Goal: Task Accomplishment & Management: Complete application form

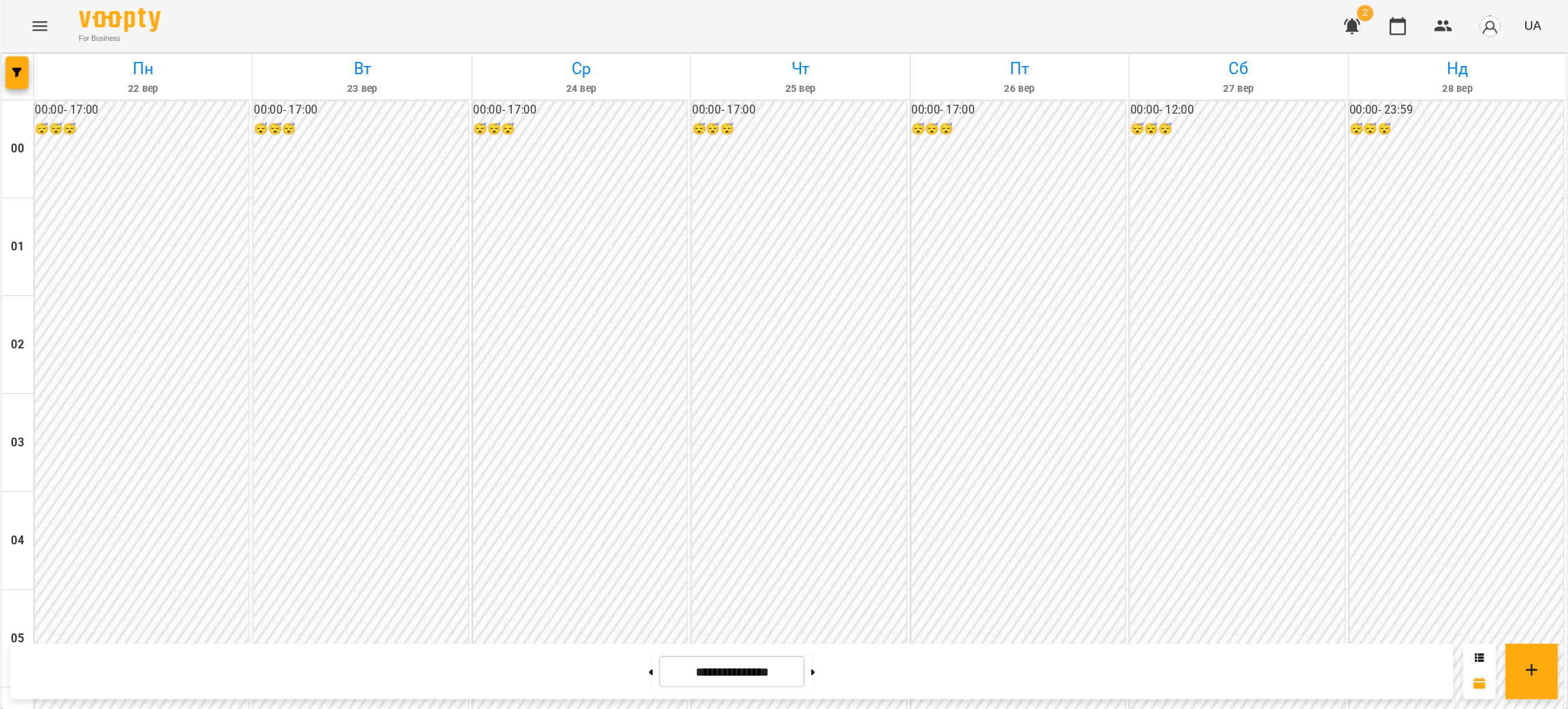
scroll to position [1089, 0]
click at [36, 14] on icon "Menu" at bounding box center [32, 21] width 16 height 16
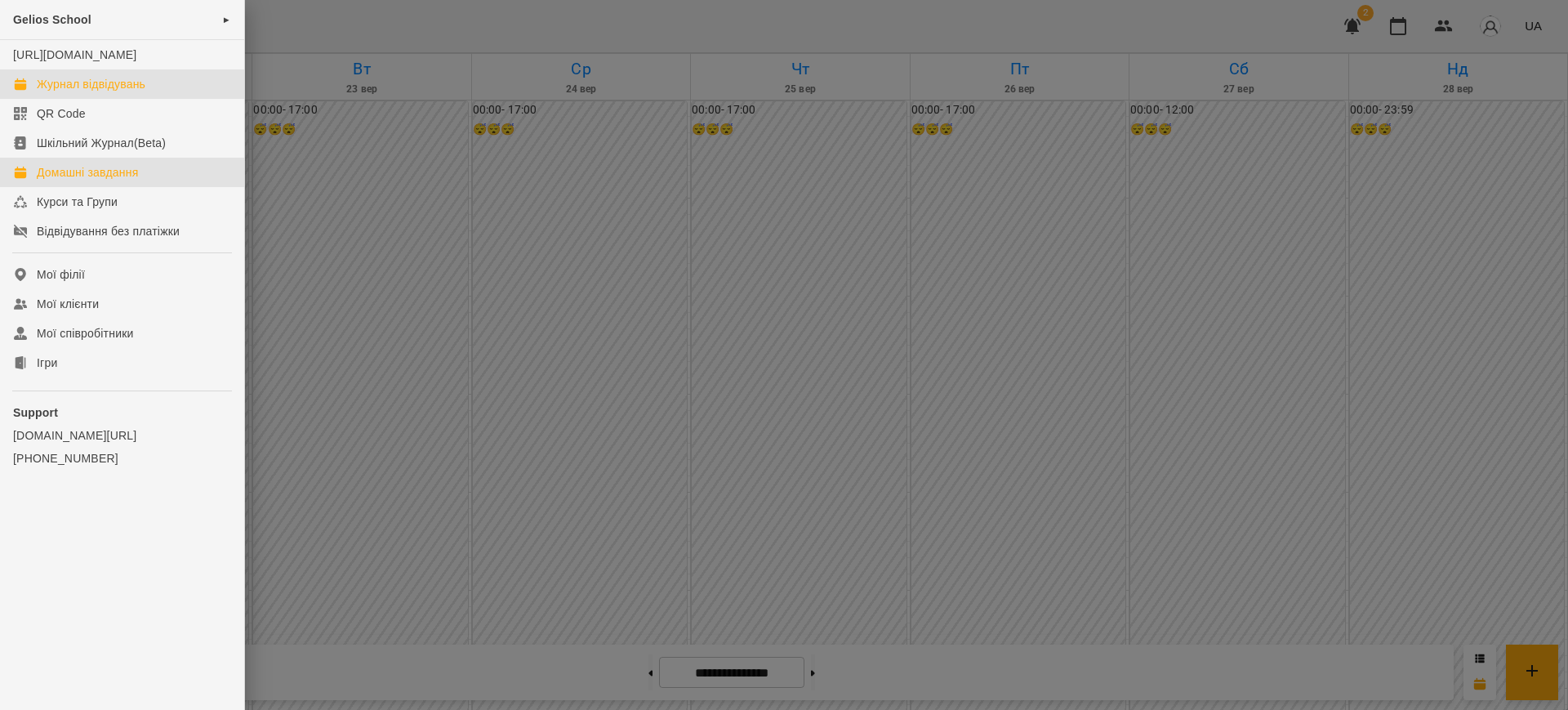
click at [109, 181] on div "Домашні завдання" at bounding box center [87, 172] width 101 height 16
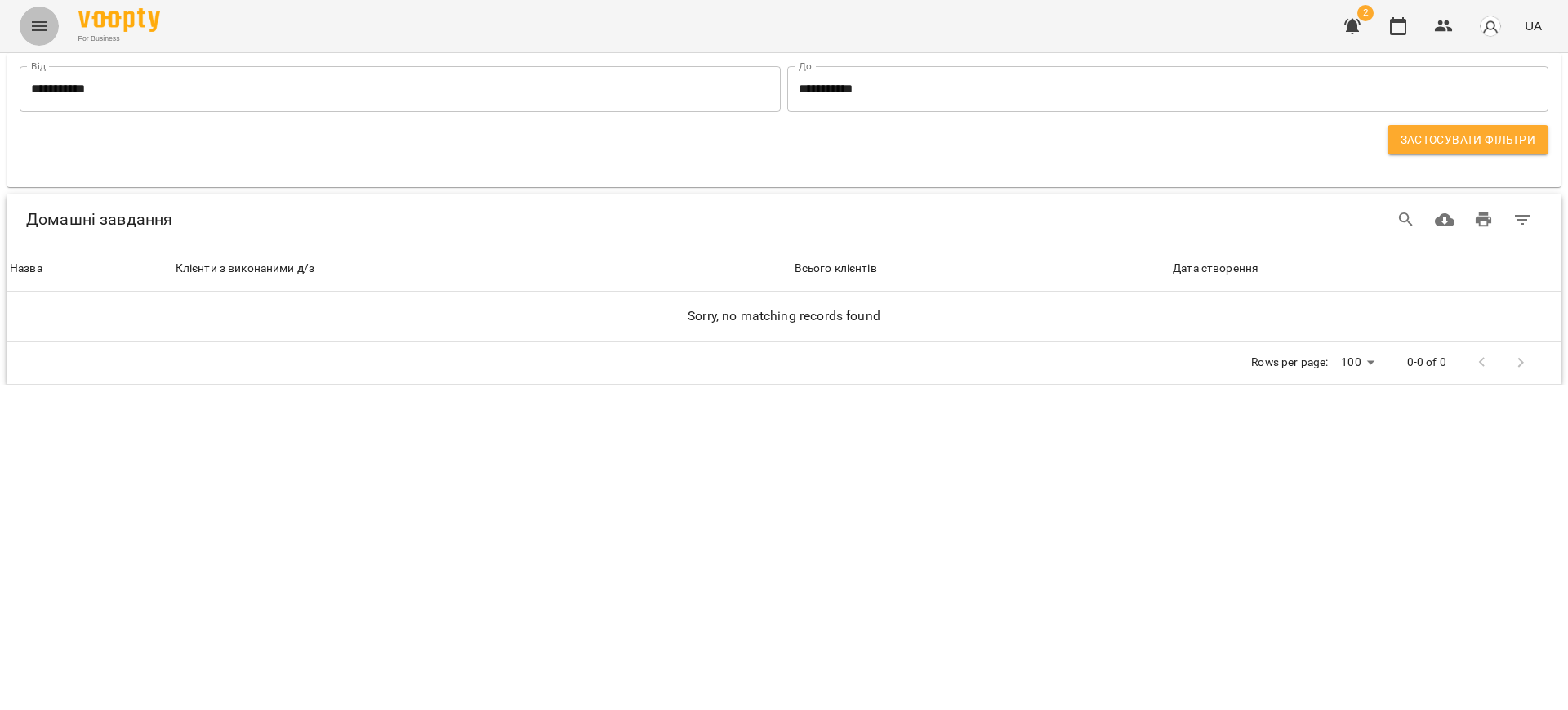
click at [37, 22] on icon "Menu" at bounding box center [39, 26] width 15 height 10
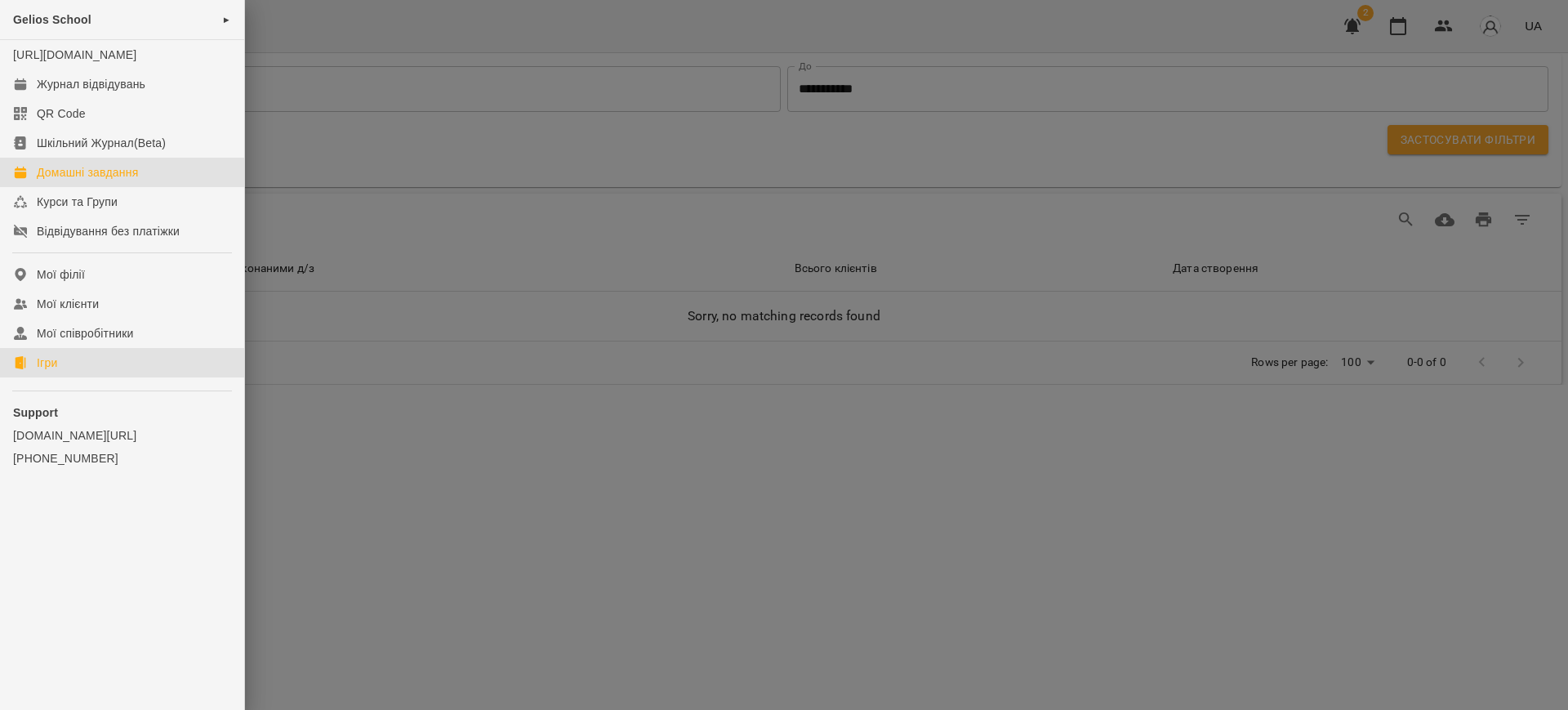
click at [52, 371] on div "Ігри" at bounding box center [46, 363] width 20 height 16
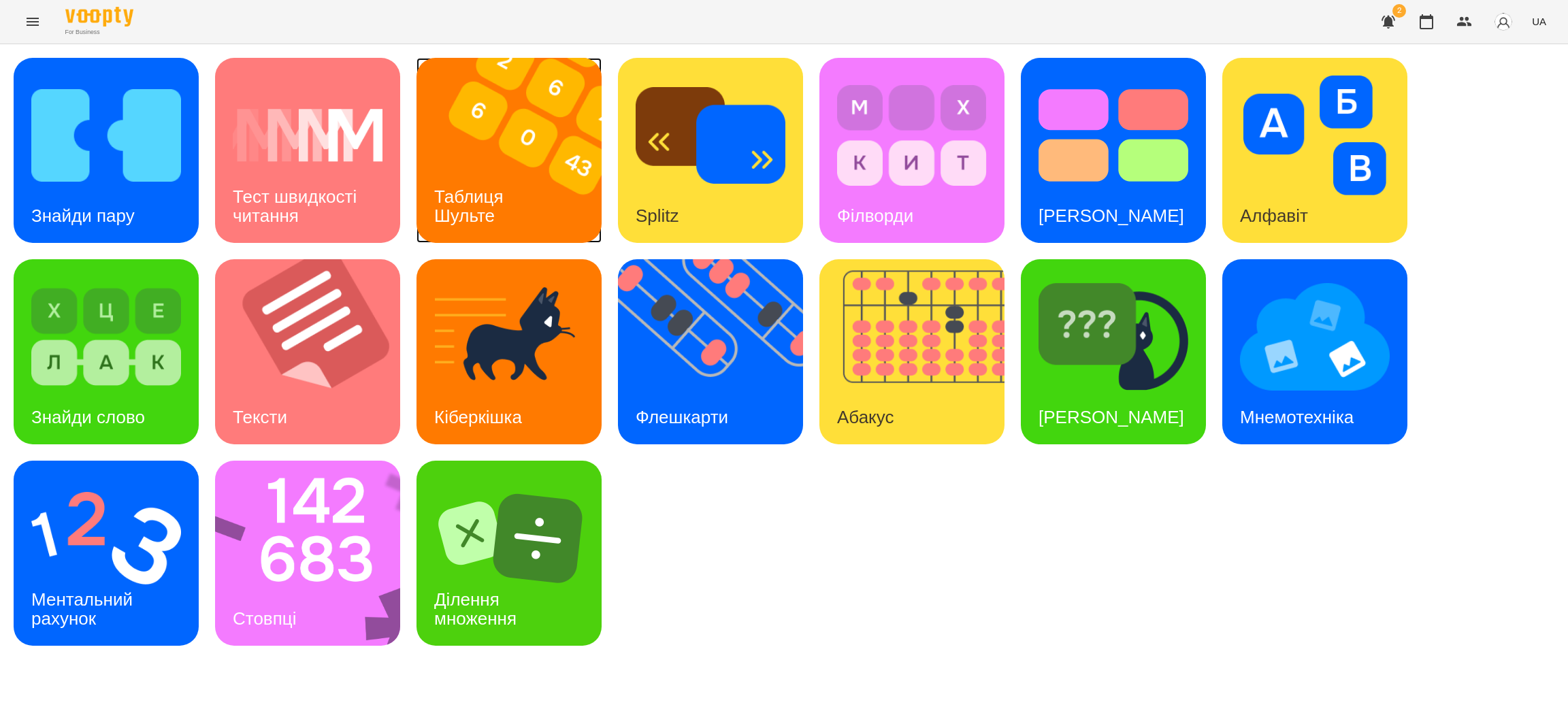
click at [476, 202] on h3 "Таблиця Шульте" at bounding box center [471, 206] width 74 height 39
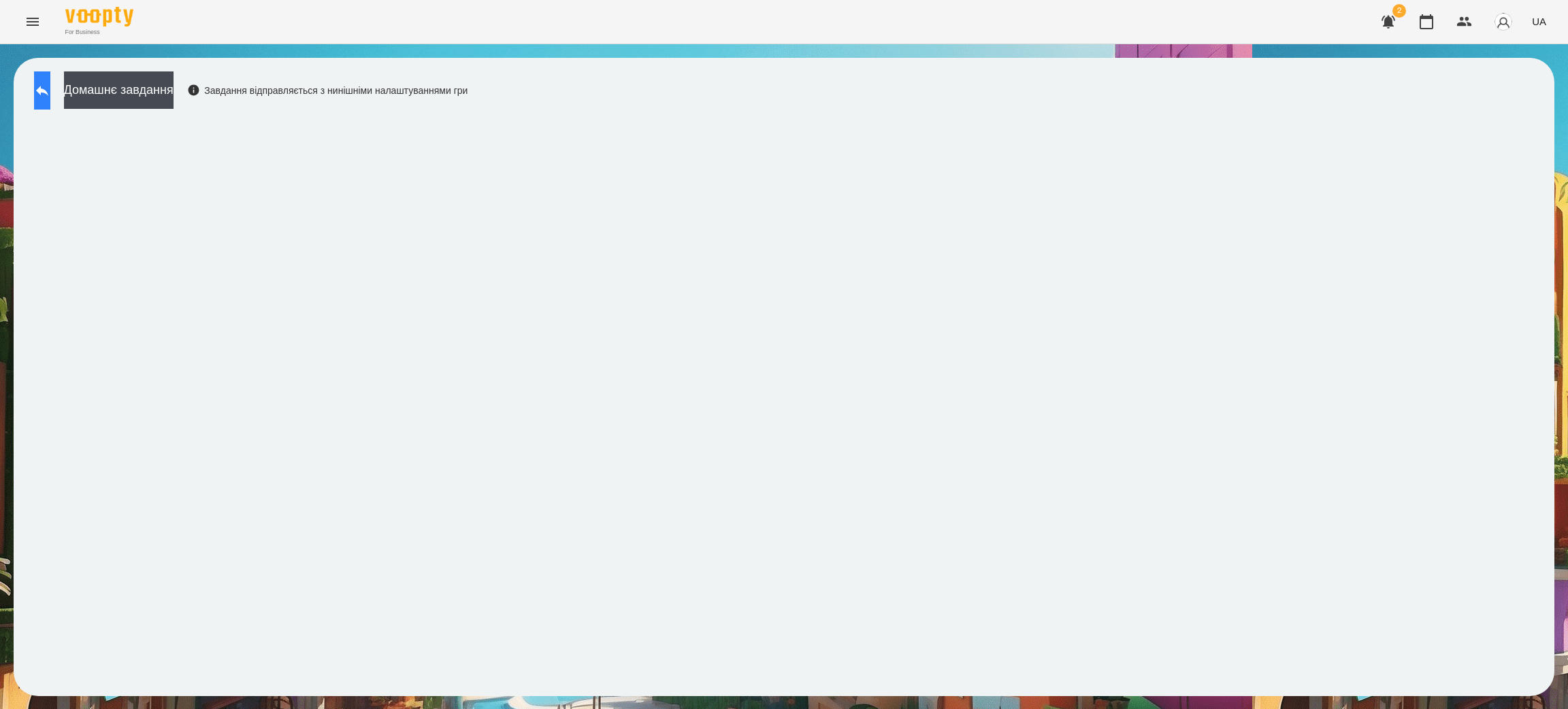
click at [48, 90] on icon at bounding box center [42, 91] width 13 height 10
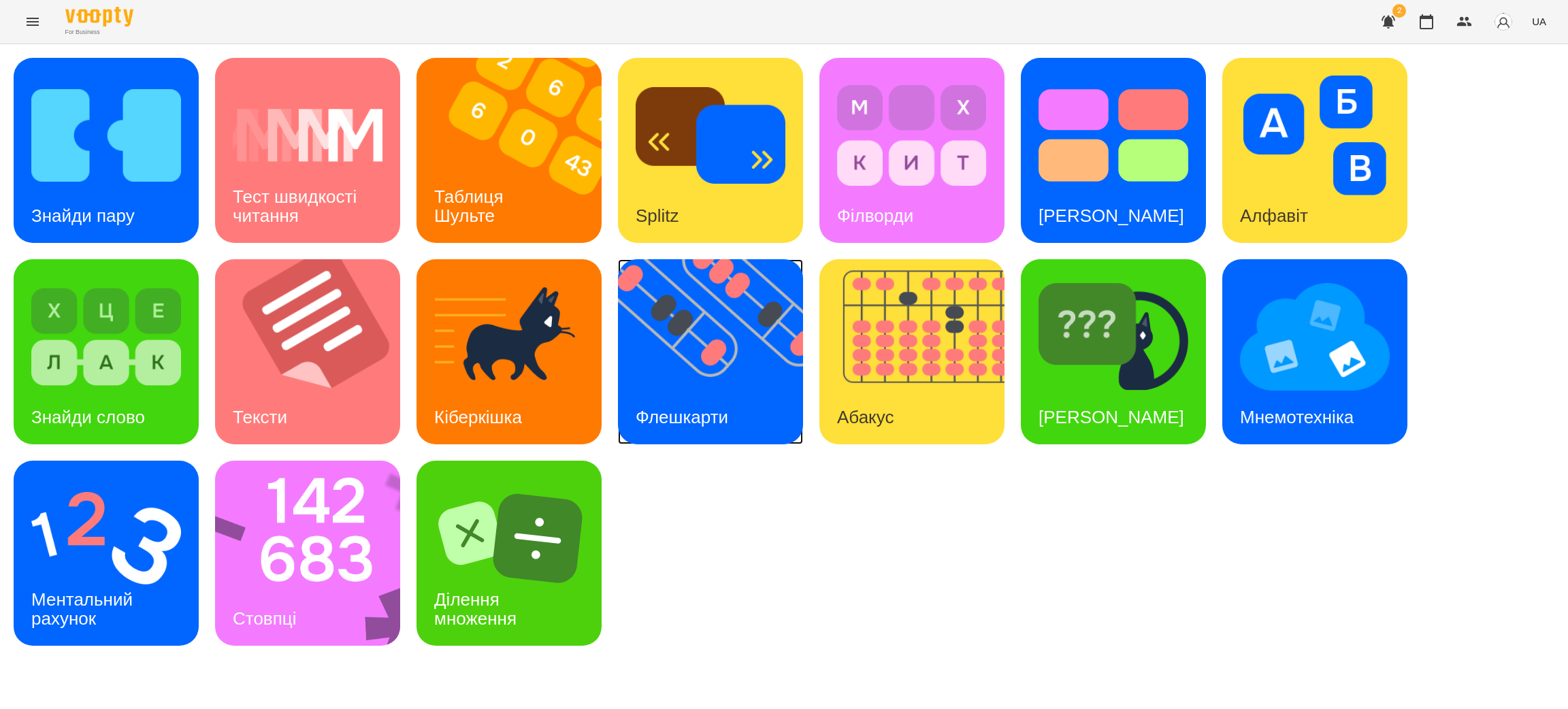
click at [716, 366] on img at bounding box center [719, 352] width 202 height 185
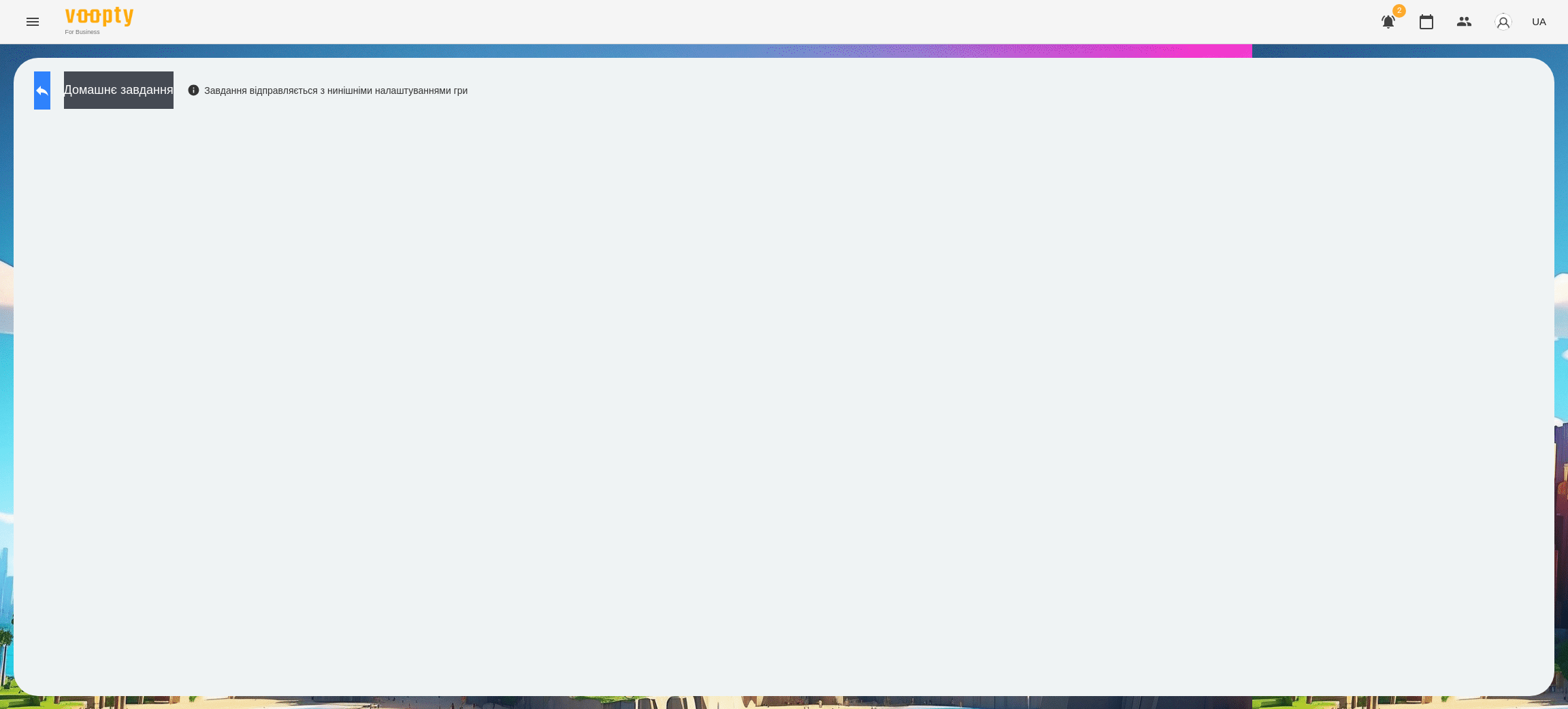
click at [50, 94] on icon at bounding box center [42, 91] width 16 height 16
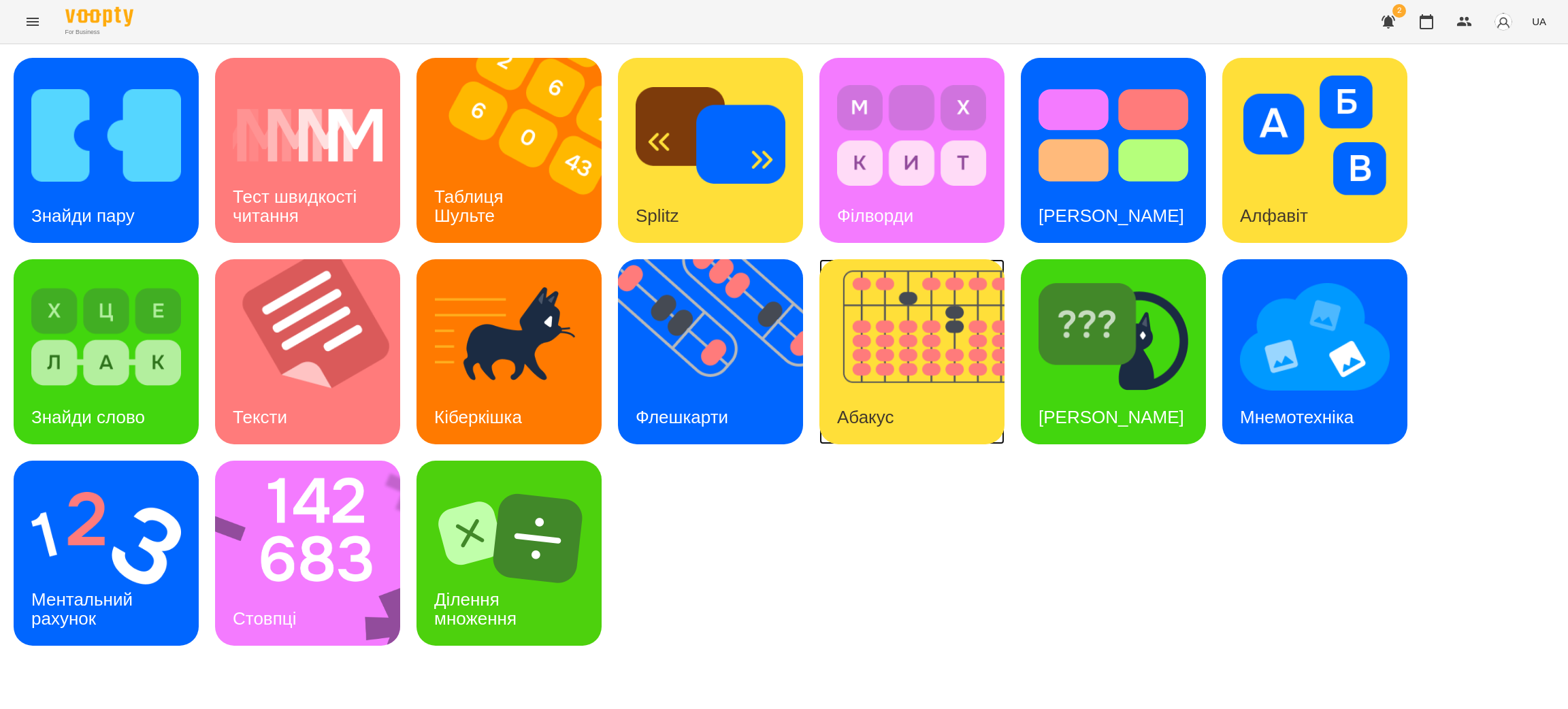
click at [900, 367] on img at bounding box center [921, 352] width 202 height 185
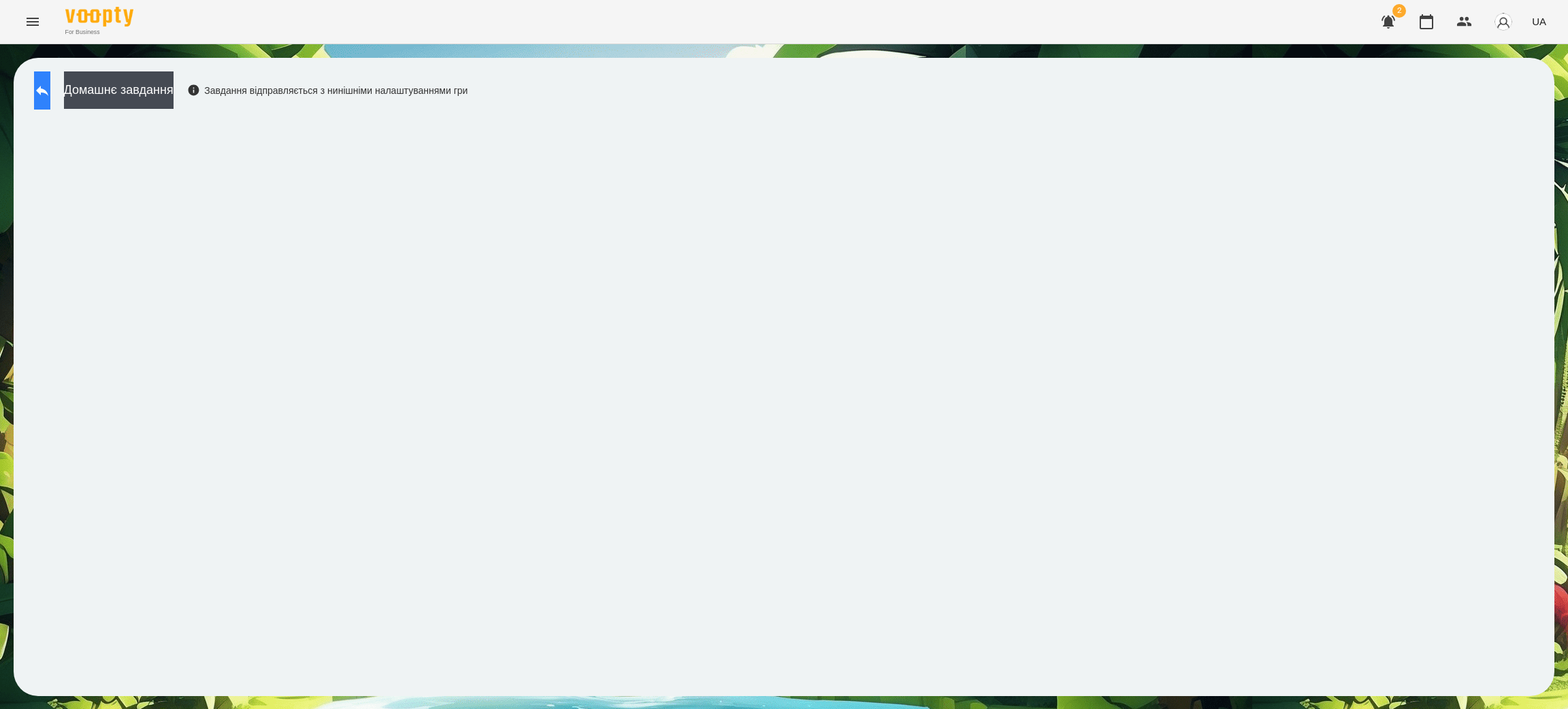
click at [48, 90] on icon at bounding box center [42, 91] width 13 height 10
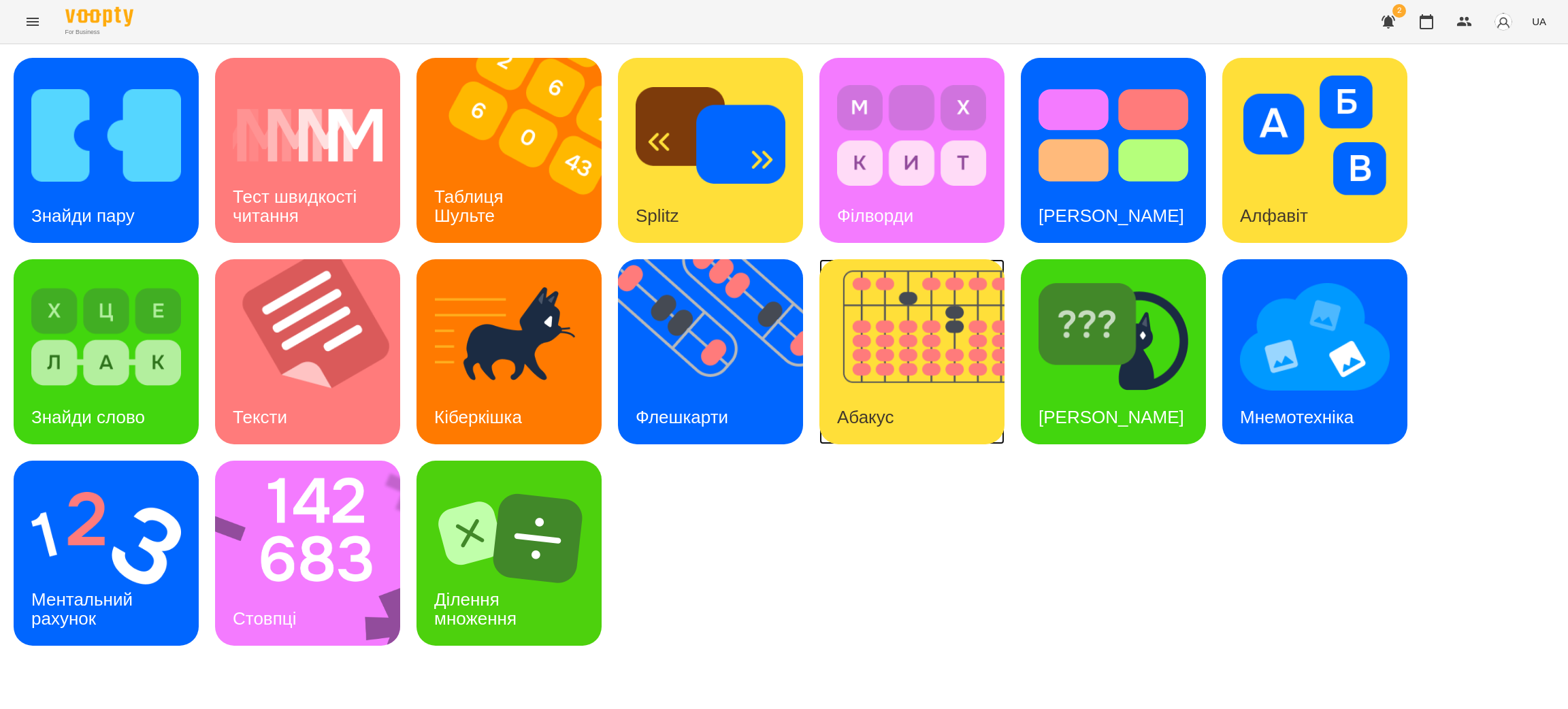
click at [937, 349] on img at bounding box center [921, 352] width 202 height 185
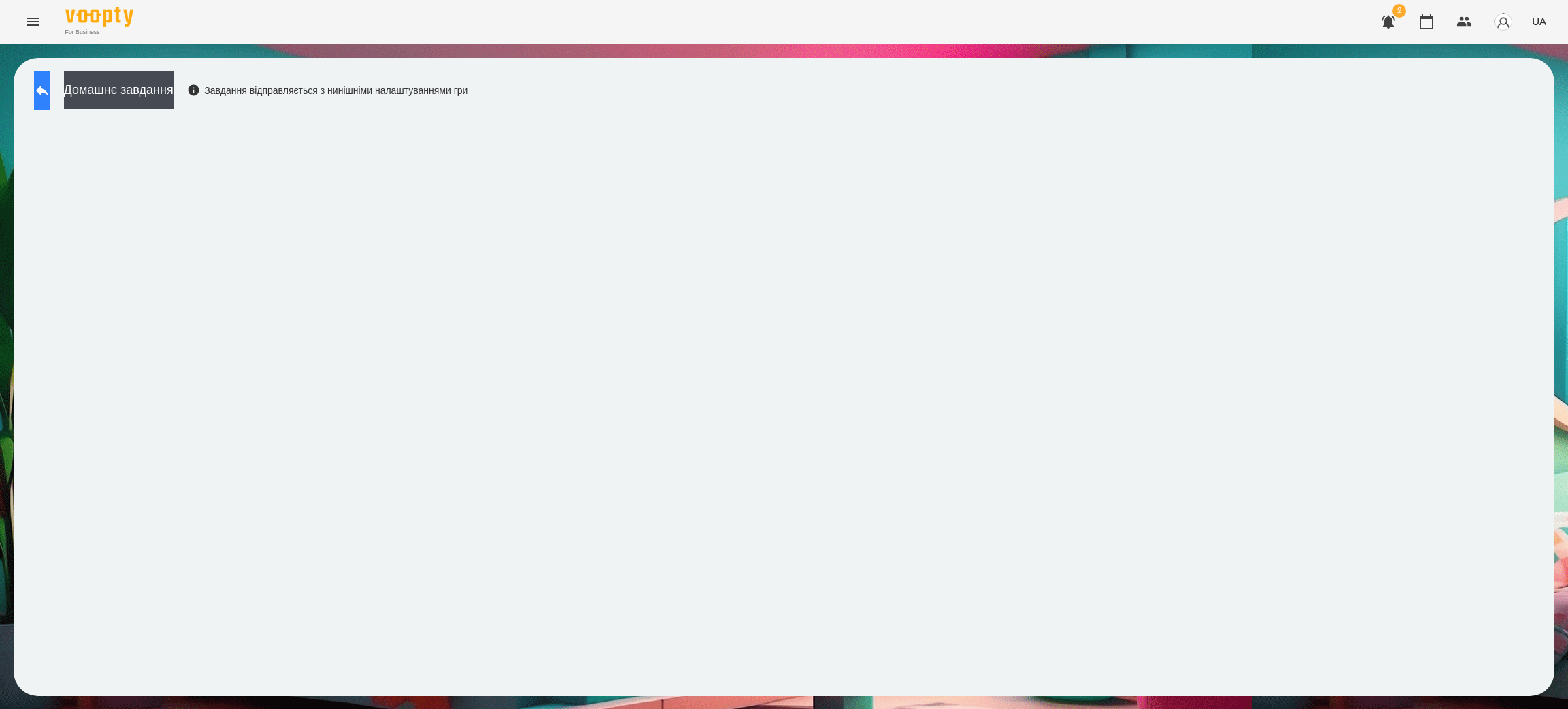
click at [48, 91] on icon at bounding box center [42, 91] width 13 height 10
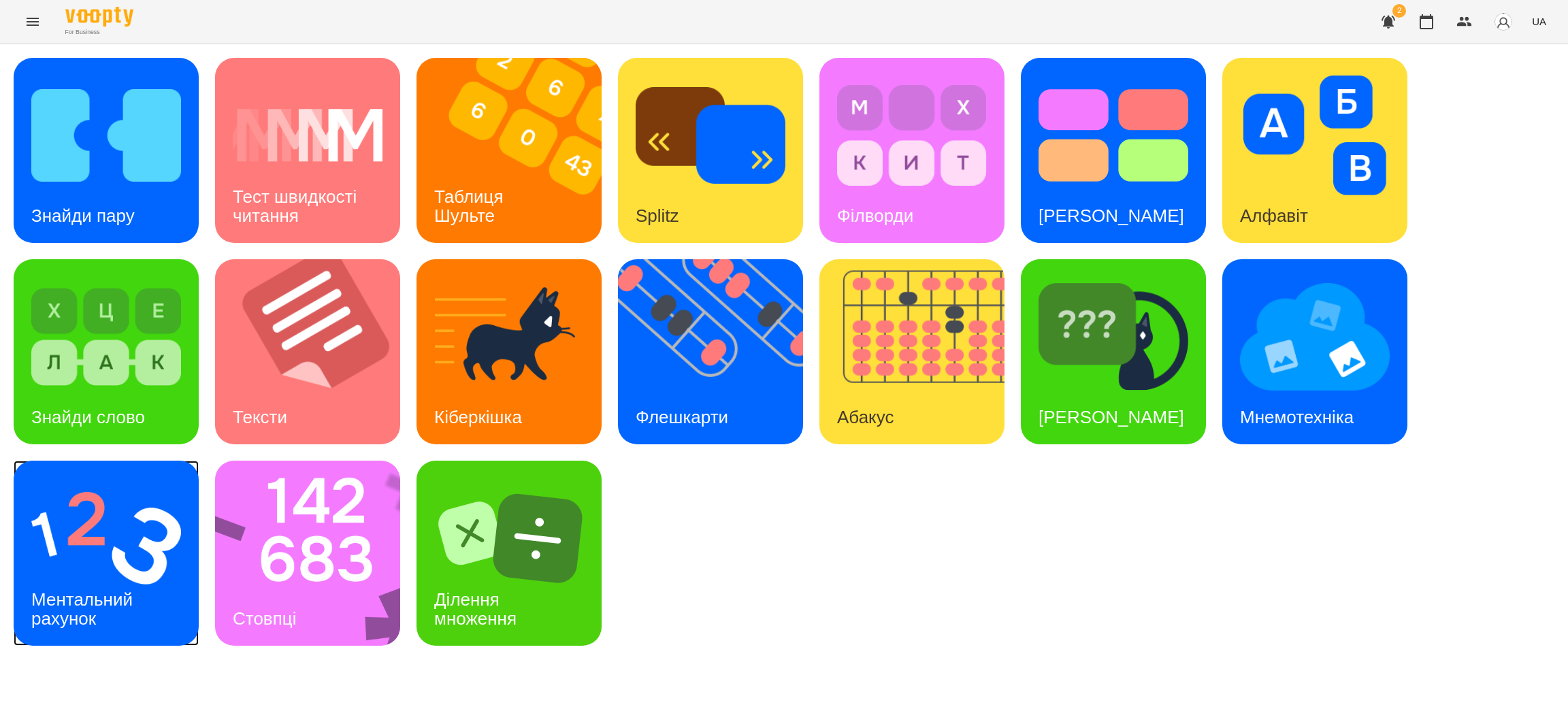
click at [127, 539] on img at bounding box center [106, 538] width 150 height 120
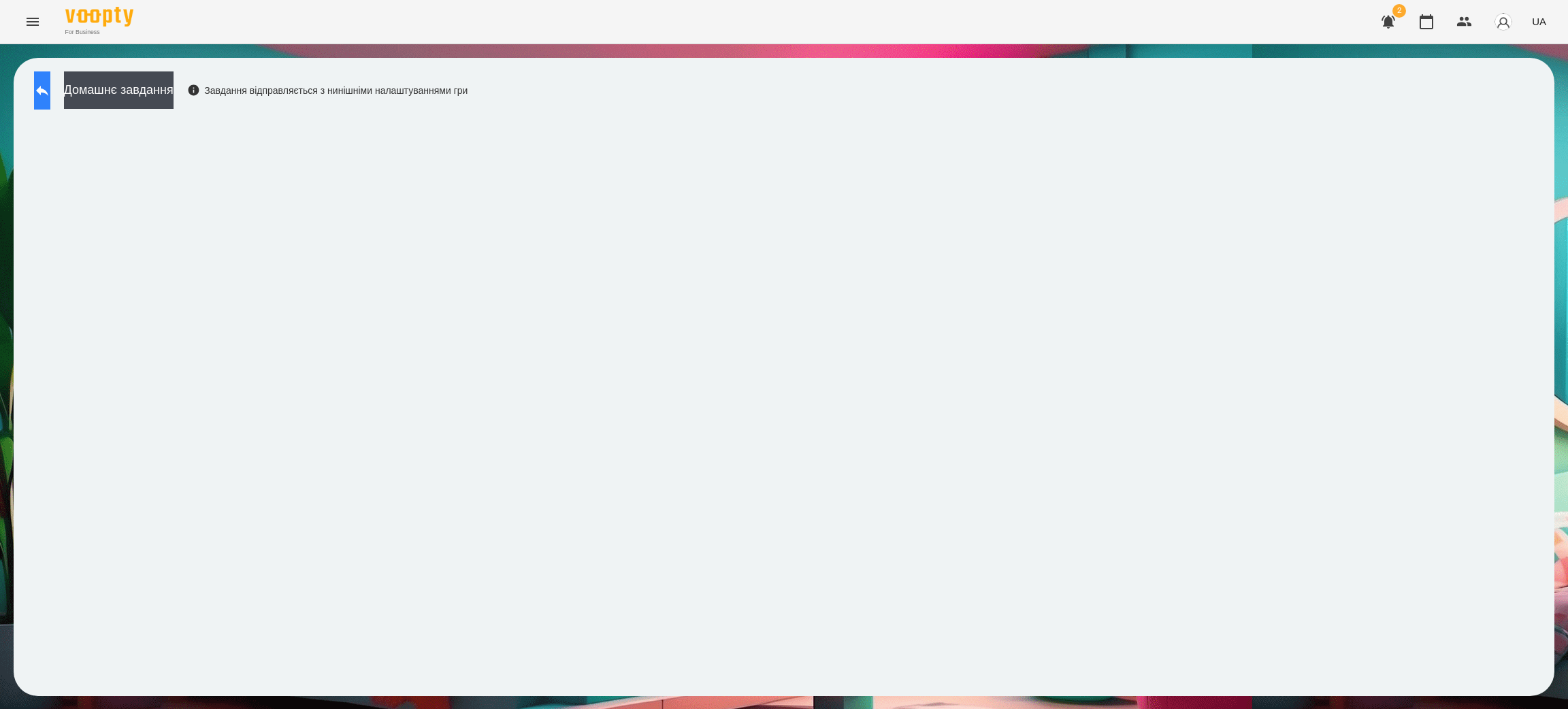
click at [50, 83] on icon at bounding box center [42, 91] width 16 height 16
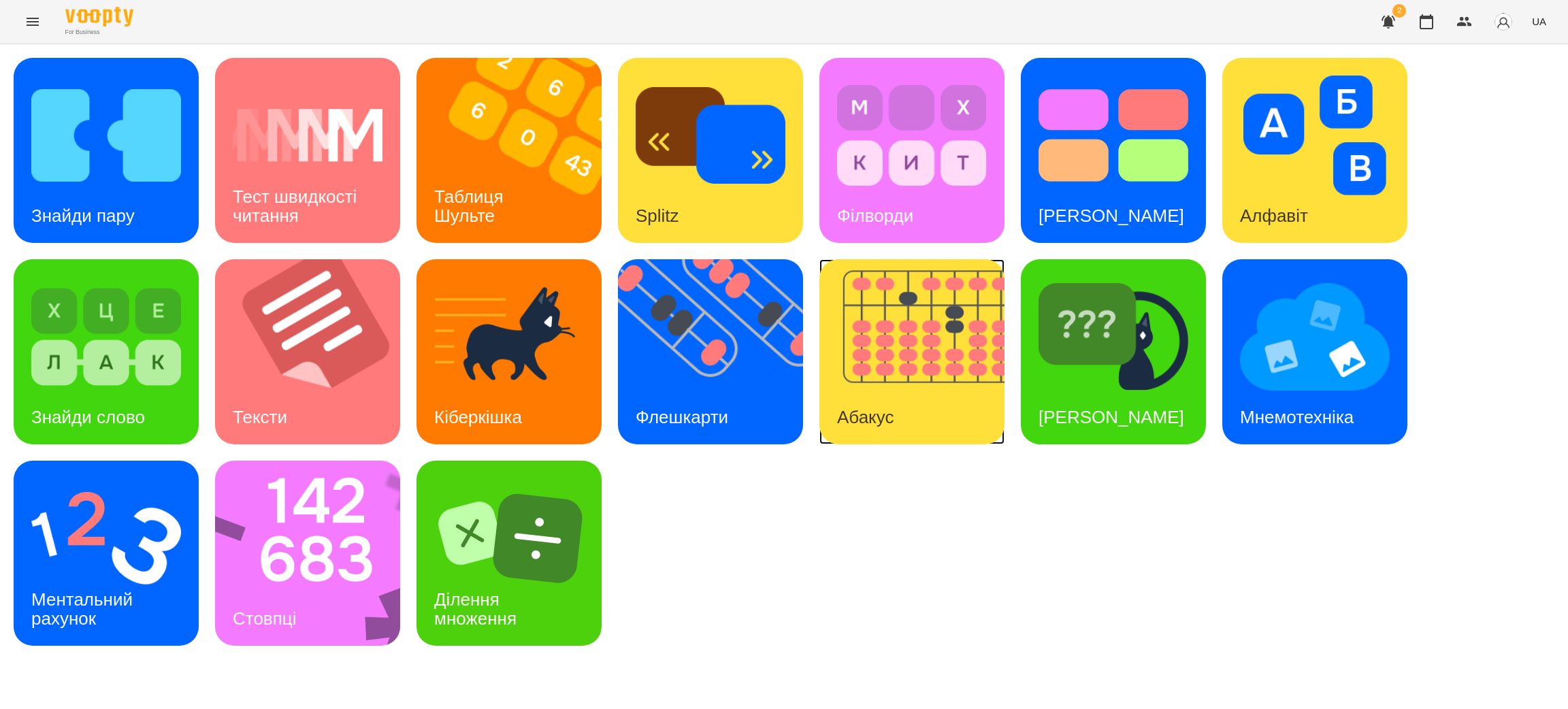
click at [891, 359] on img at bounding box center [921, 352] width 202 height 185
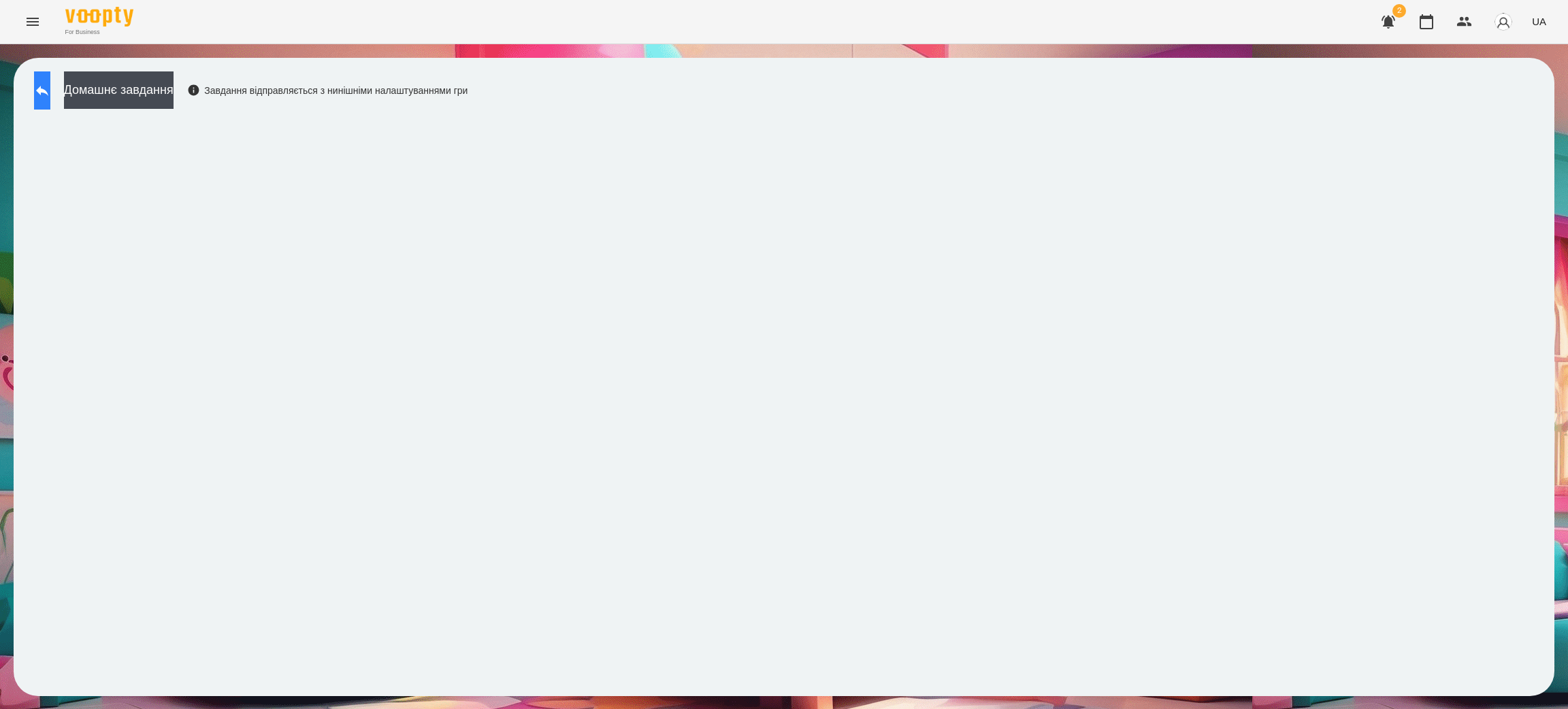
click at [50, 83] on icon at bounding box center [42, 91] width 16 height 16
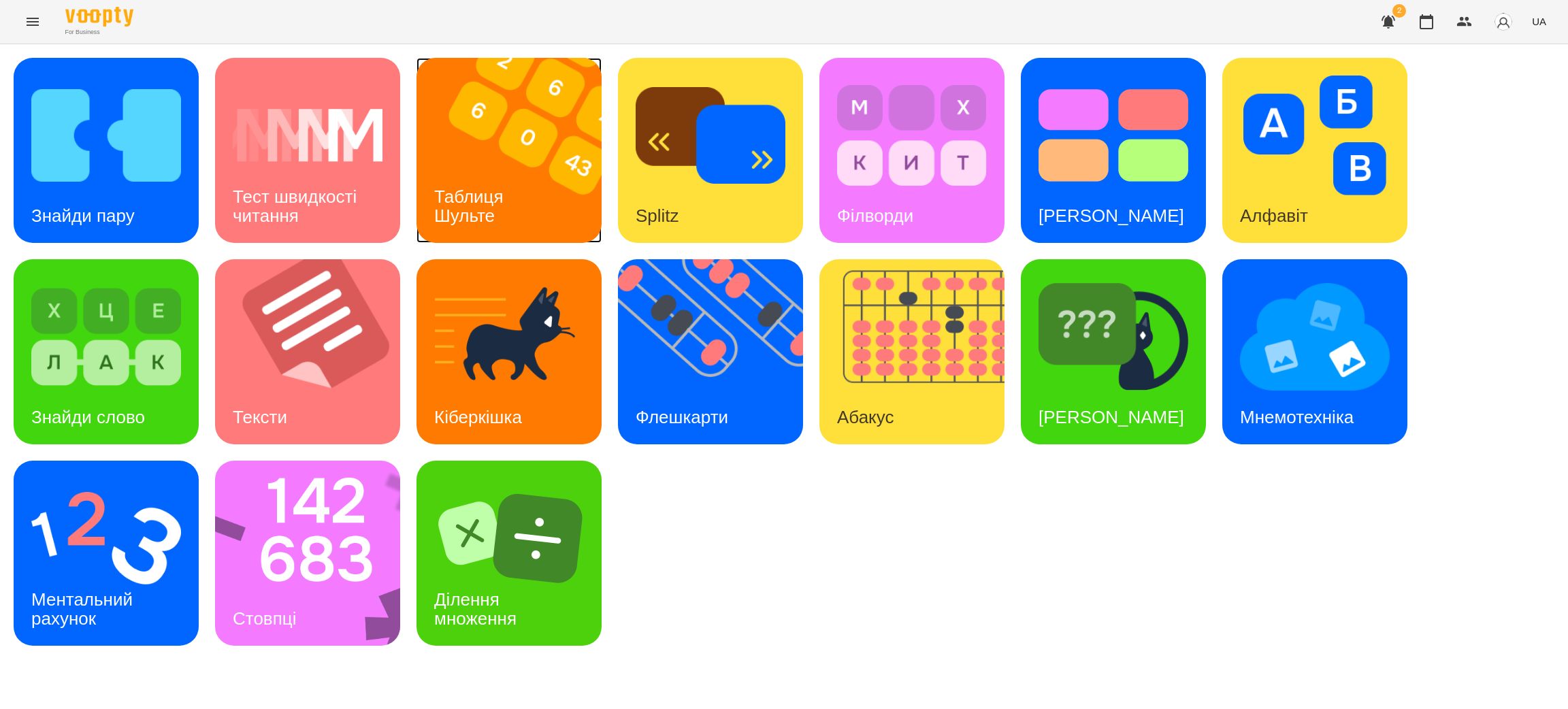
click at [517, 175] on div "Таблиця Шульте" at bounding box center [471, 206] width 109 height 73
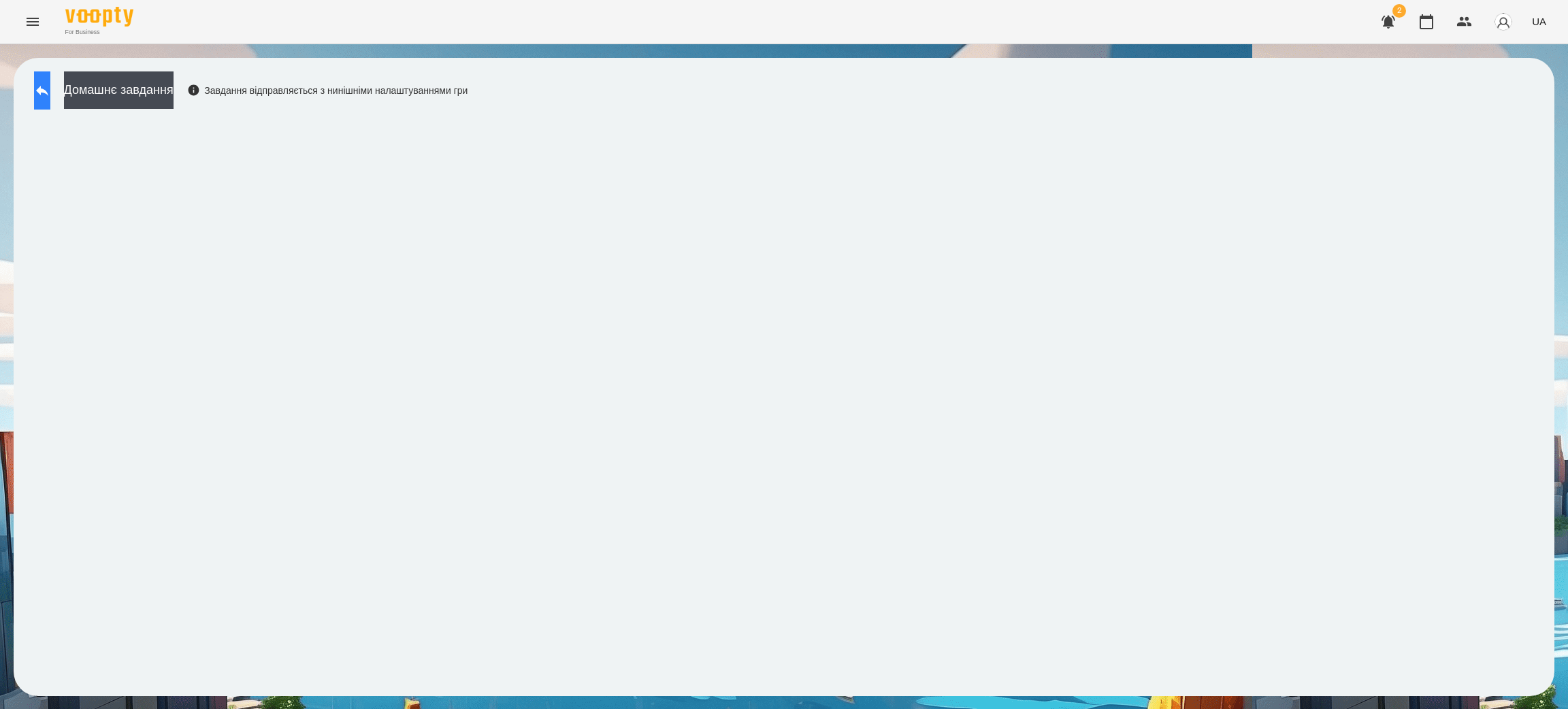
click at [44, 84] on button at bounding box center [42, 91] width 16 height 38
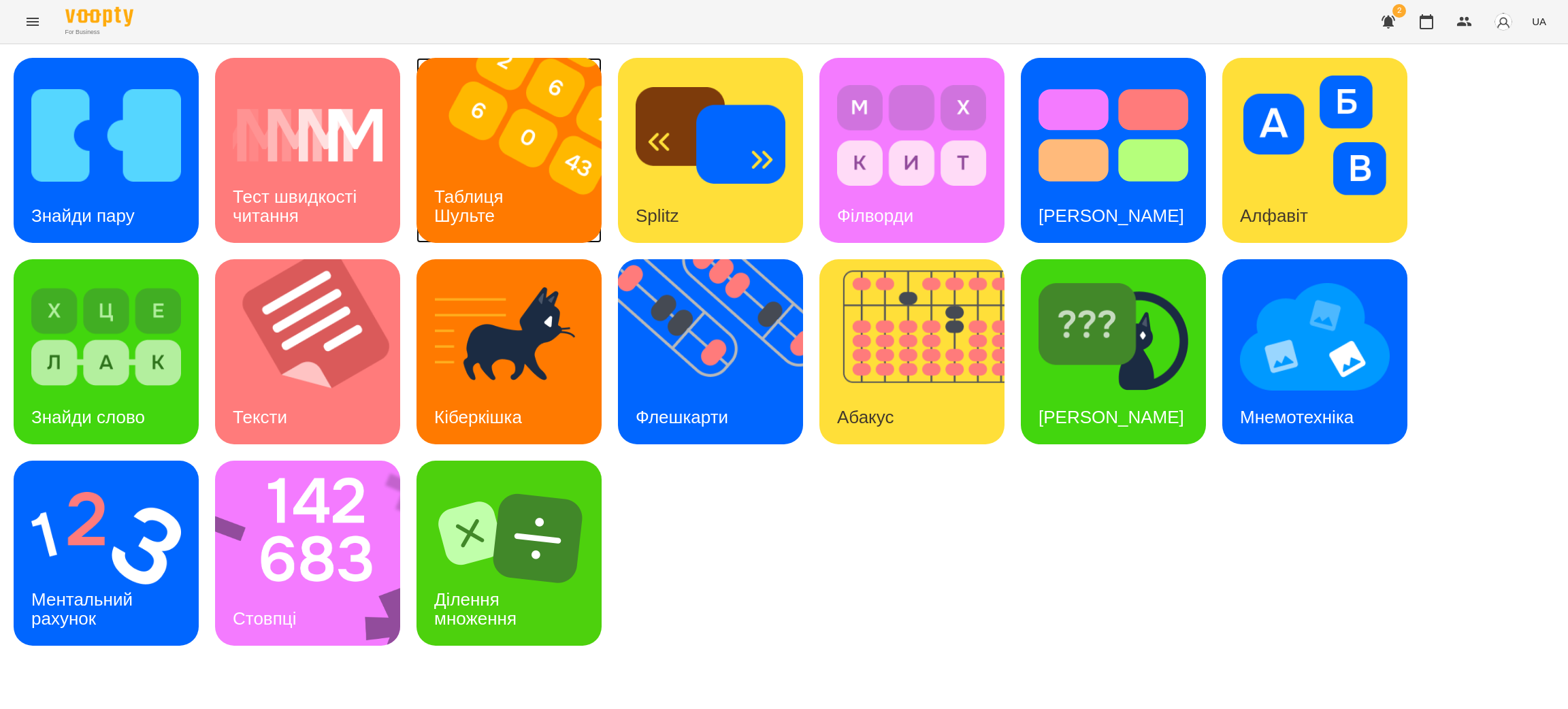
click at [509, 170] on div "Таблиця Шульте" at bounding box center [471, 206] width 109 height 73
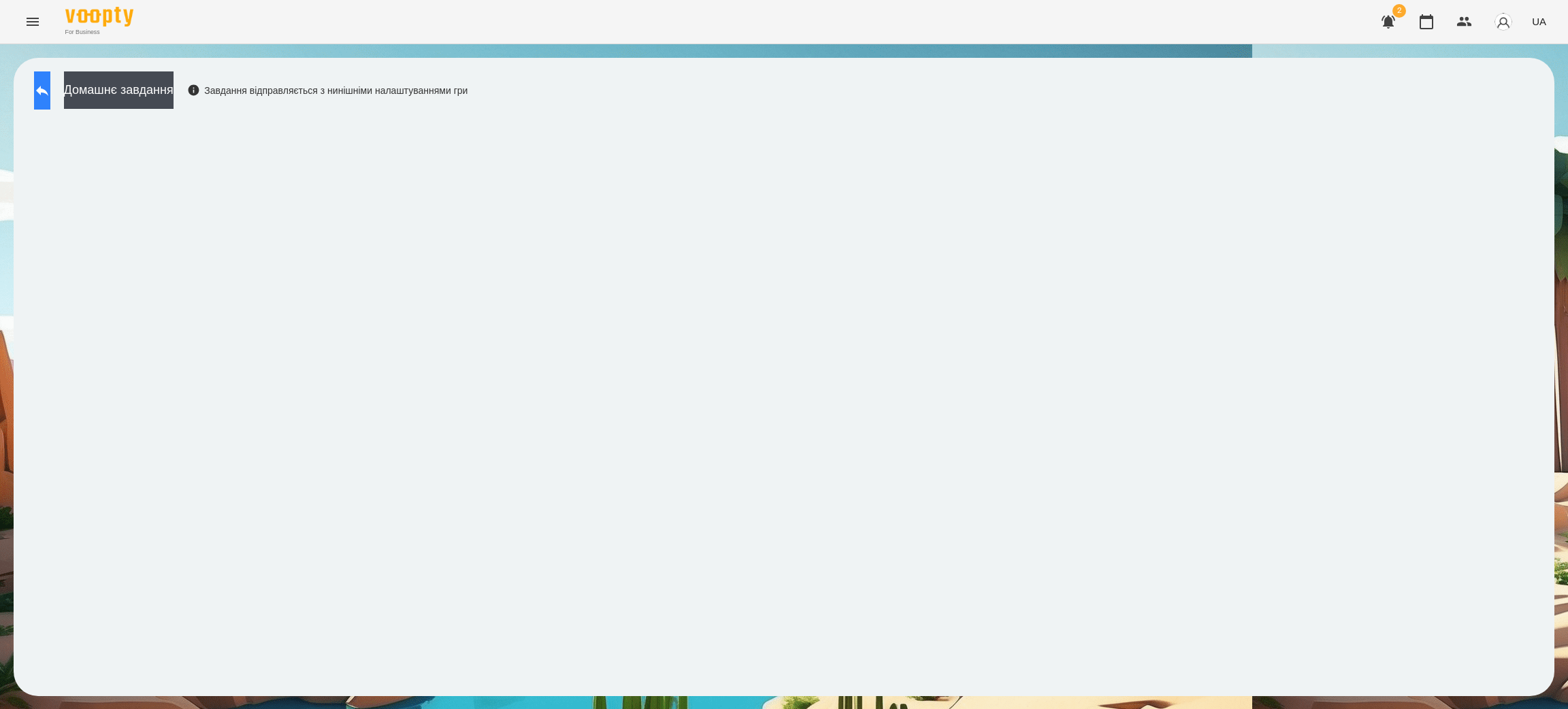
click at [50, 86] on icon at bounding box center [42, 91] width 16 height 16
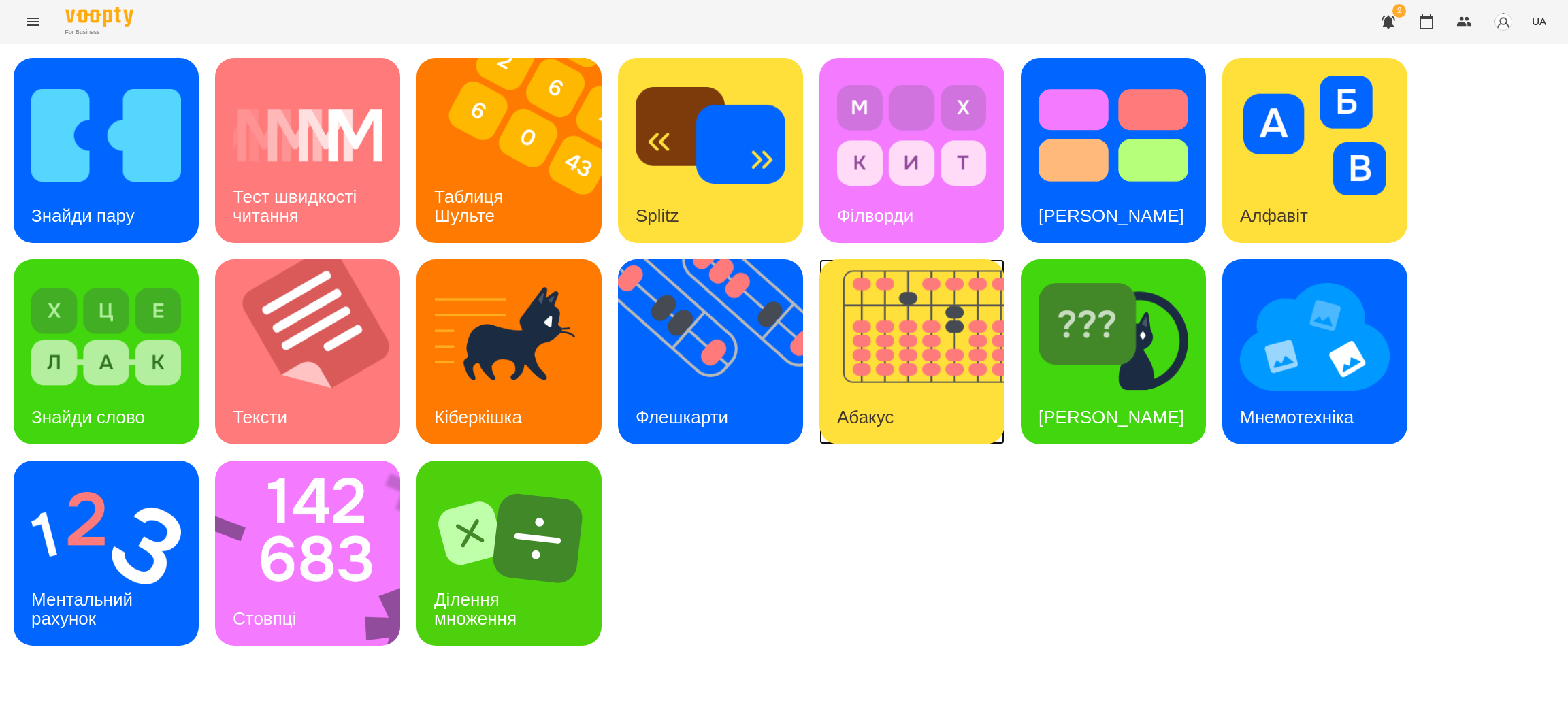
click at [888, 367] on img at bounding box center [921, 352] width 202 height 185
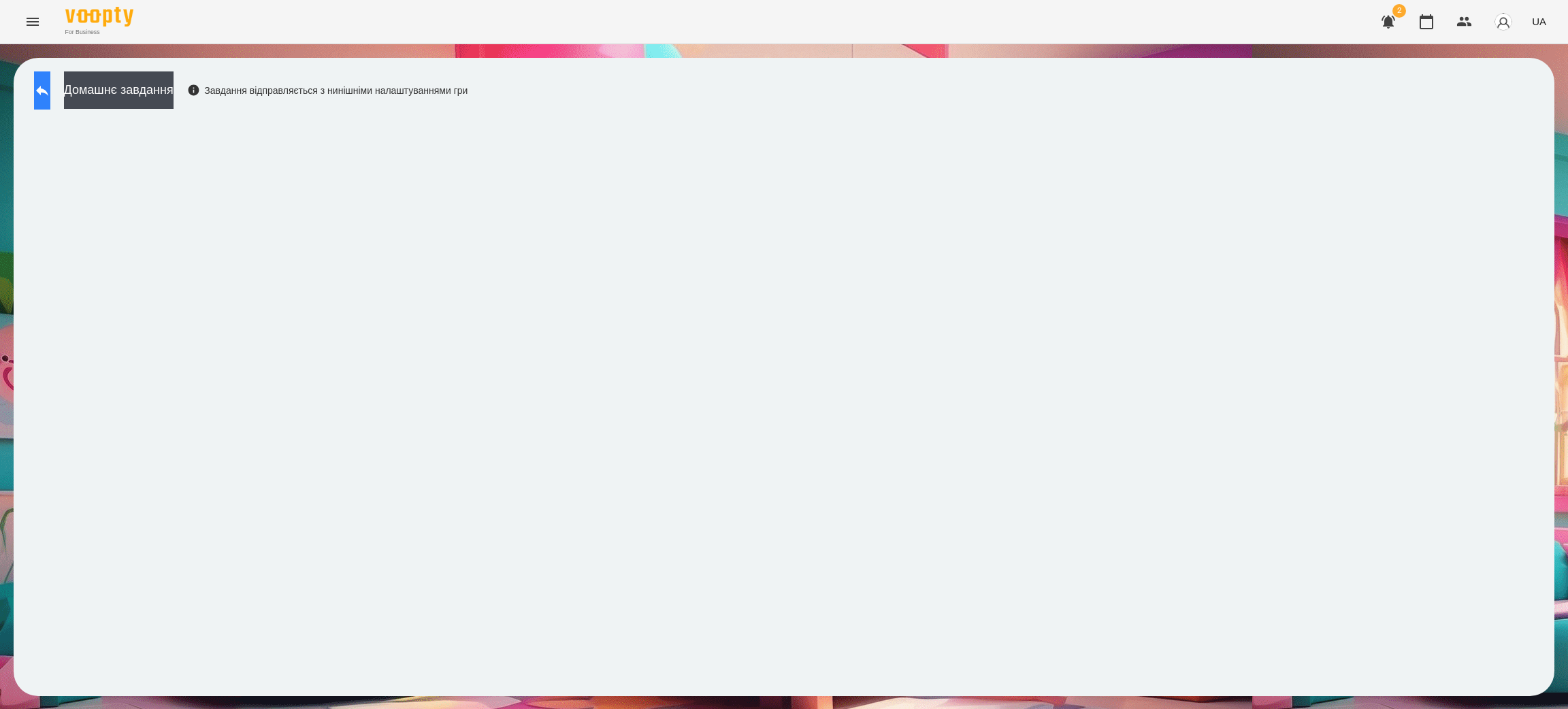
click at [42, 84] on button at bounding box center [42, 91] width 16 height 38
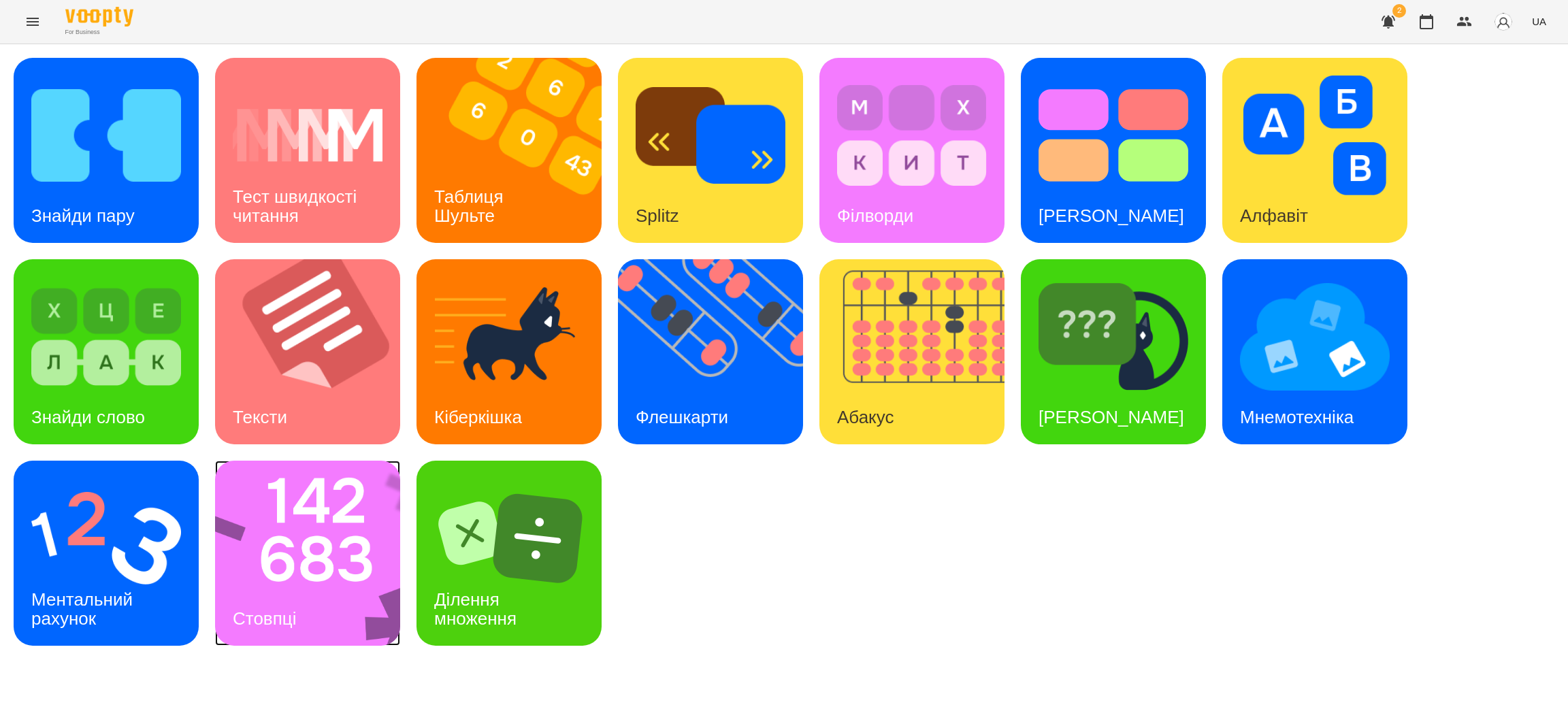
click at [332, 555] on img at bounding box center [316, 553] width 203 height 185
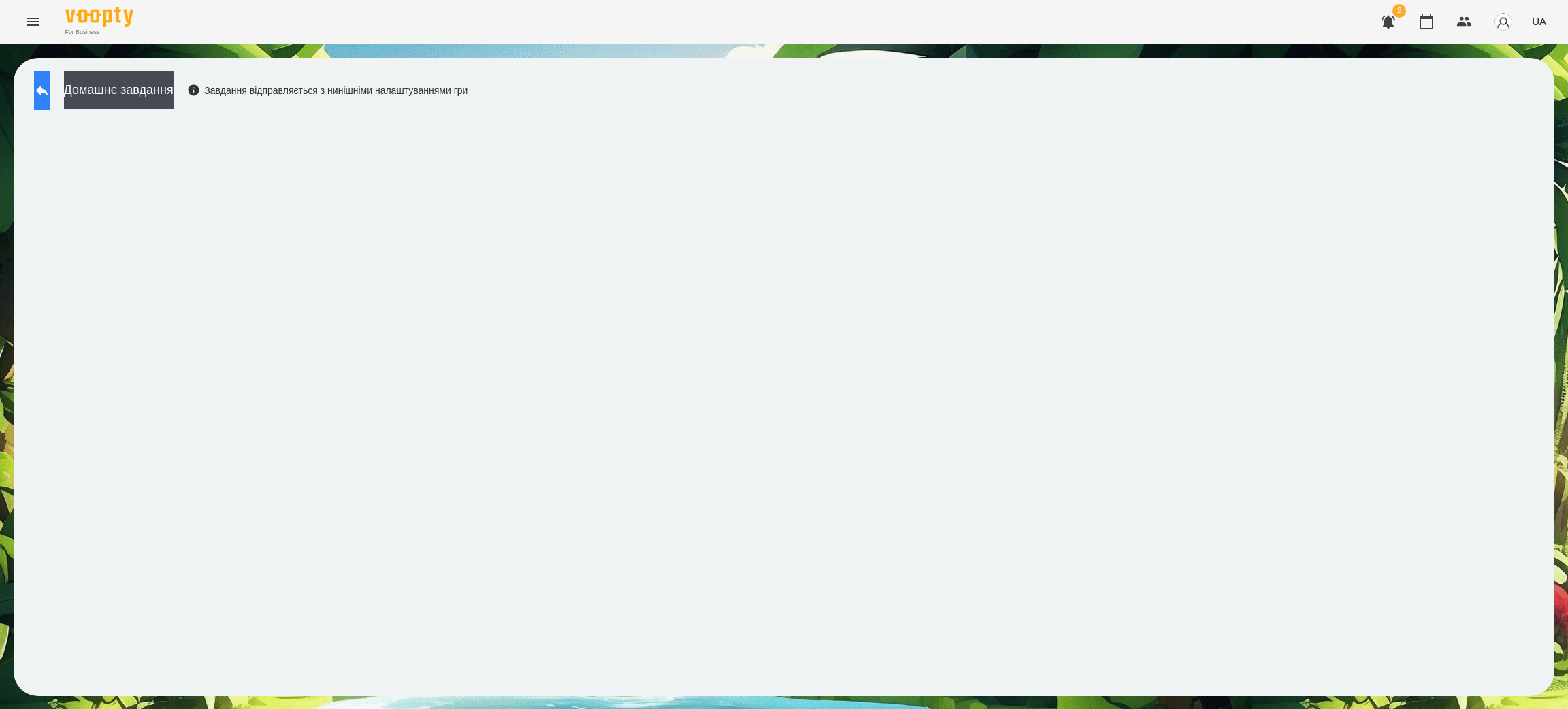
click at [48, 89] on icon at bounding box center [42, 91] width 13 height 10
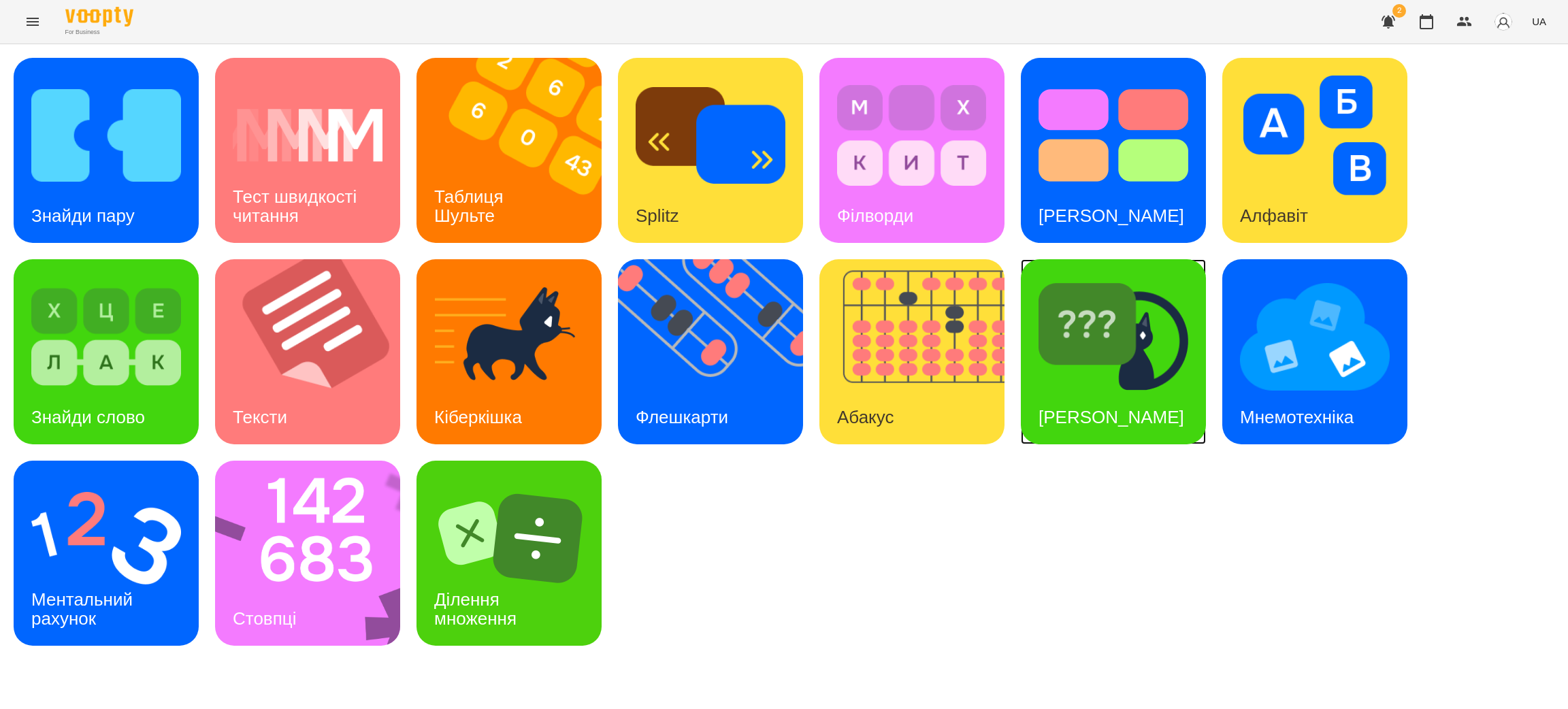
click at [1108, 391] on div "[PERSON_NAME]" at bounding box center [1111, 417] width 181 height 54
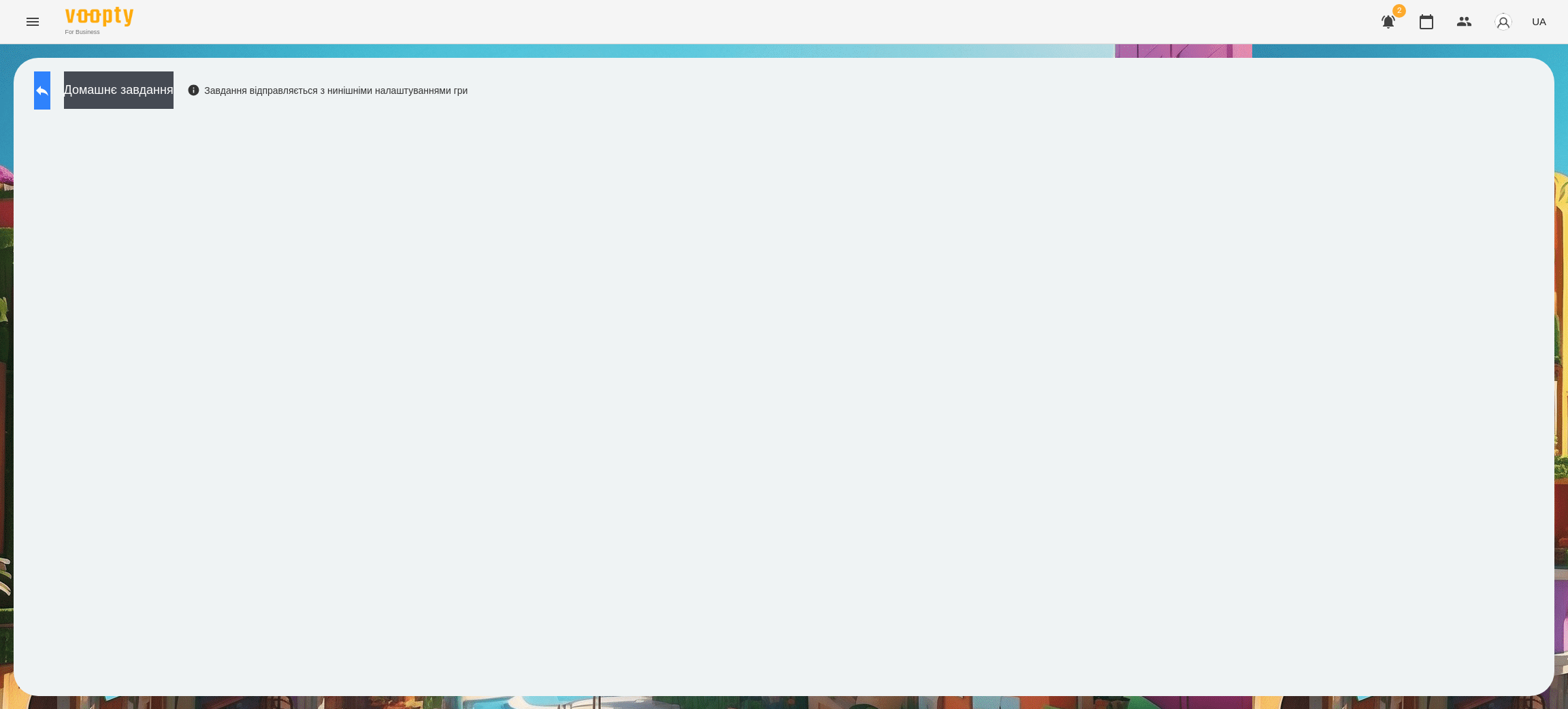
click at [48, 93] on icon at bounding box center [42, 91] width 13 height 10
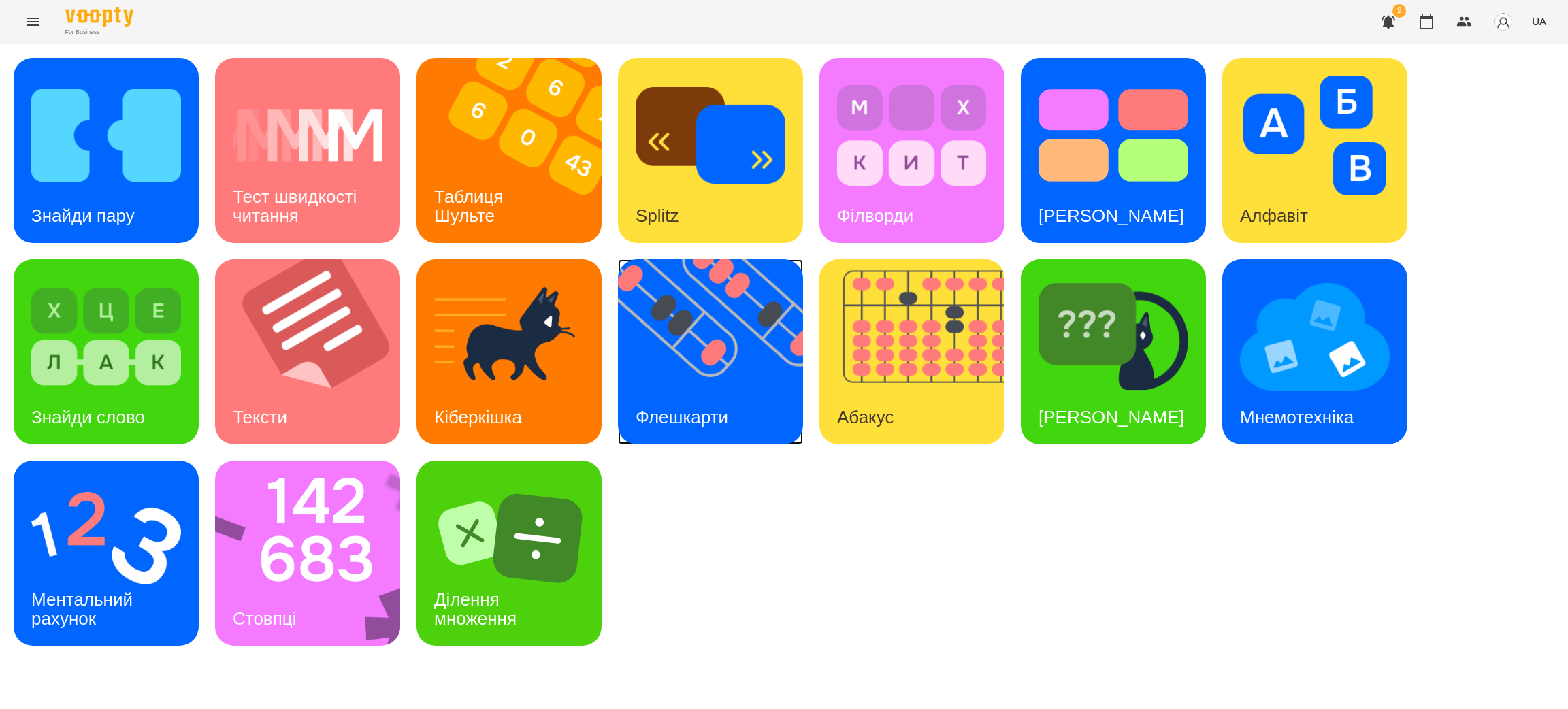
click at [722, 384] on img at bounding box center [719, 352] width 202 height 185
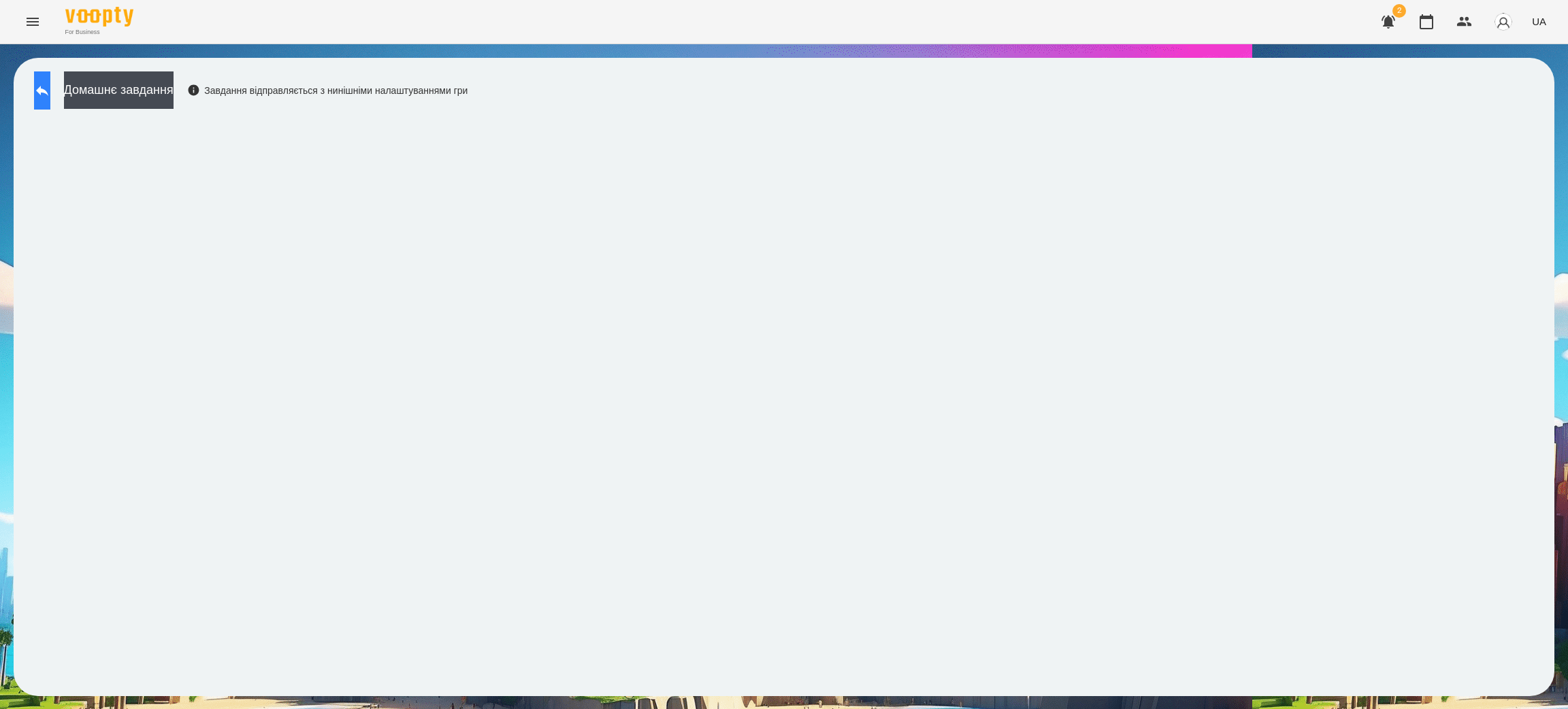
click at [50, 86] on icon at bounding box center [42, 91] width 16 height 16
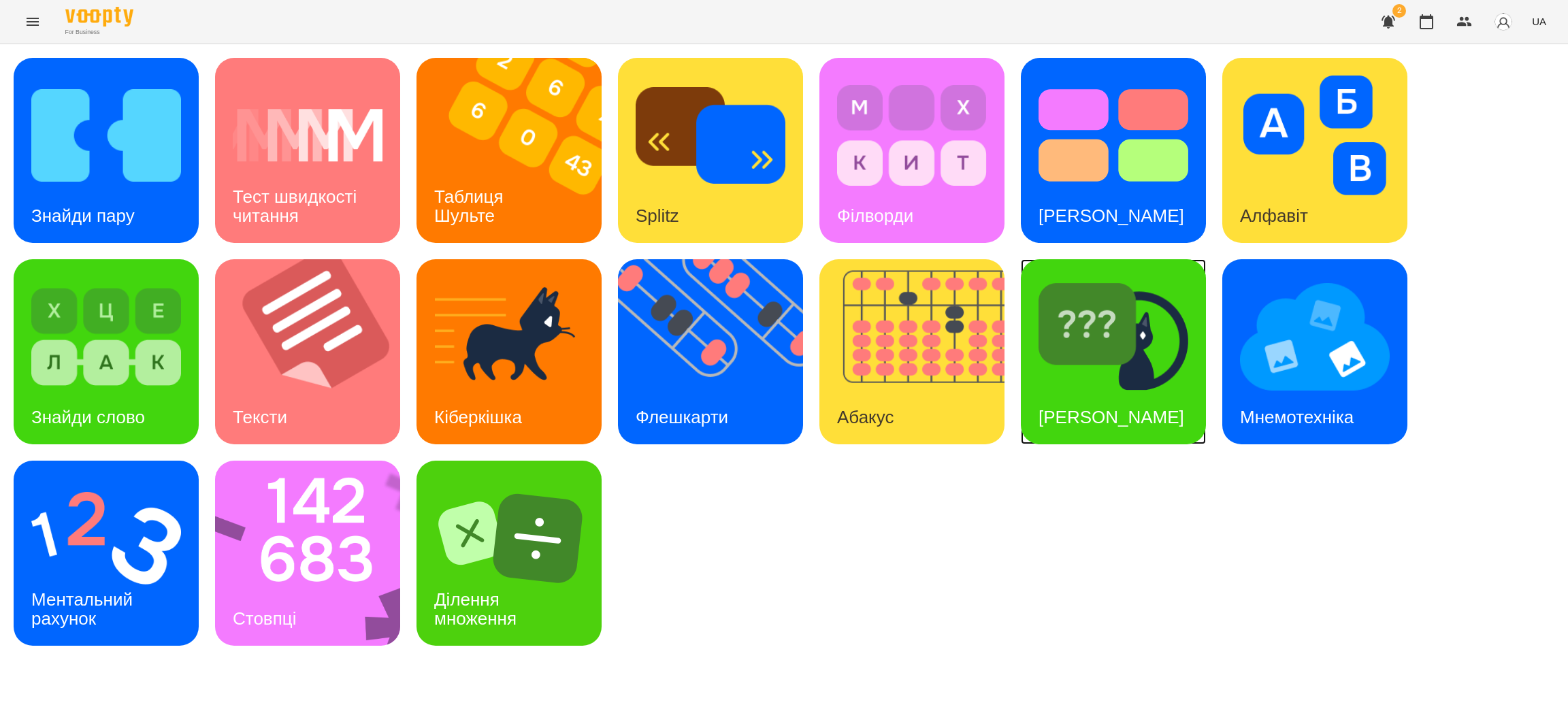
click at [1140, 403] on div "[PERSON_NAME]" at bounding box center [1111, 417] width 181 height 54
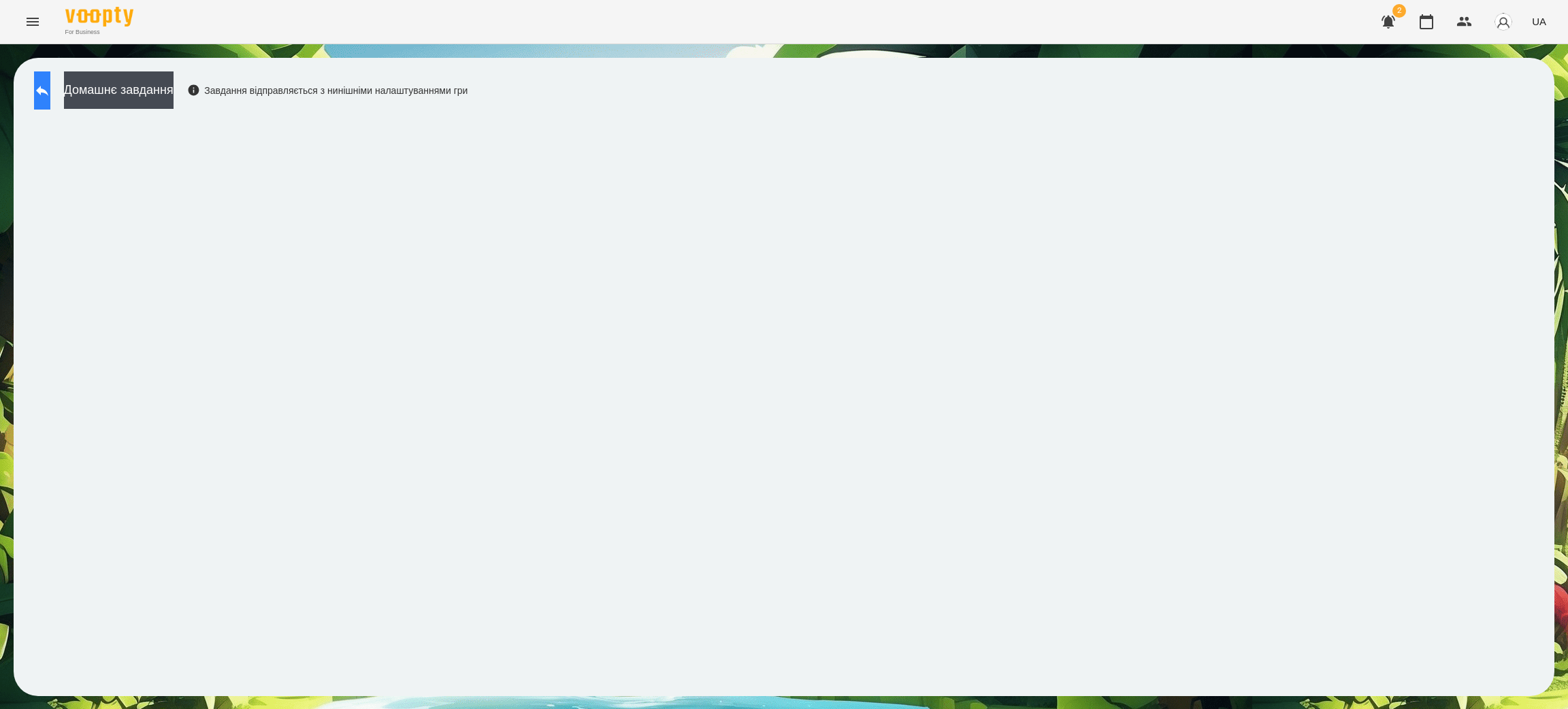
click at [44, 90] on button at bounding box center [42, 91] width 16 height 38
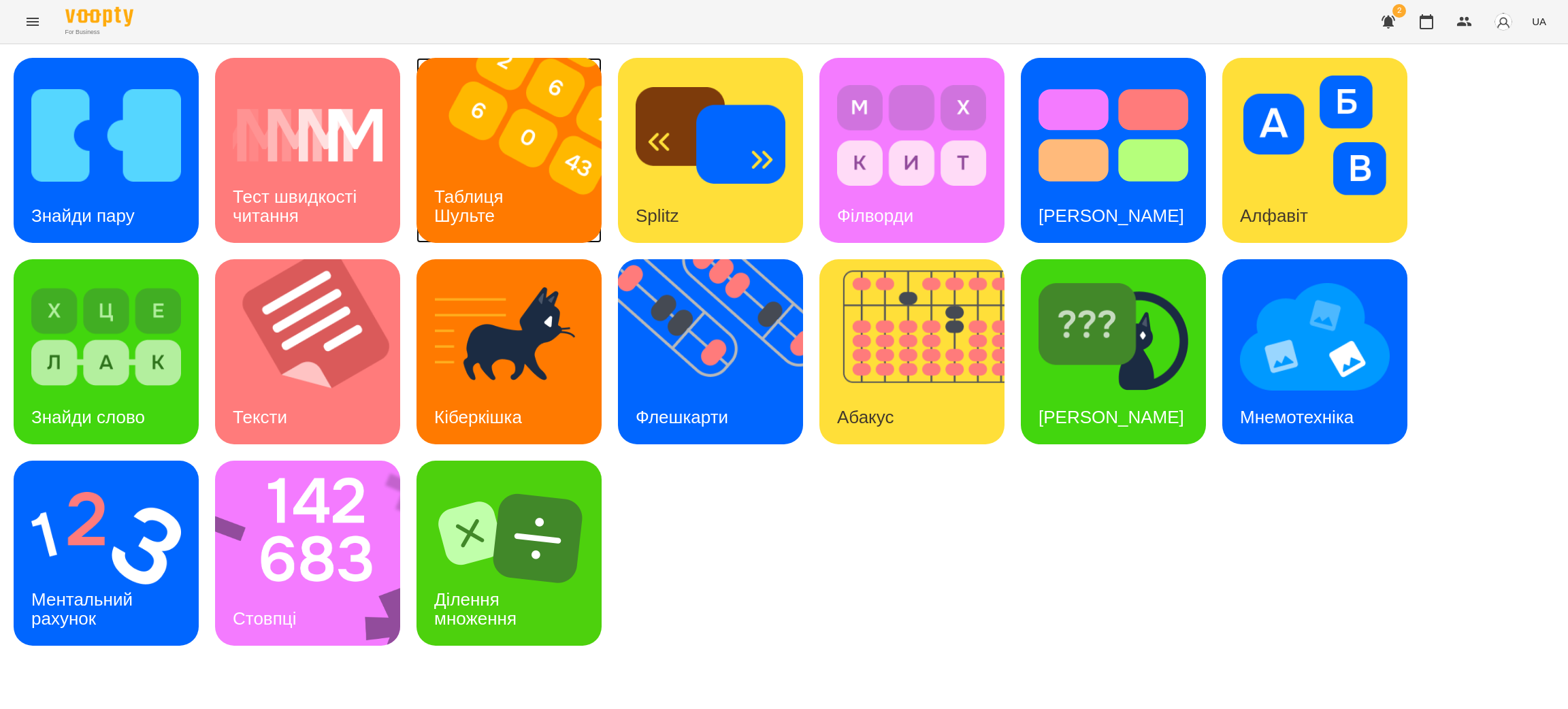
click at [472, 183] on div "Таблиця Шульте" at bounding box center [471, 206] width 109 height 73
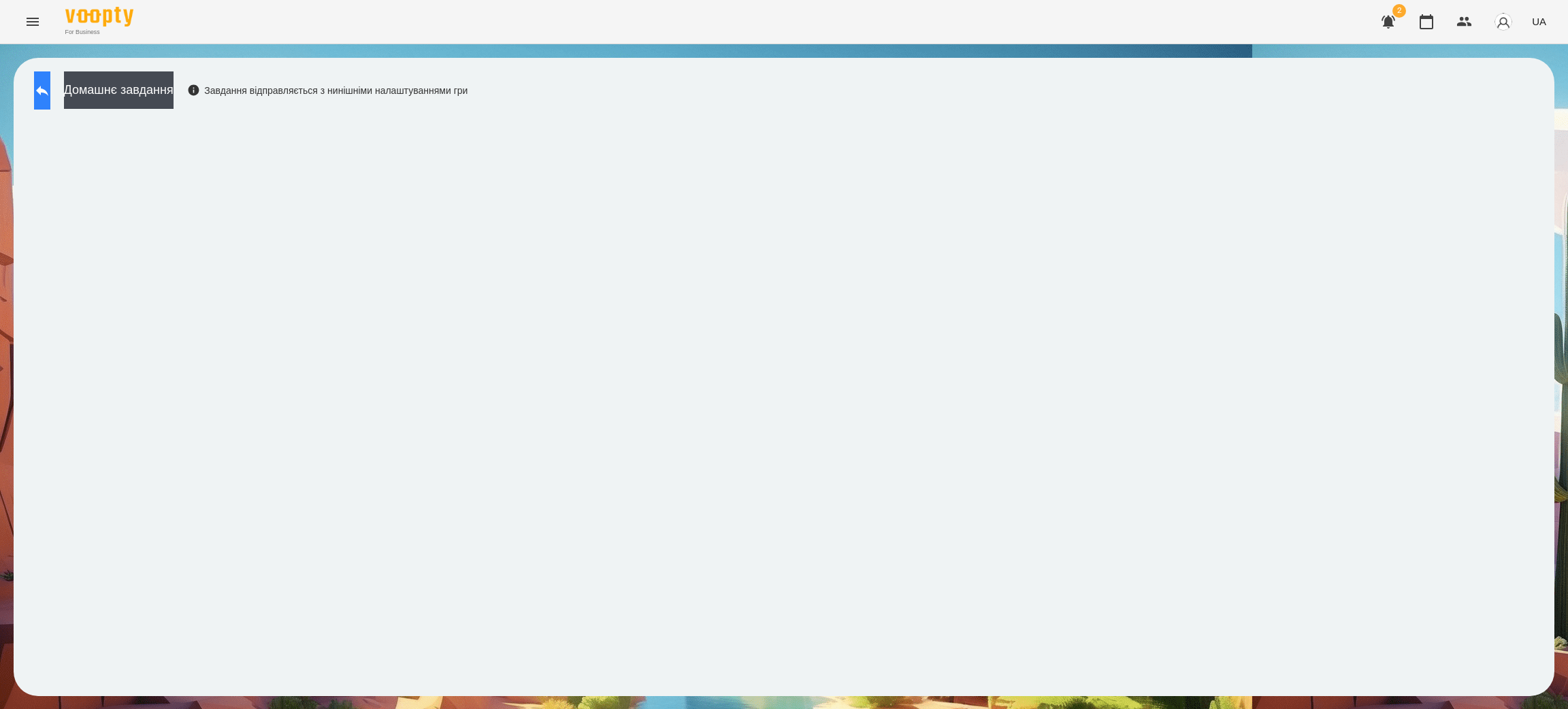
click at [50, 88] on icon at bounding box center [42, 91] width 16 height 16
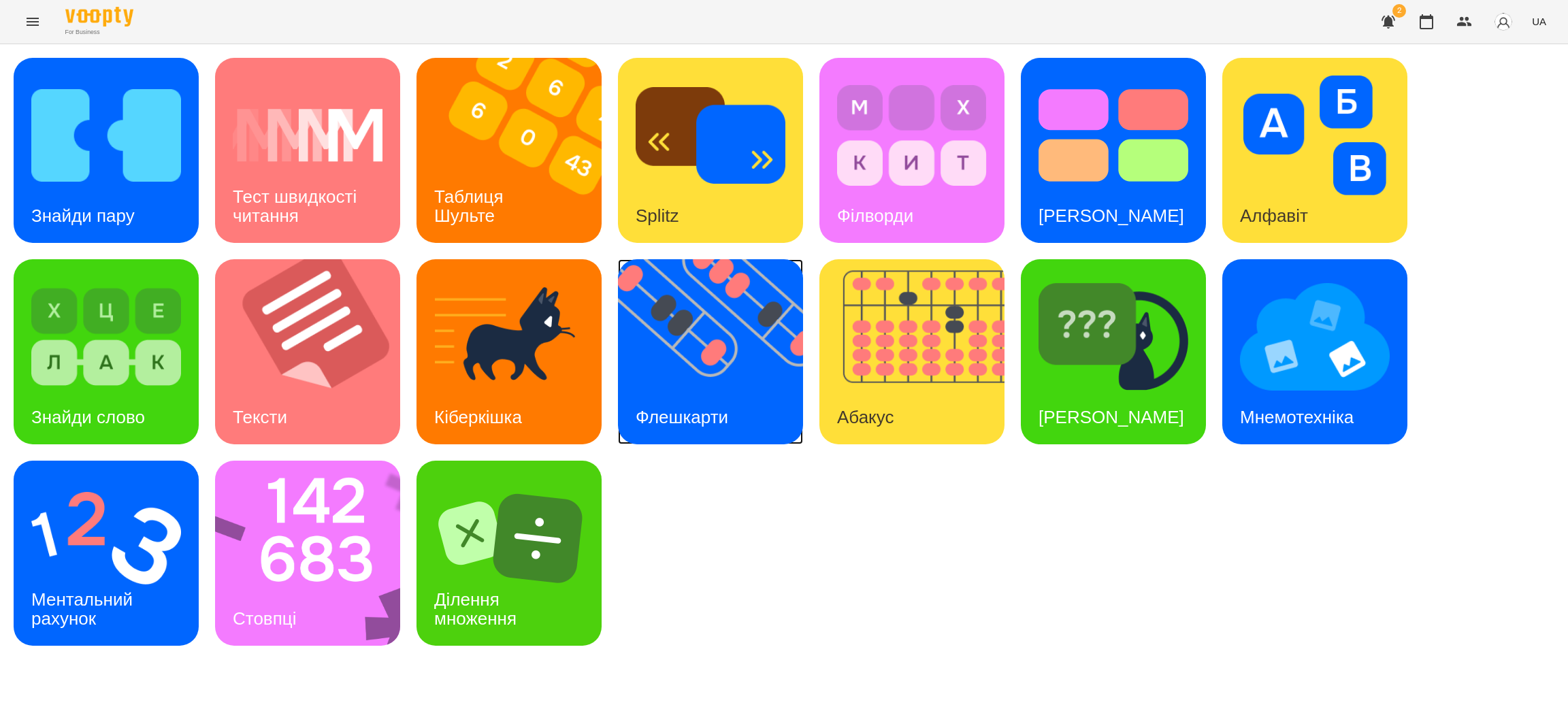
click at [704, 371] on img at bounding box center [719, 352] width 202 height 185
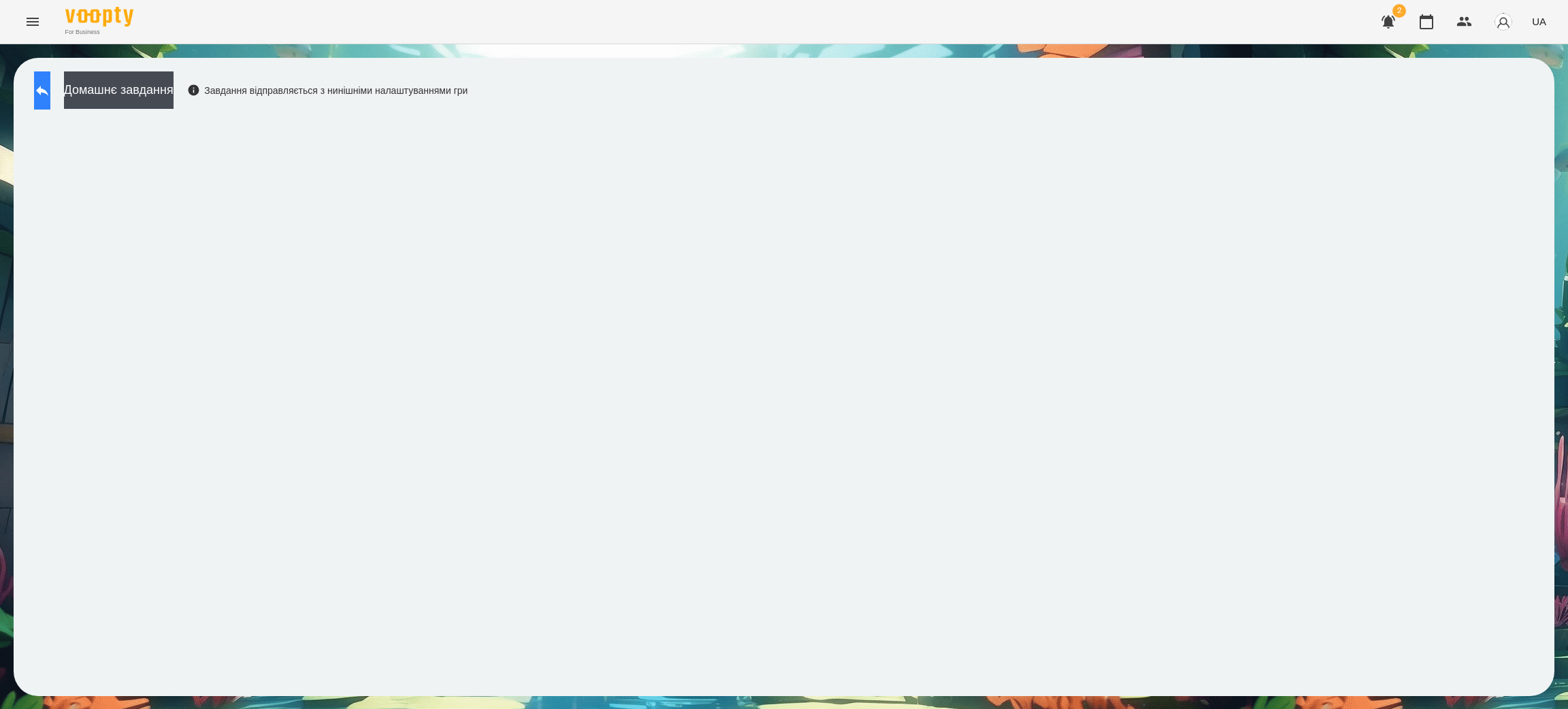
click at [42, 93] on button at bounding box center [42, 91] width 16 height 38
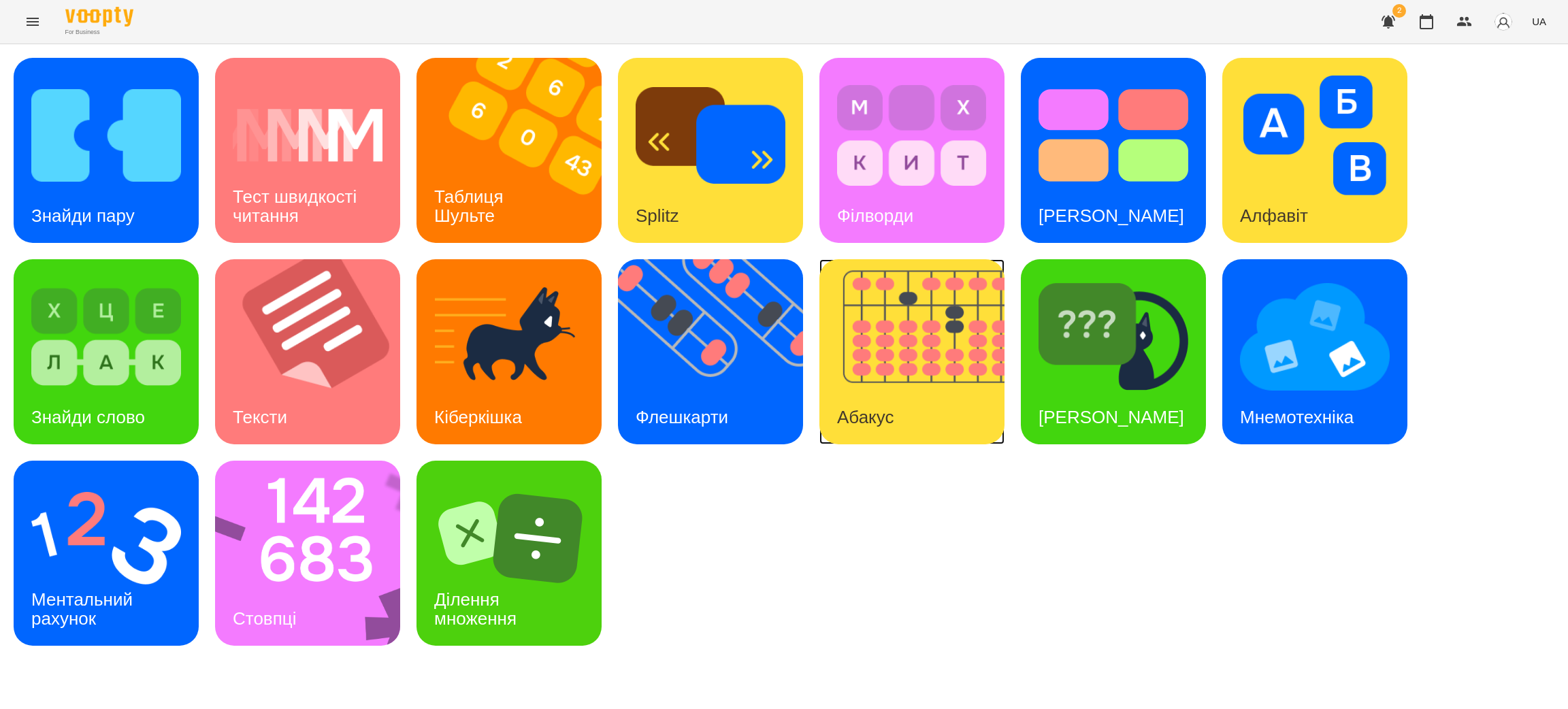
click at [890, 397] on div "Абакус" at bounding box center [866, 417] width 92 height 54
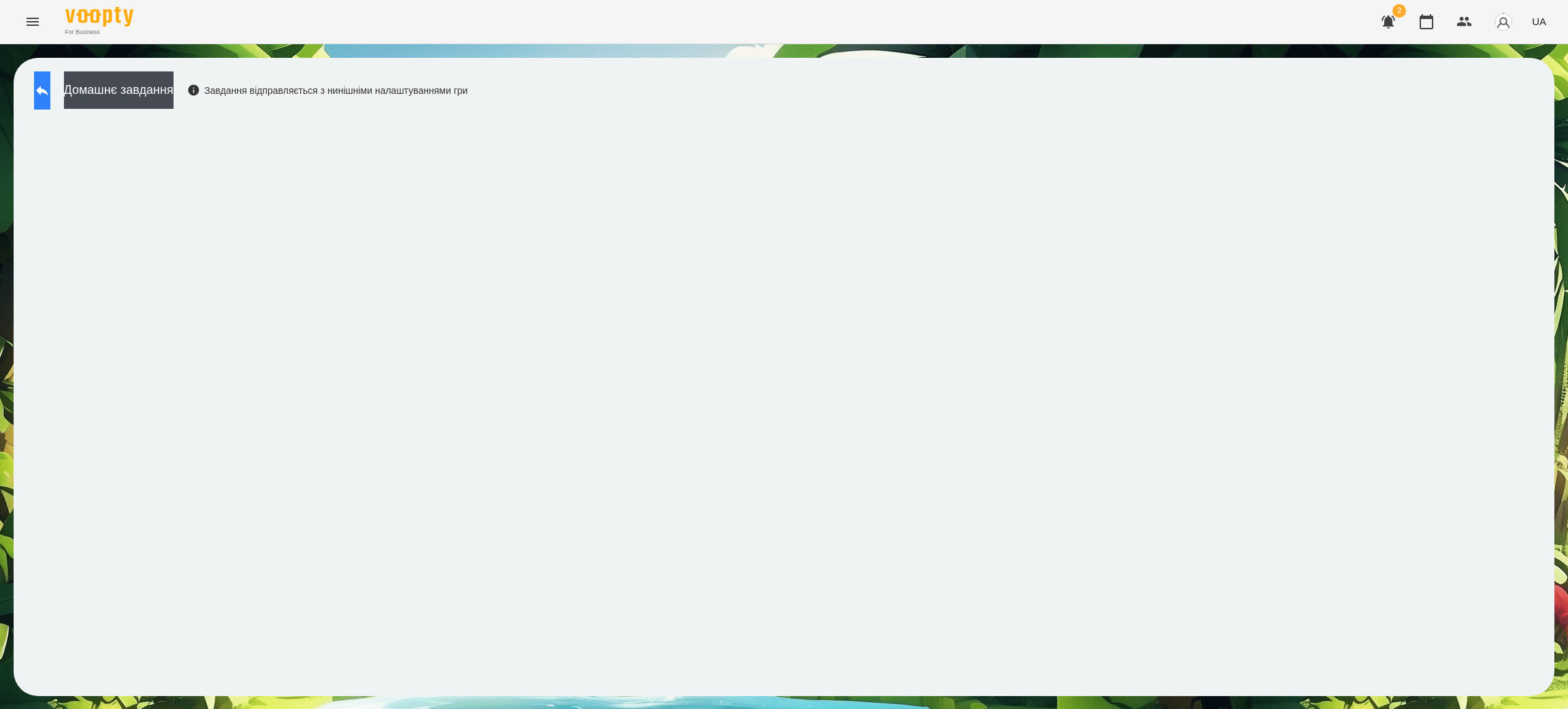
click at [47, 87] on icon at bounding box center [42, 91] width 16 height 16
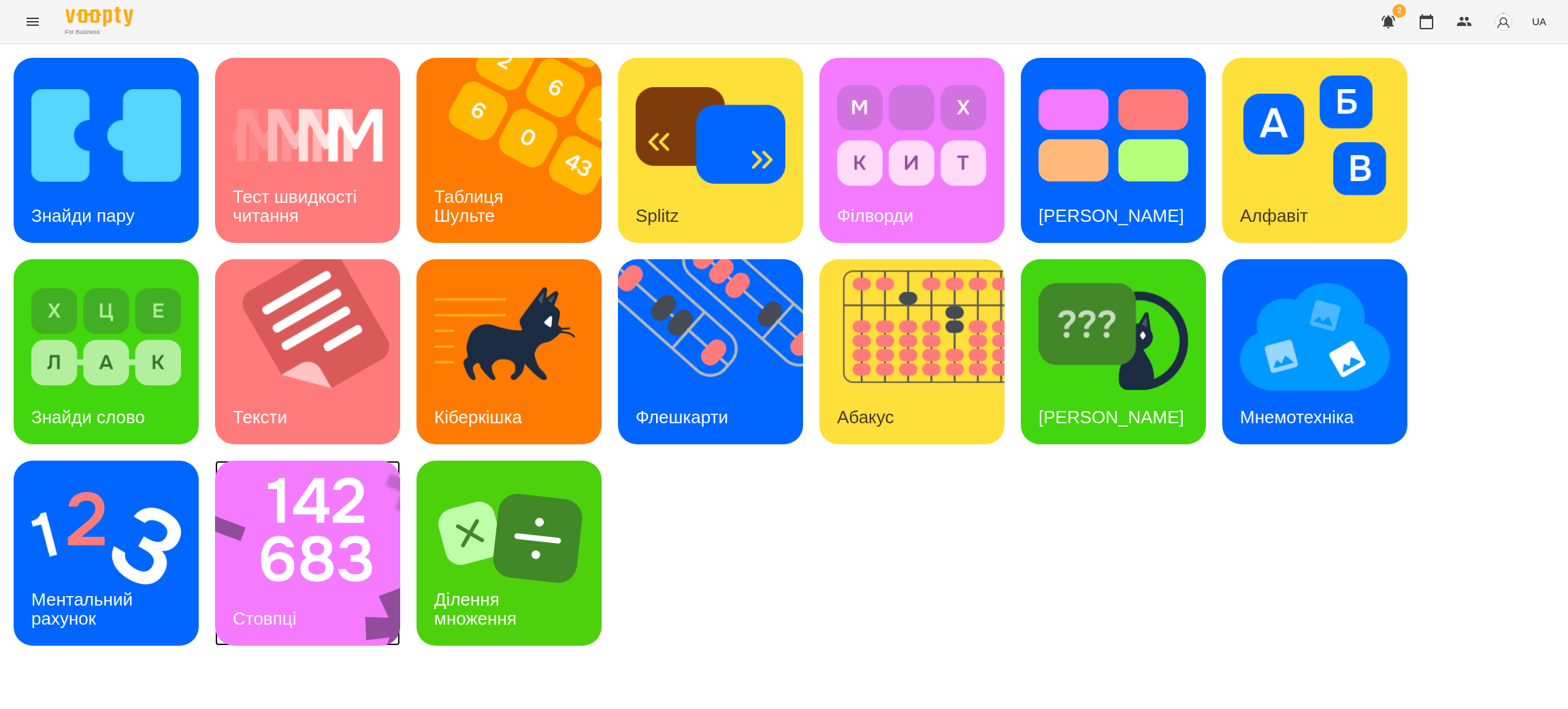
click at [275, 575] on img at bounding box center [316, 553] width 203 height 185
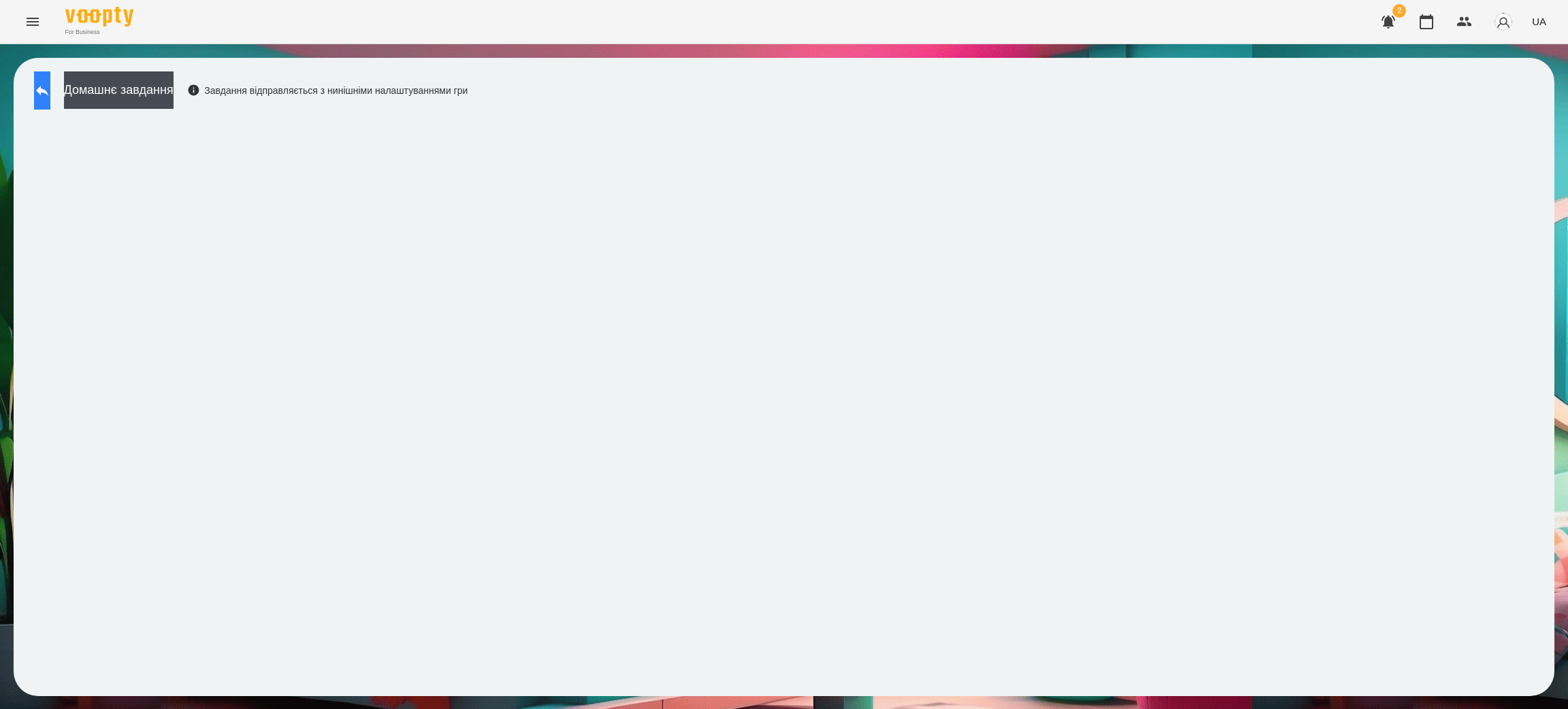
click at [40, 89] on button at bounding box center [42, 91] width 16 height 38
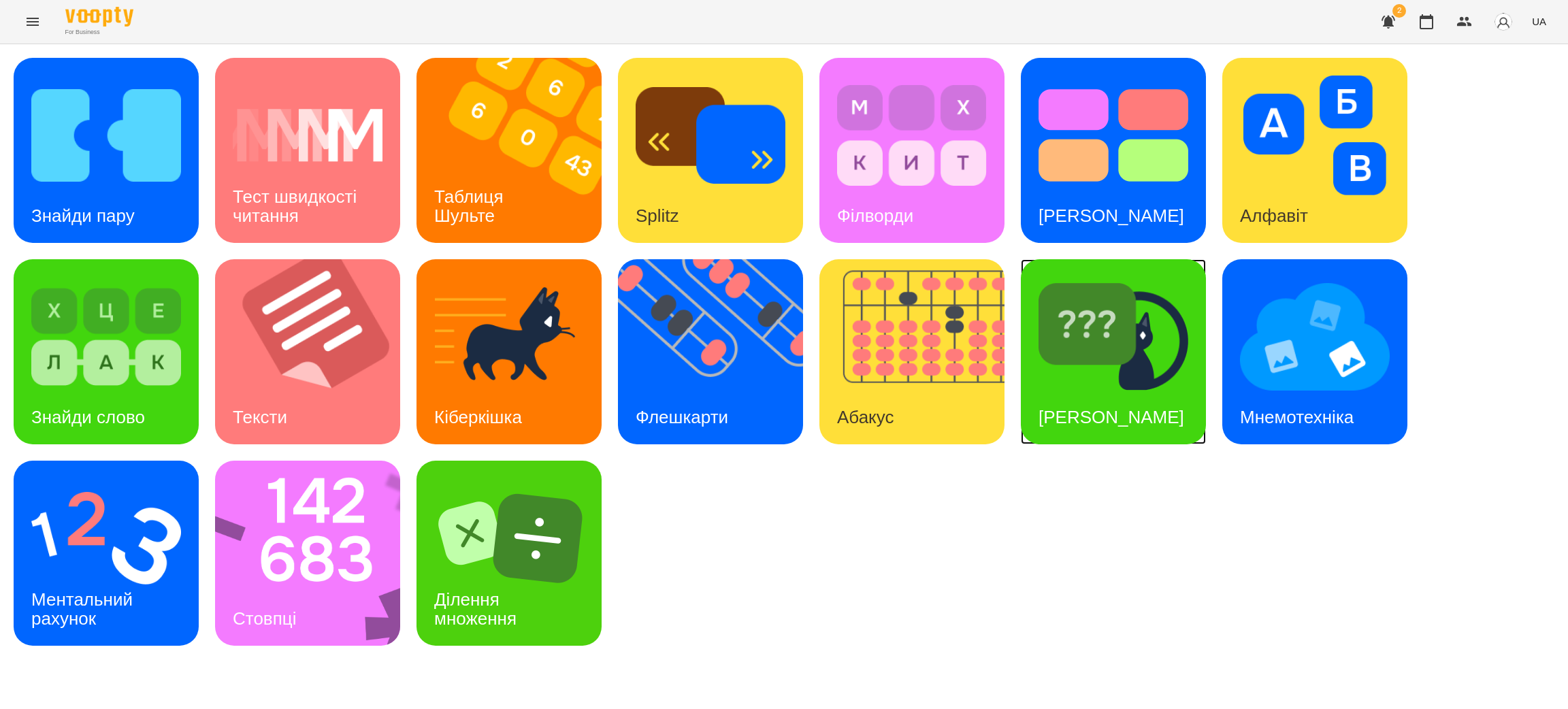
click at [1080, 391] on div "[PERSON_NAME]" at bounding box center [1111, 417] width 181 height 54
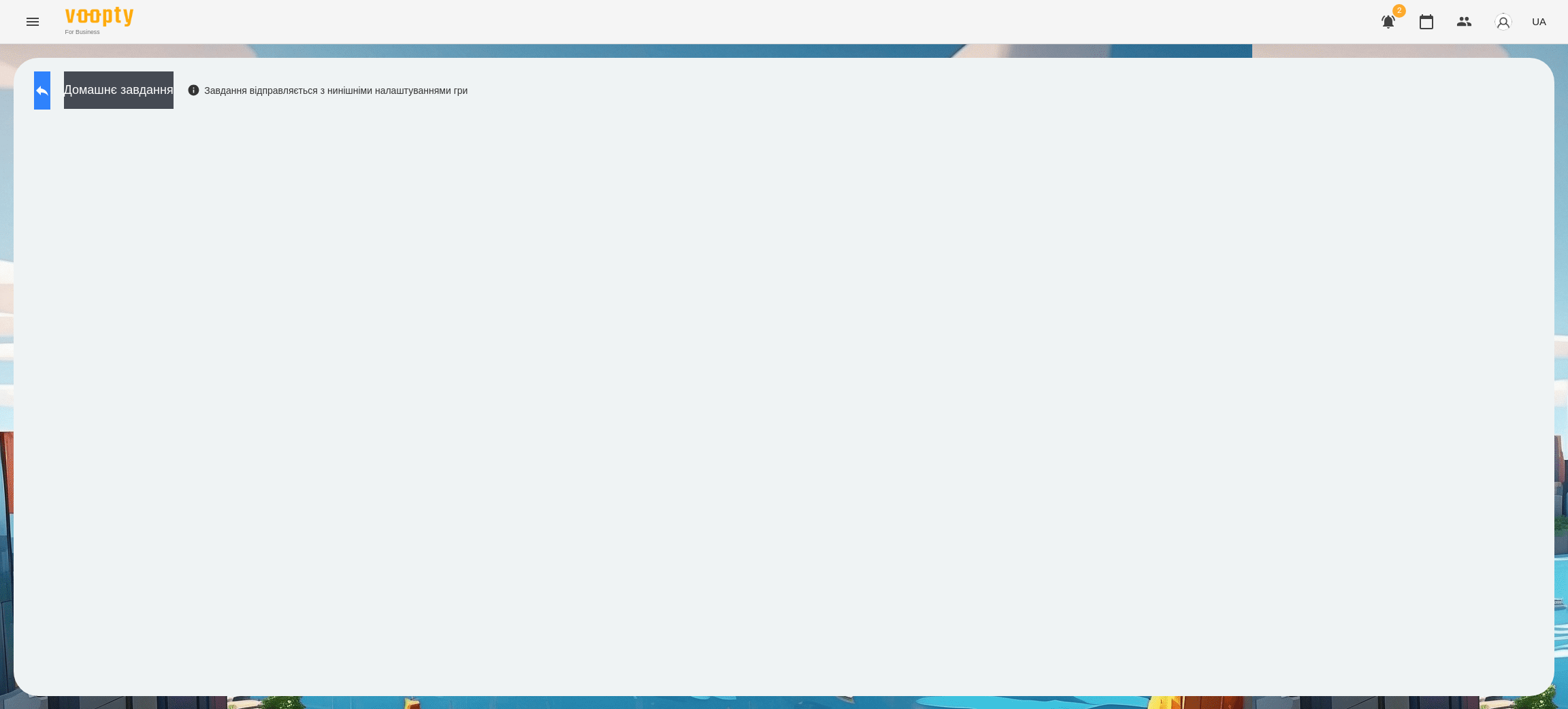
click at [36, 87] on button at bounding box center [42, 91] width 16 height 38
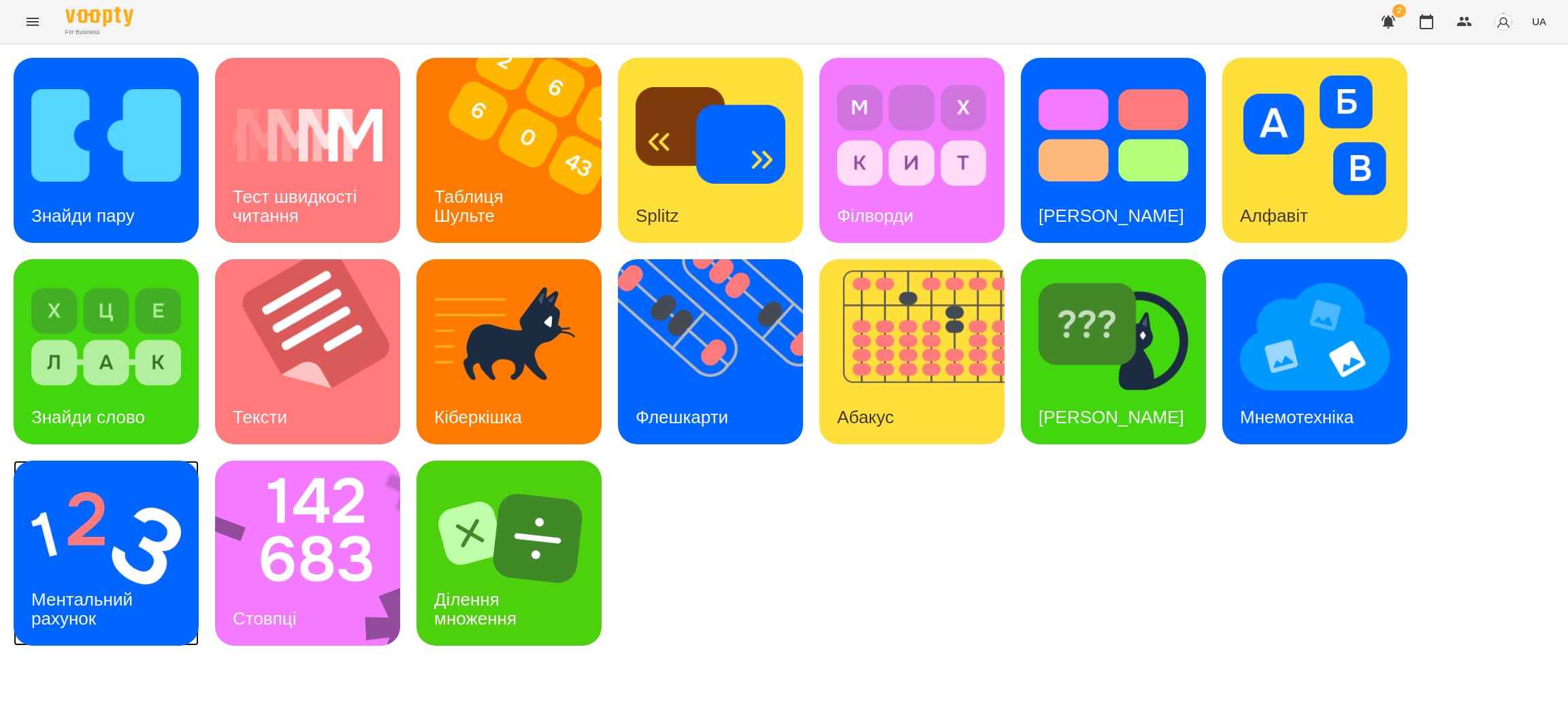
click at [91, 574] on div "Ментальний рахунок" at bounding box center [84, 609] width 142 height 73
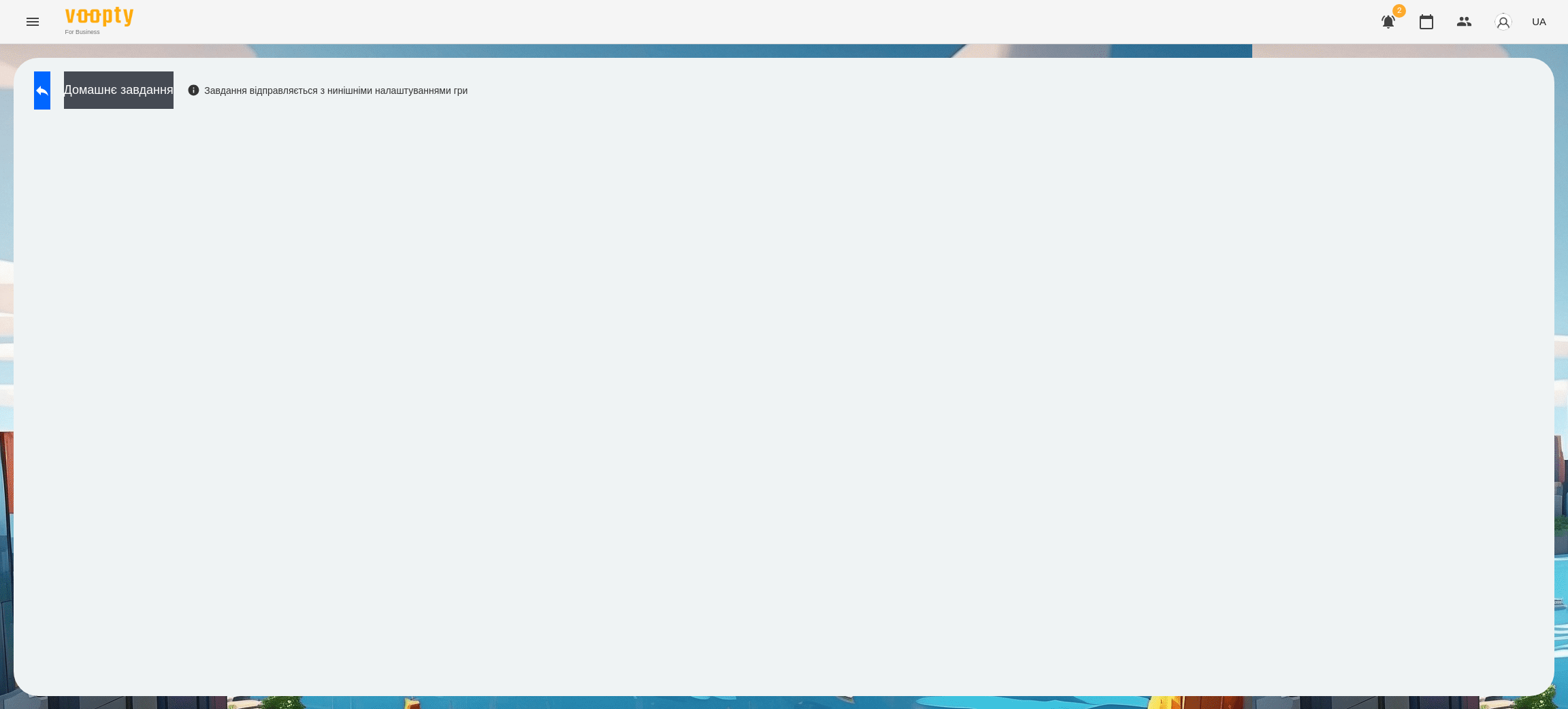
click at [0, 494] on div "Домашнє завдання Завдання відправляється з нинішніми налаштуваннями гри" at bounding box center [784, 377] width 1568 height 665
click at [50, 97] on icon at bounding box center [42, 91] width 16 height 16
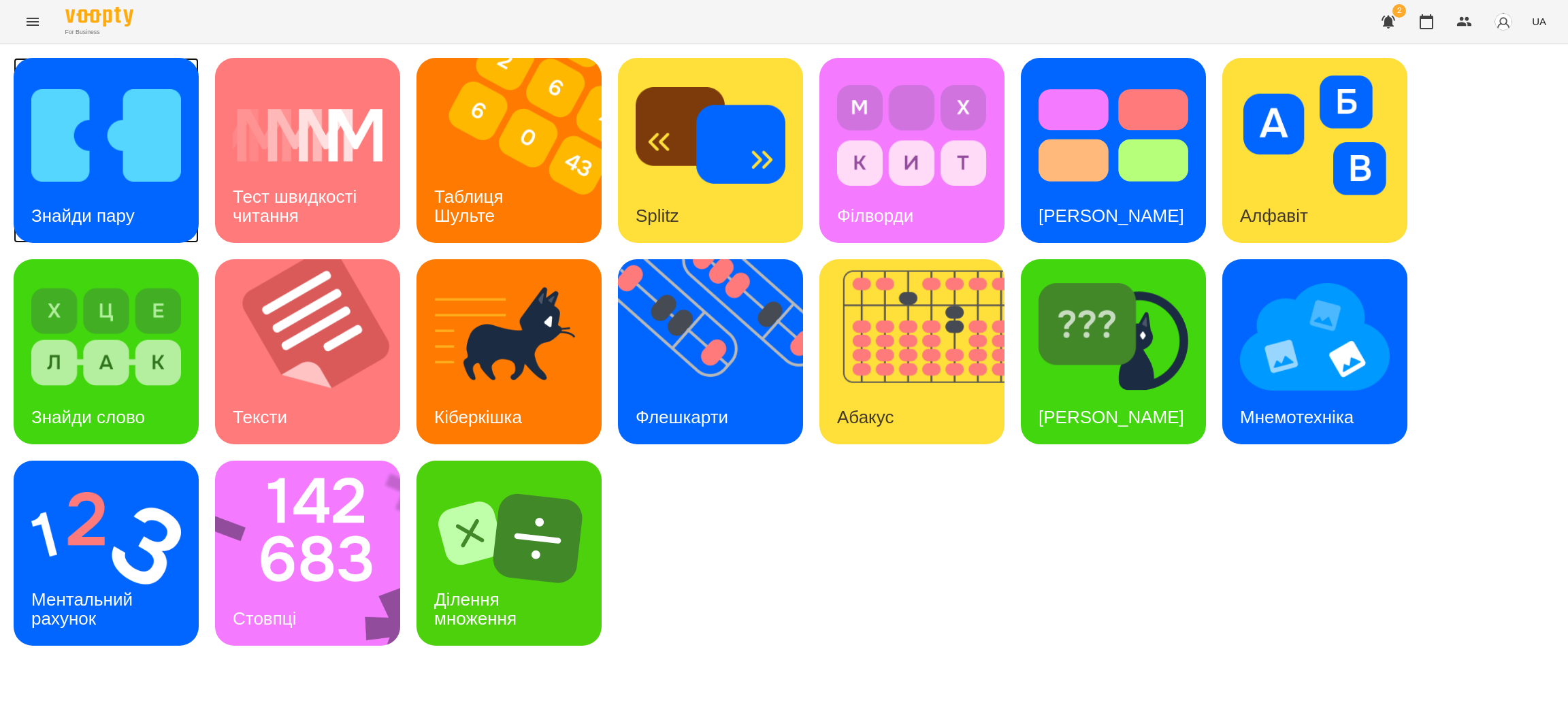
click at [117, 182] on img at bounding box center [106, 135] width 150 height 120
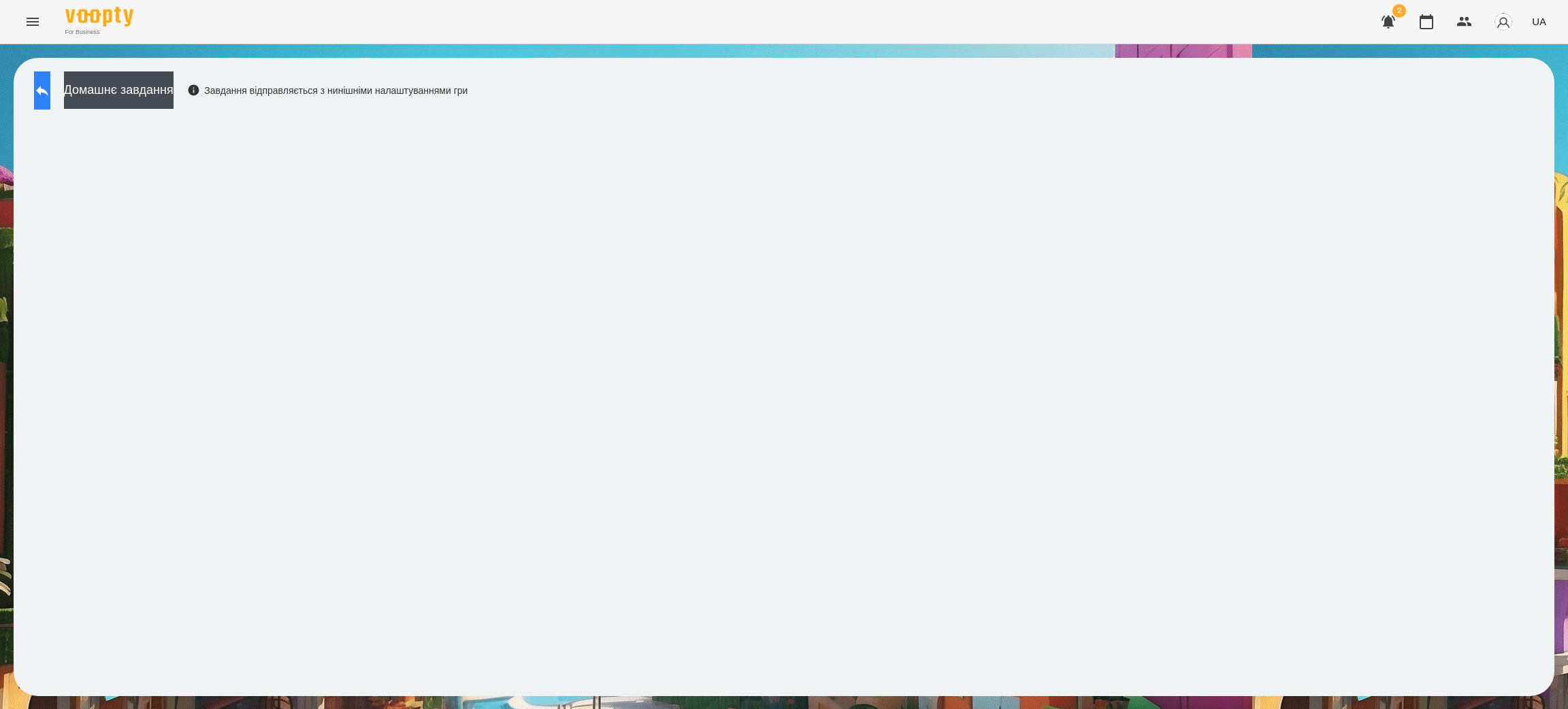
click at [50, 92] on icon at bounding box center [42, 91] width 16 height 16
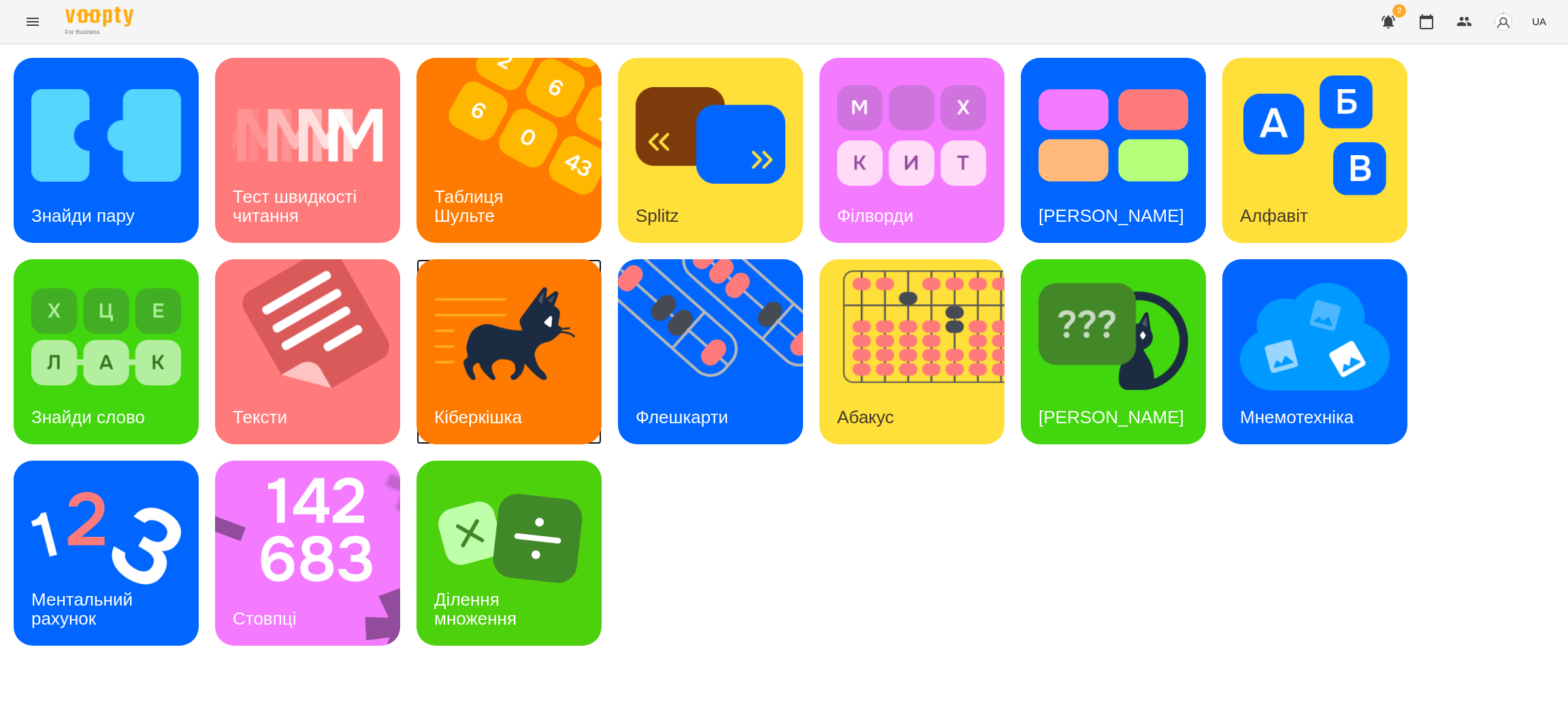
click at [509, 360] on img at bounding box center [509, 337] width 150 height 120
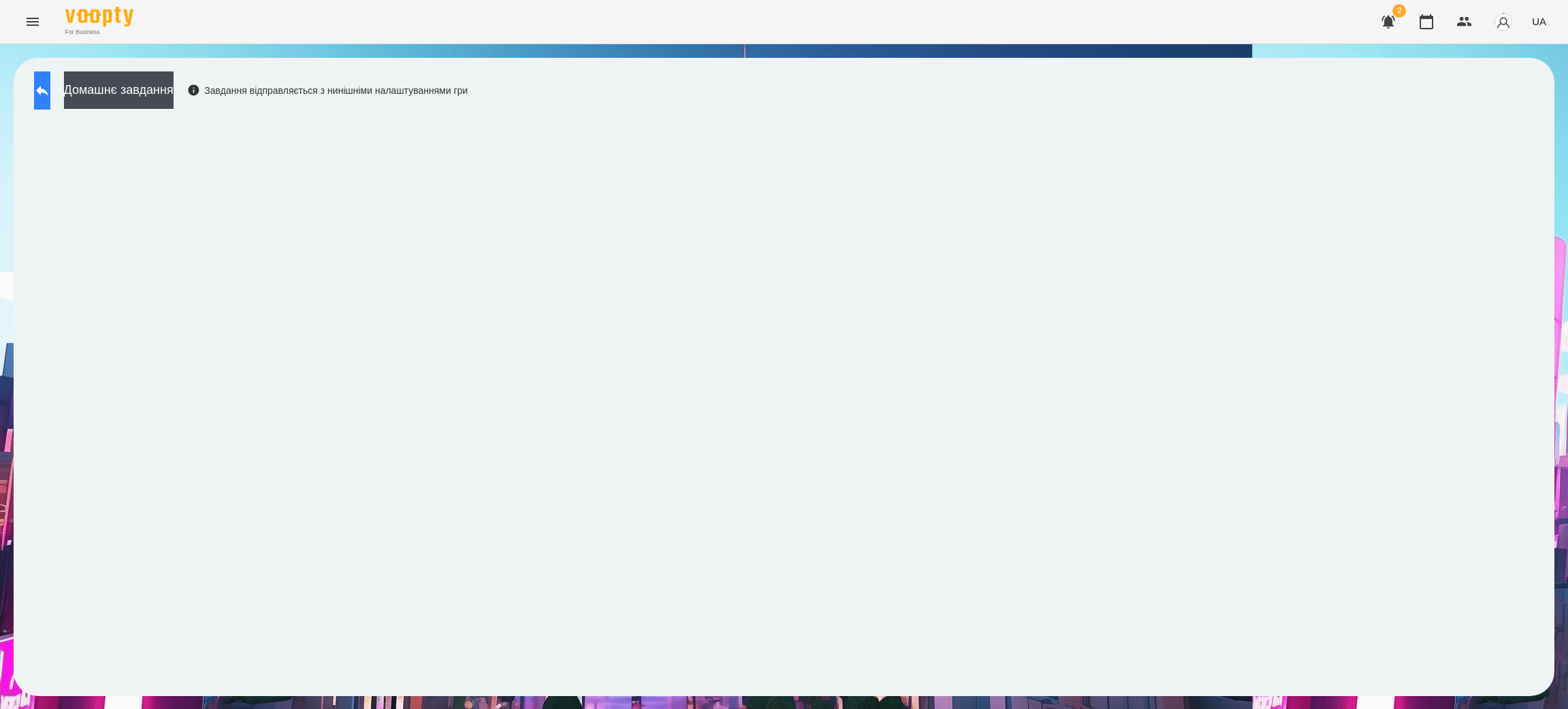
click at [50, 81] on button at bounding box center [42, 91] width 16 height 38
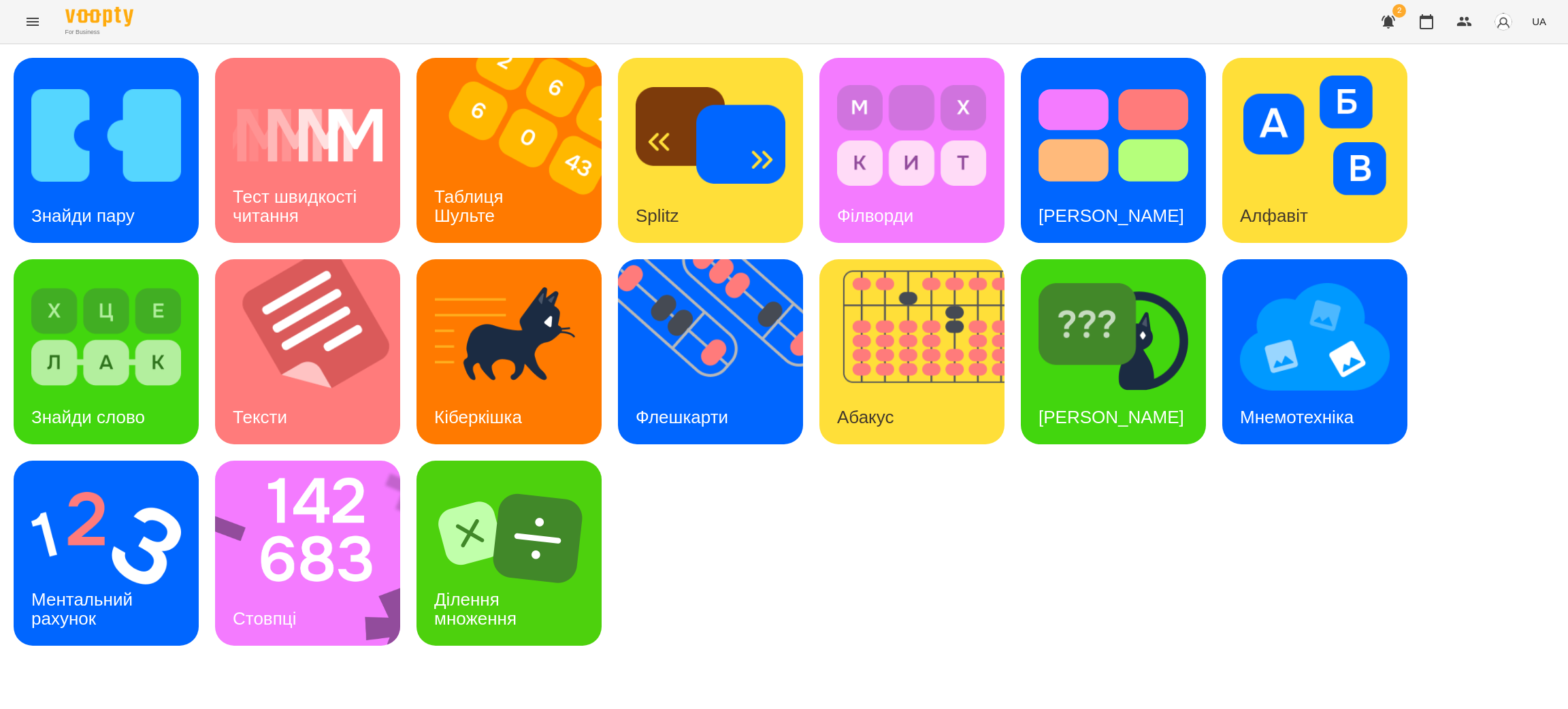
click at [21, 13] on button "Menu" at bounding box center [32, 21] width 32 height 32
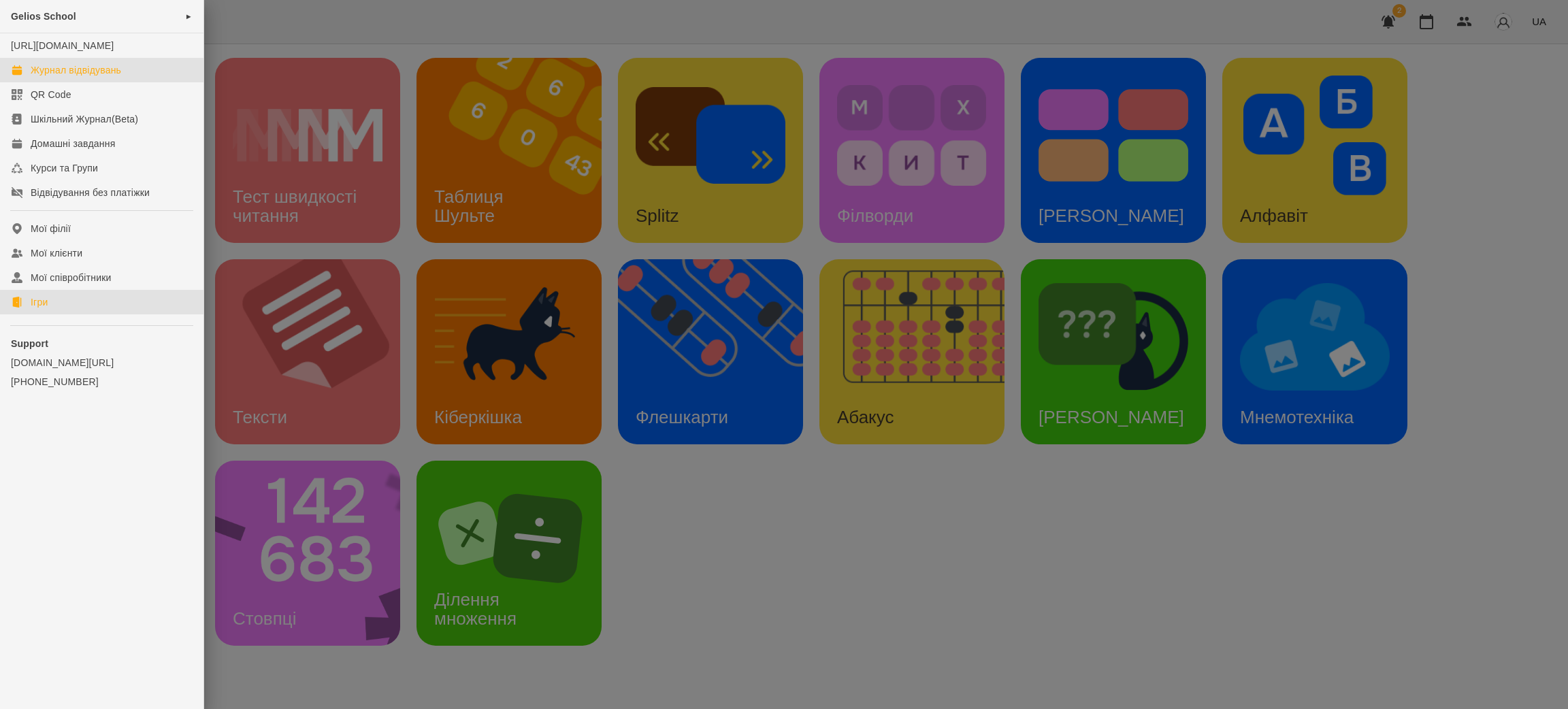
click at [62, 77] on div "Журнал відвідувань" at bounding box center [75, 70] width 91 height 13
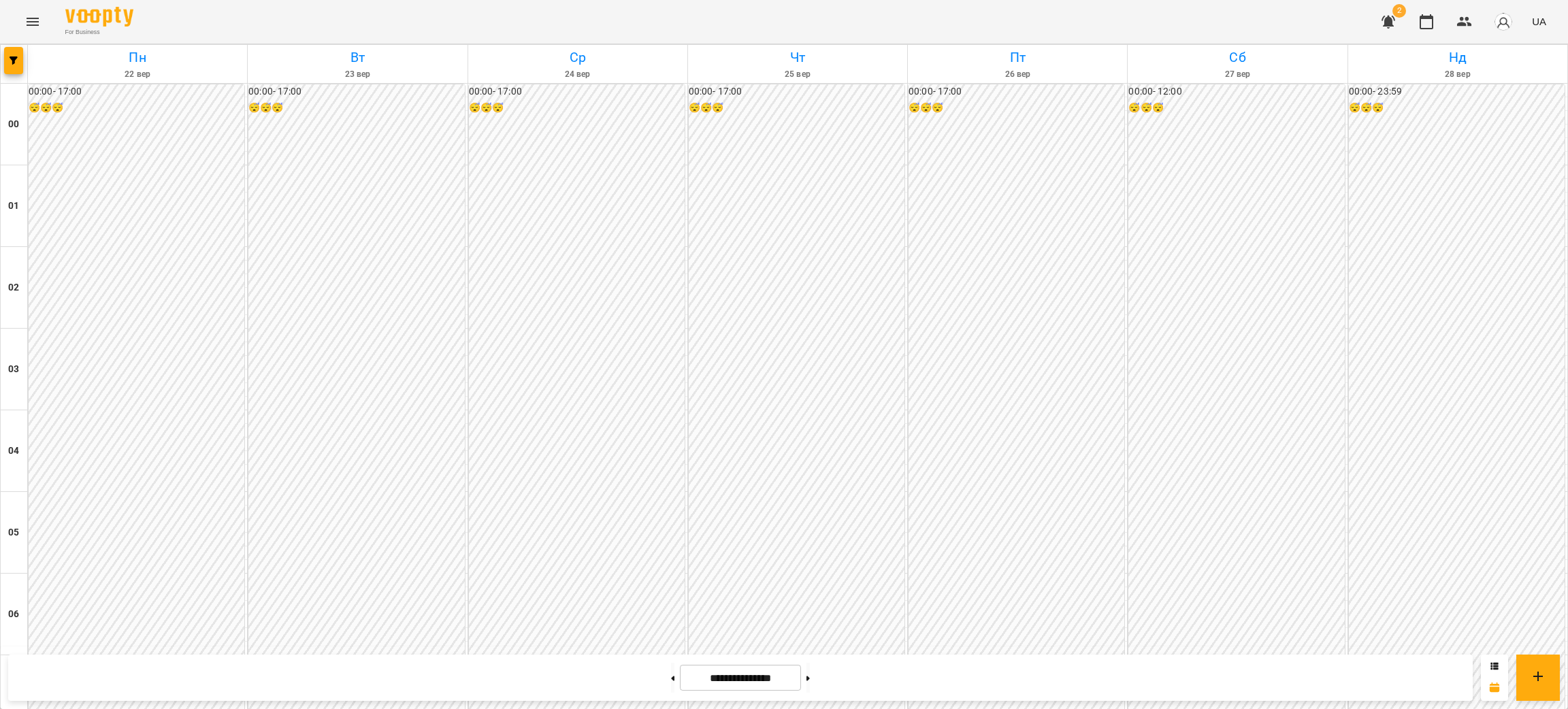
scroll to position [1326, 0]
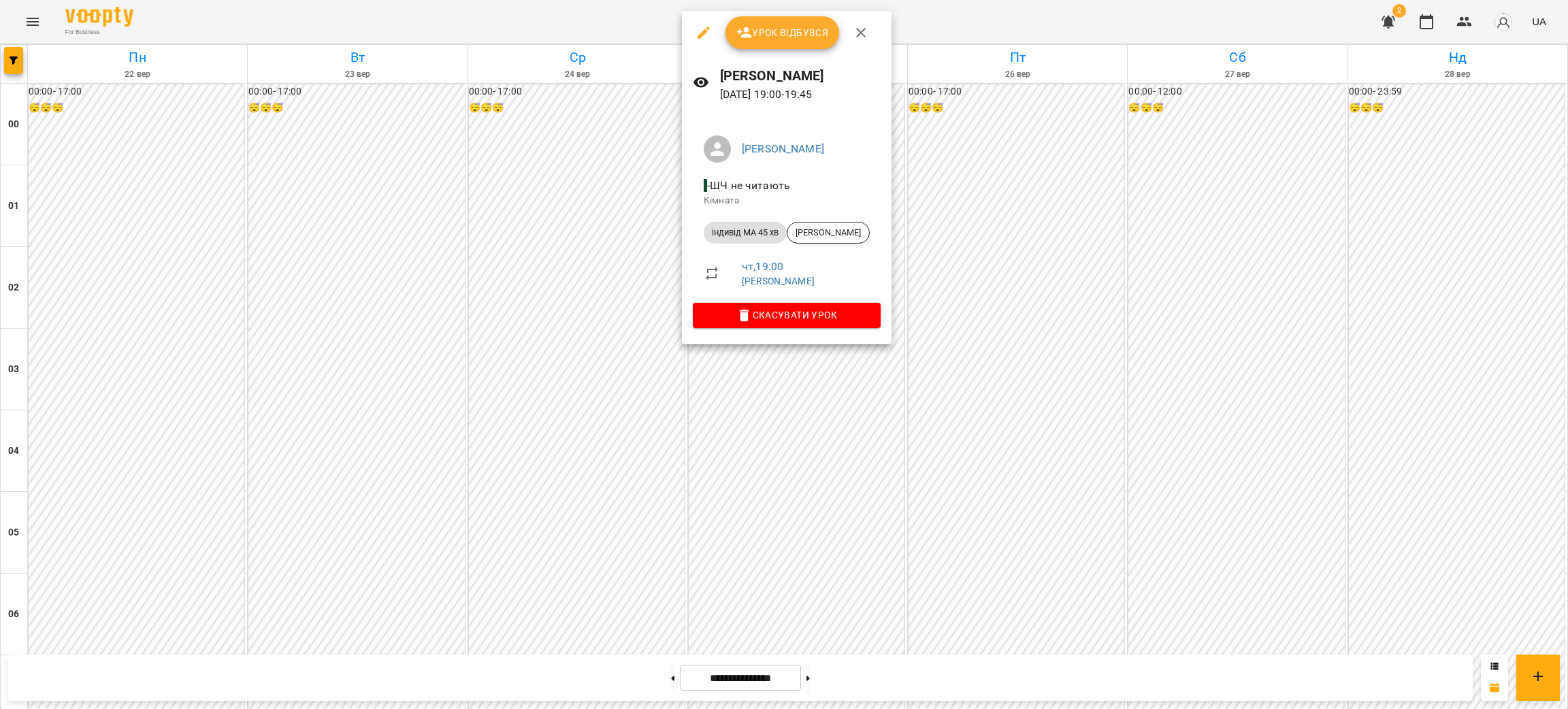
click at [784, 411] on div at bounding box center [784, 354] width 1568 height 709
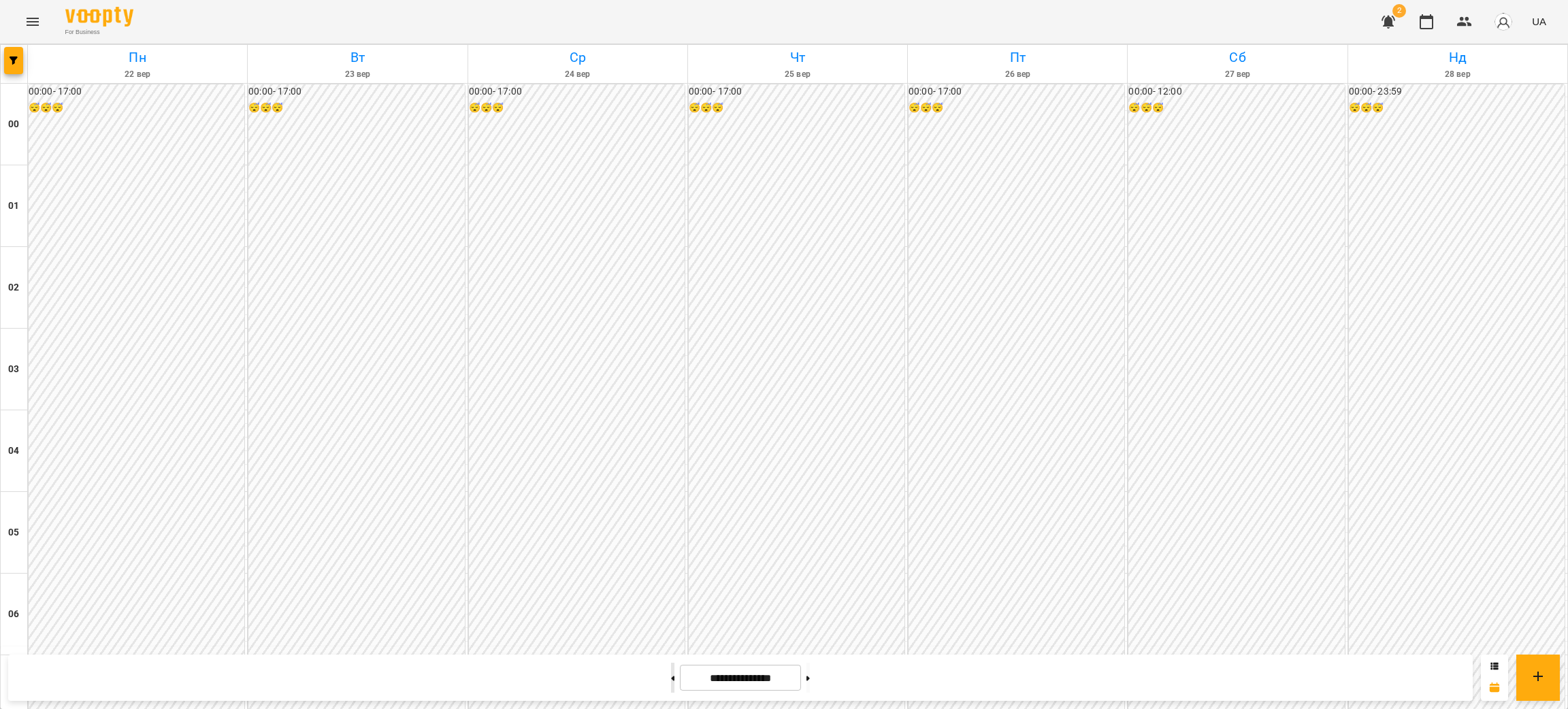
click at [671, 591] on icon at bounding box center [673, 678] width 4 height 5
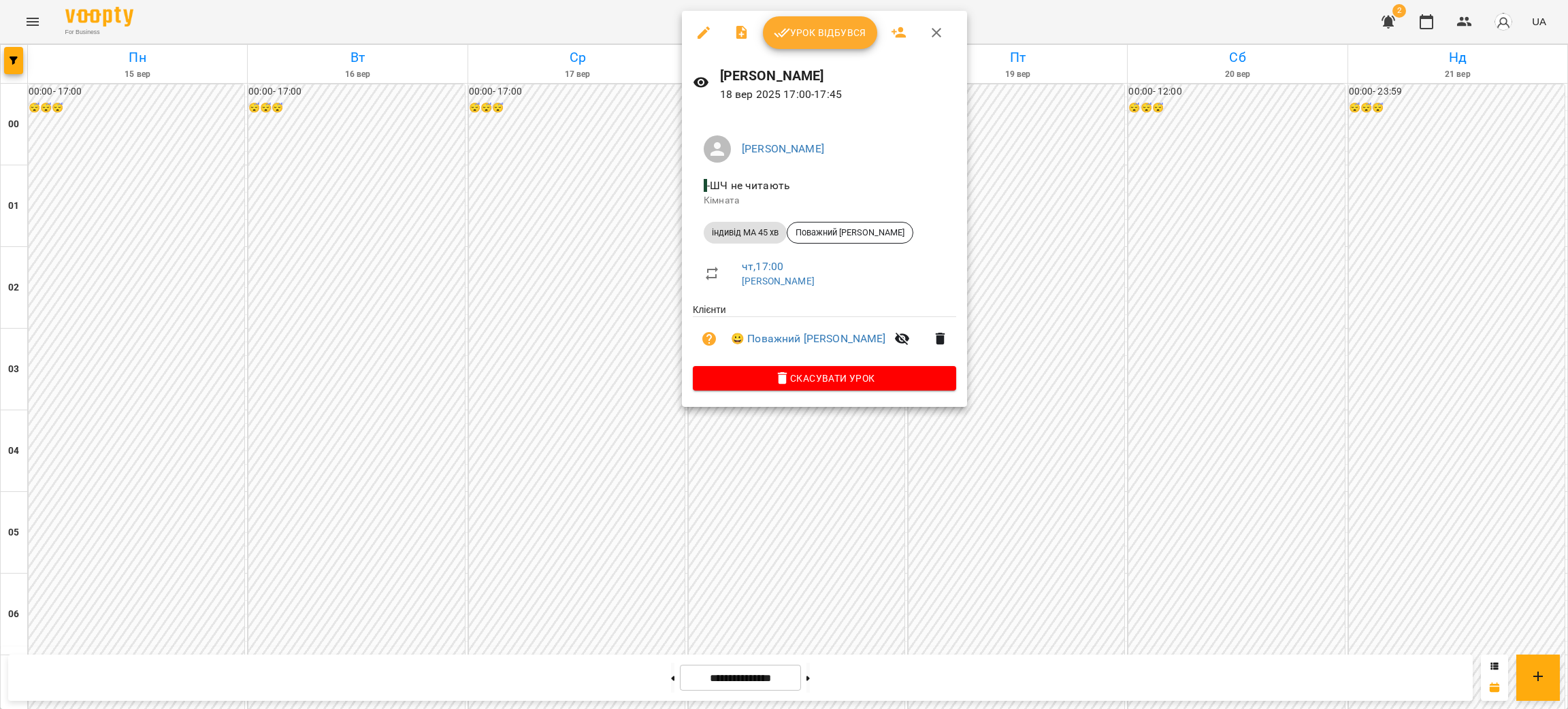
click at [1222, 484] on div at bounding box center [784, 354] width 1568 height 709
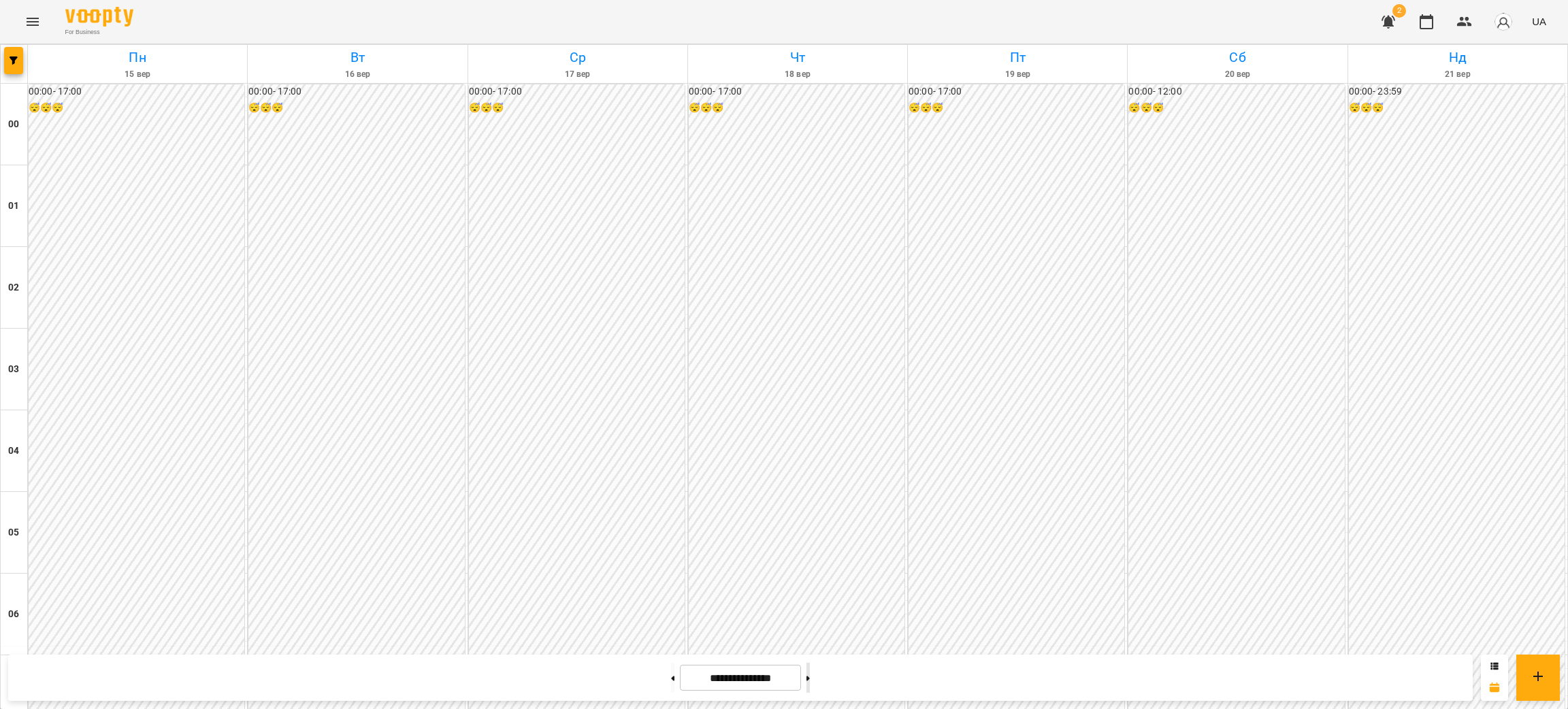
click at [810, 591] on button at bounding box center [808, 678] width 4 height 30
click at [671, 591] on button at bounding box center [673, 678] width 4 height 30
type input "**********"
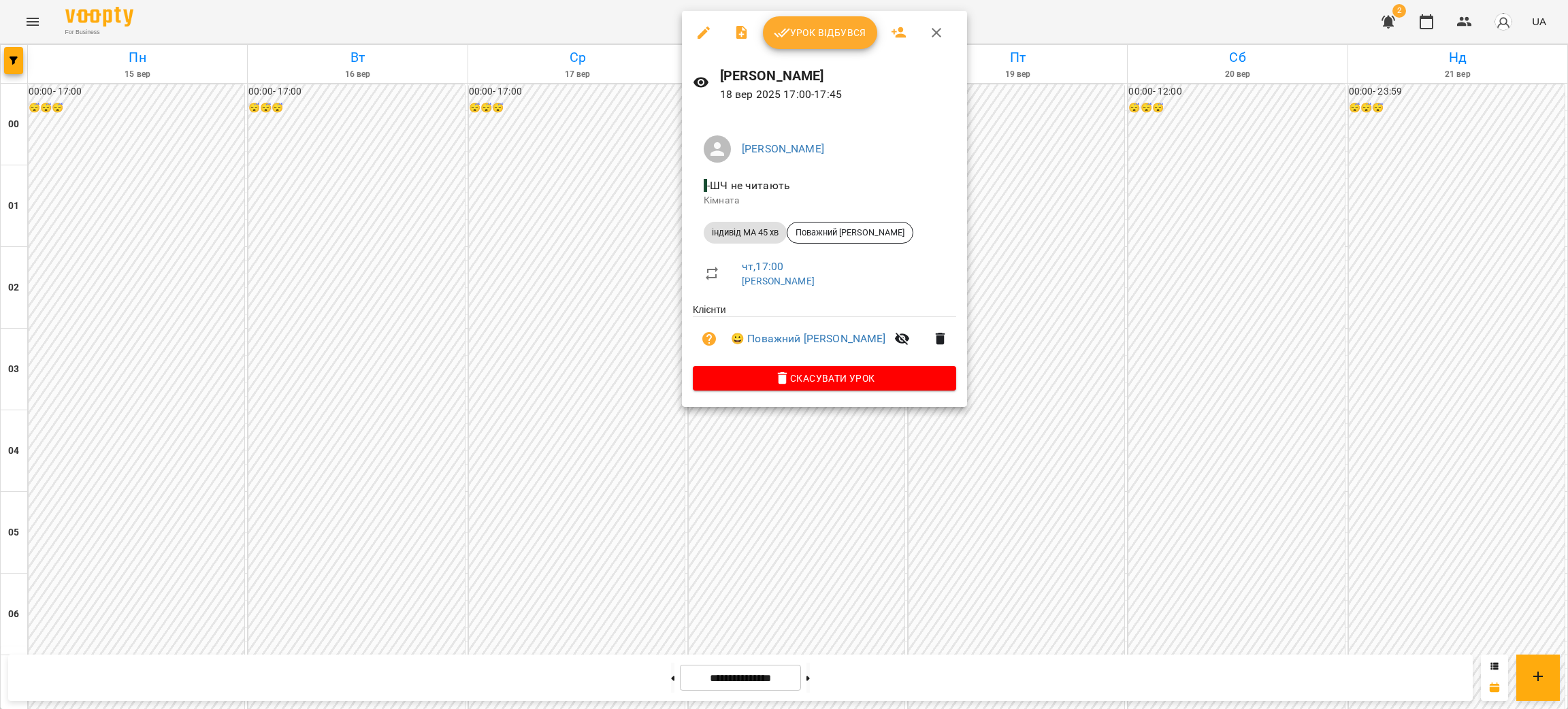
click at [418, 145] on div at bounding box center [784, 354] width 1568 height 709
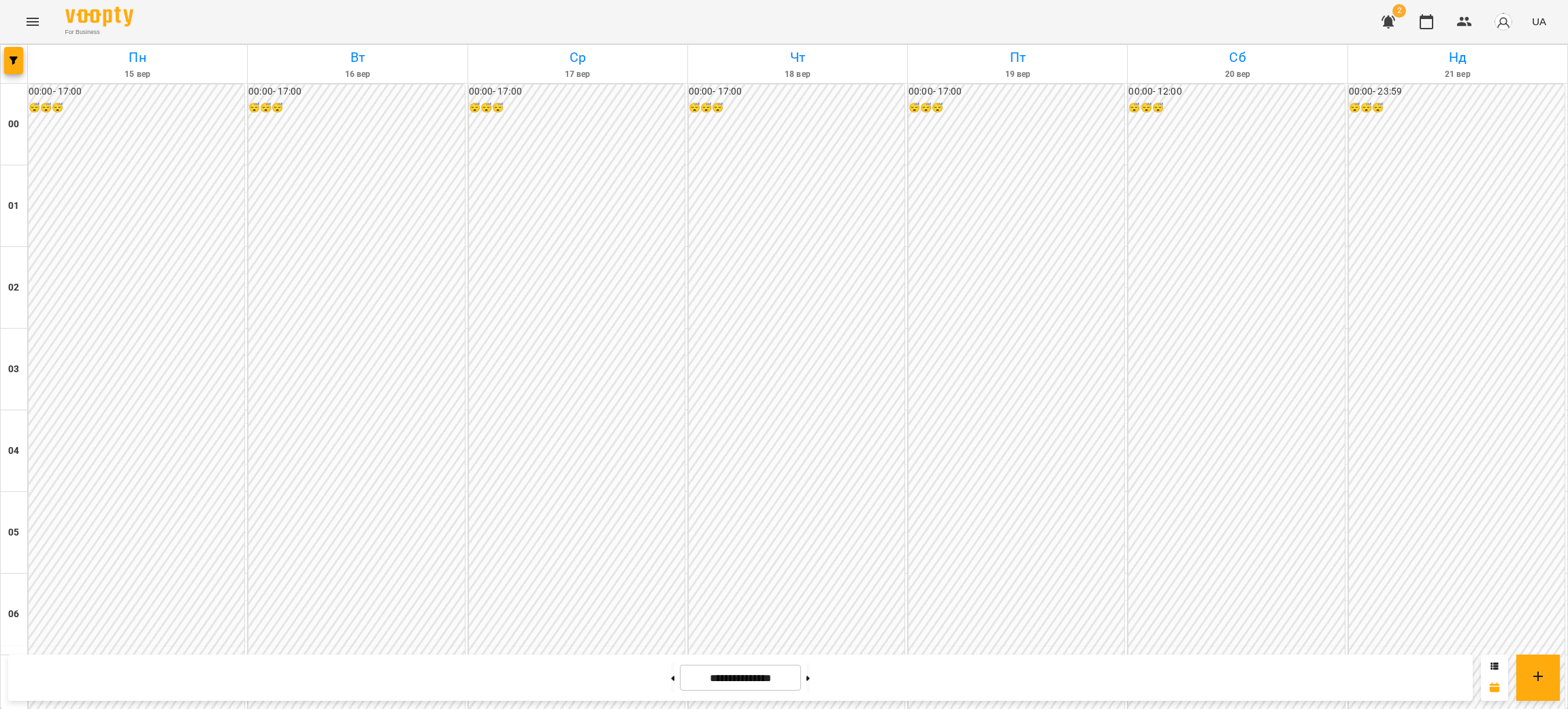
click at [34, 21] on icon "Menu" at bounding box center [32, 21] width 13 height 8
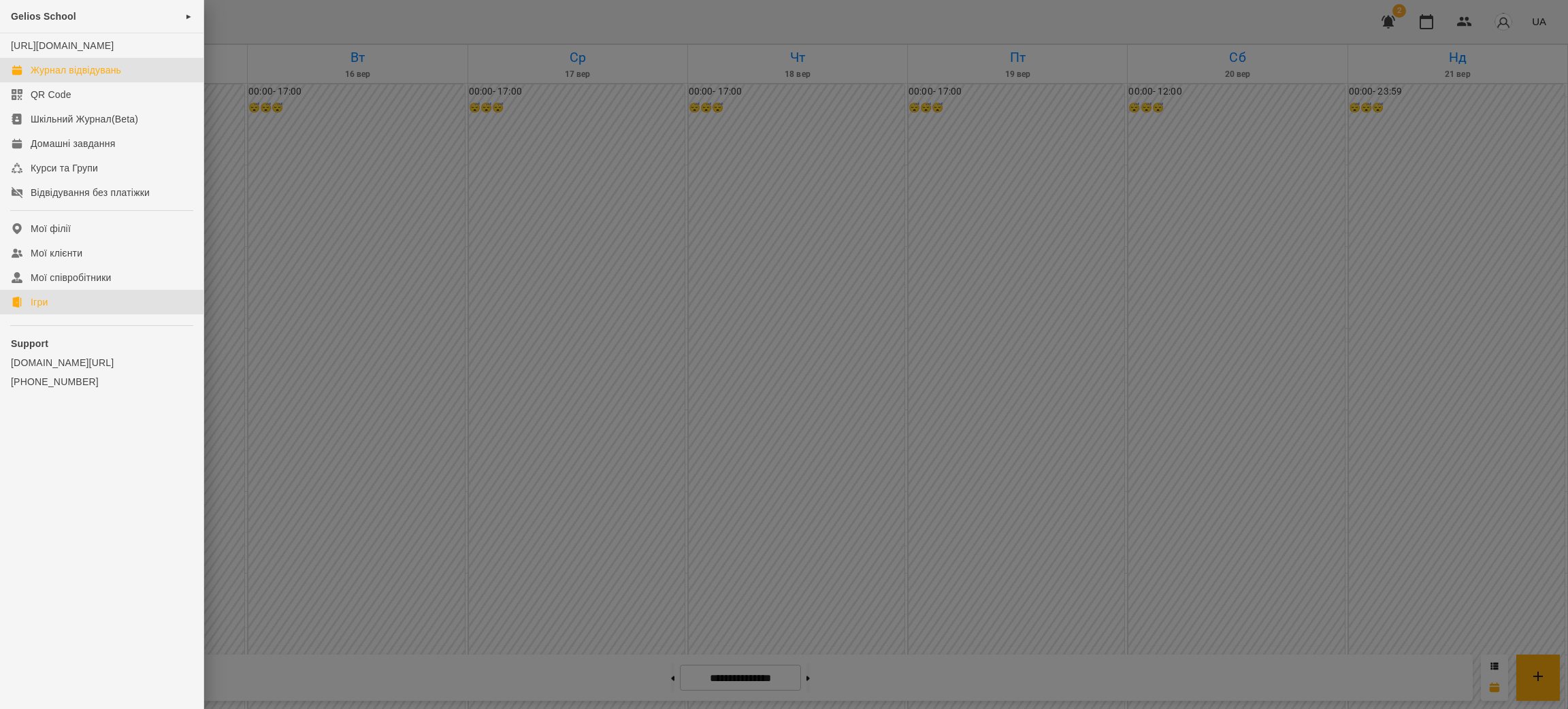
click at [62, 315] on link "Ігри" at bounding box center [102, 302] width 204 height 24
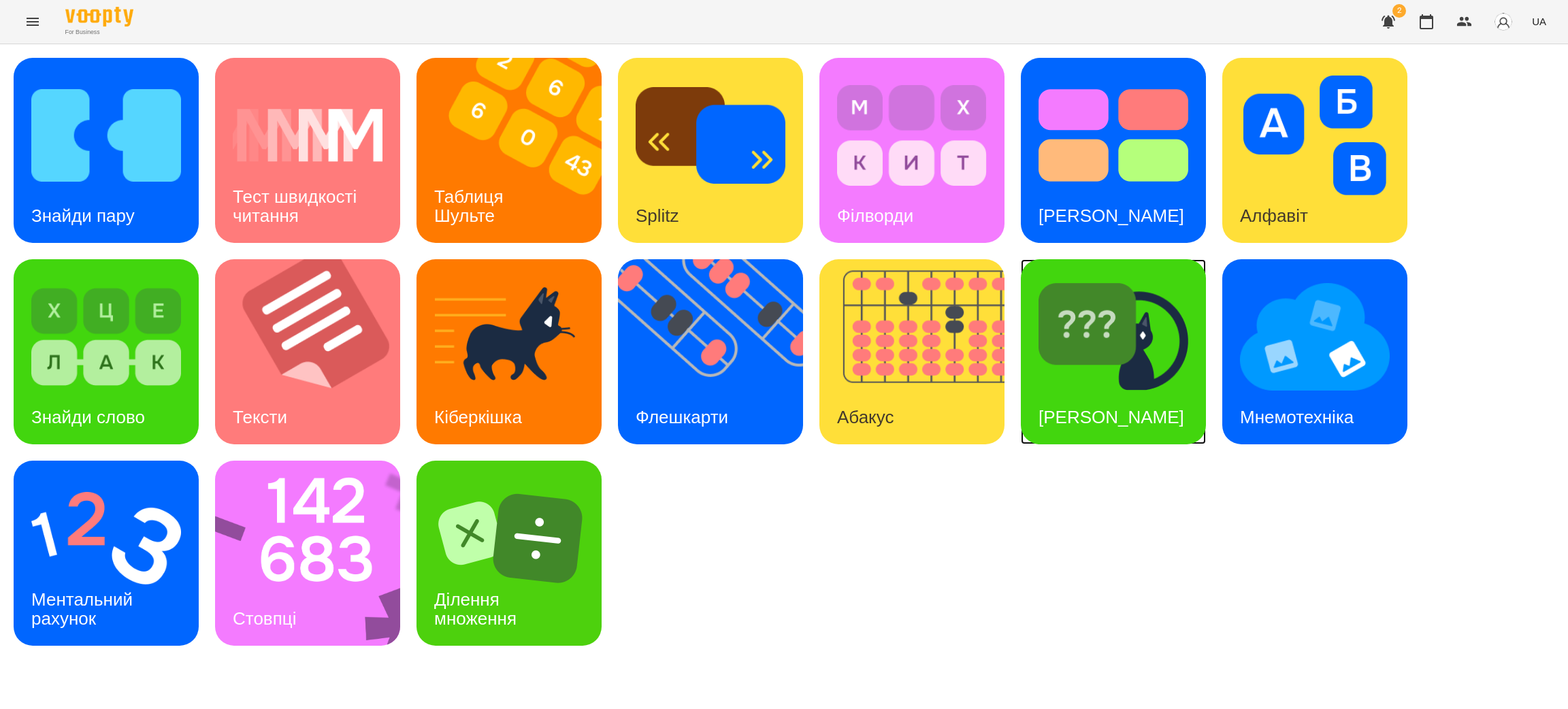
click at [1091, 366] on img at bounding box center [1113, 337] width 150 height 120
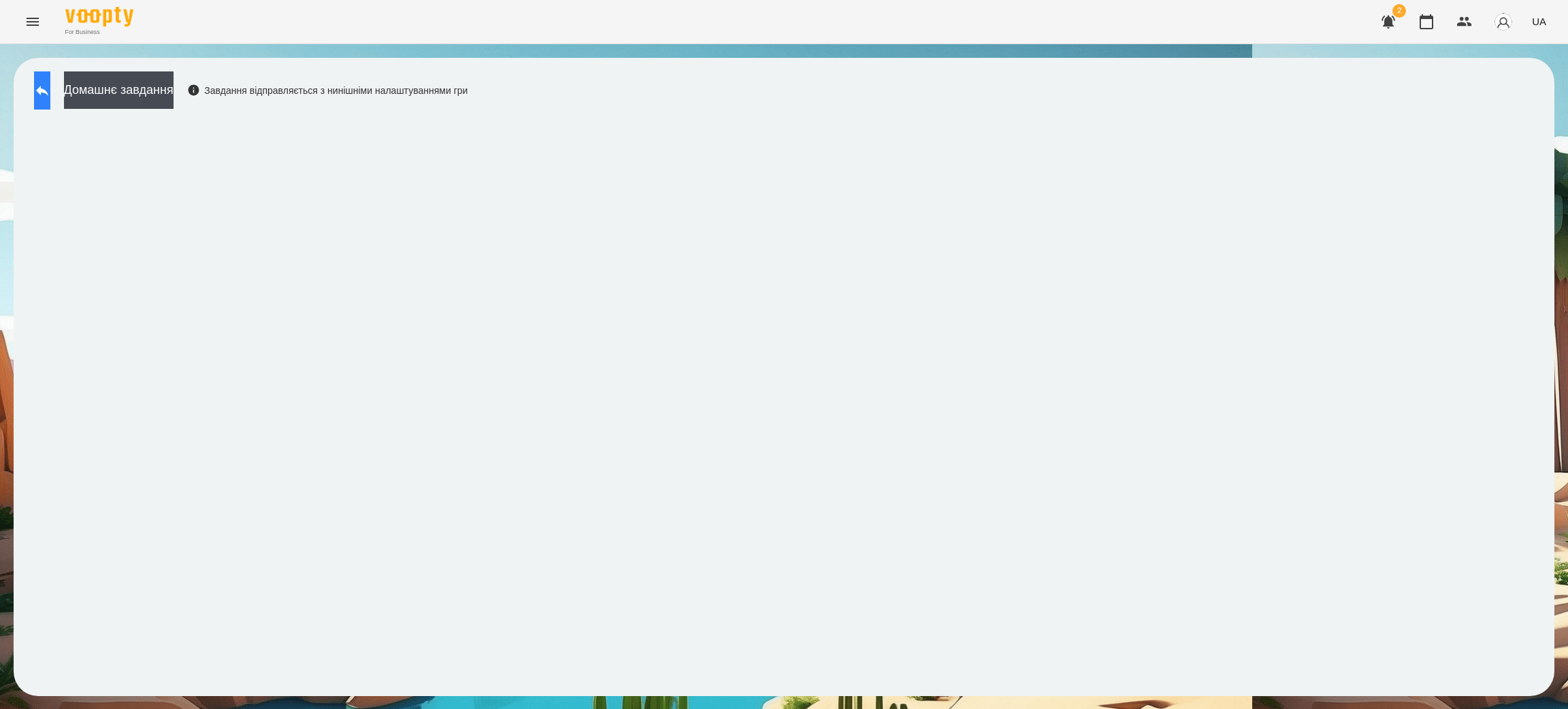
click at [50, 92] on icon at bounding box center [42, 91] width 16 height 16
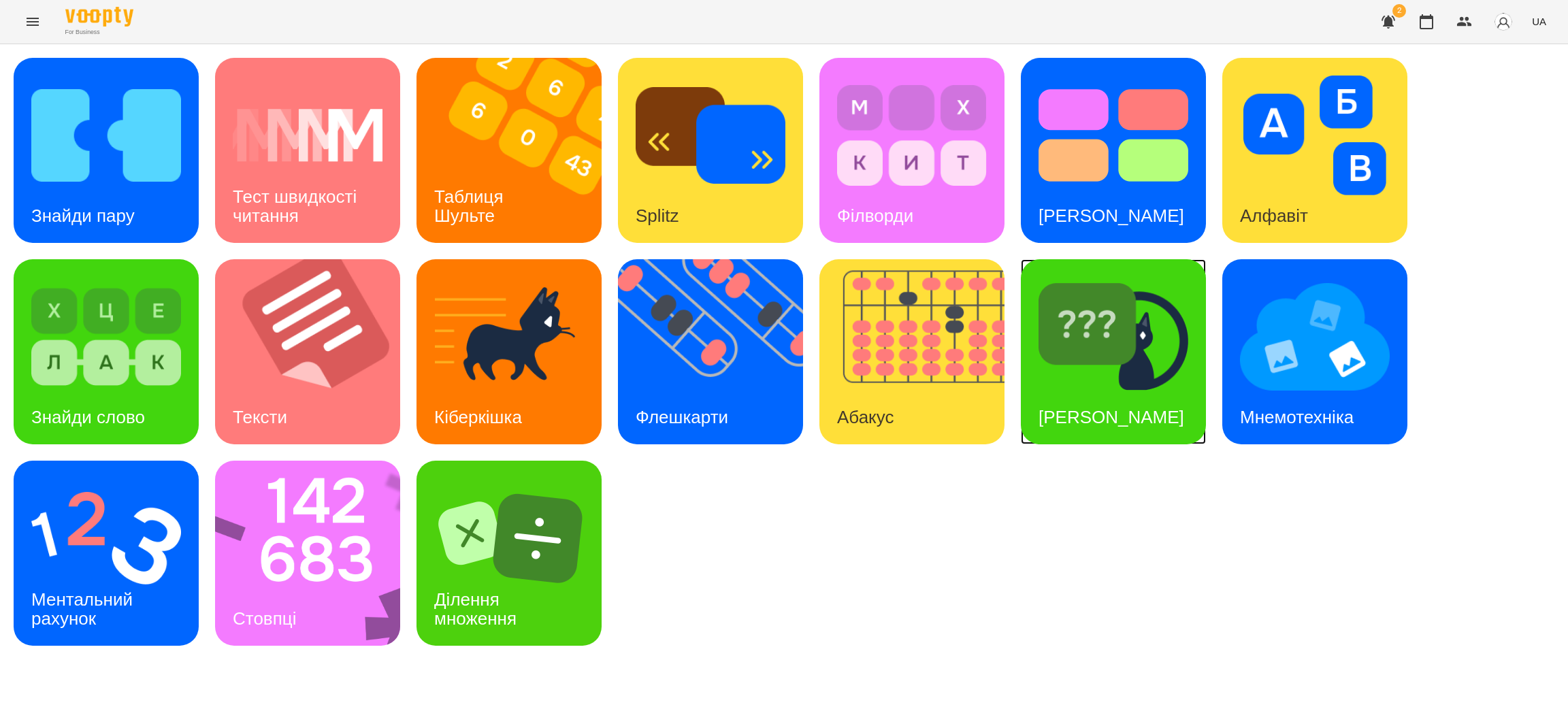
click at [1107, 391] on div "[PERSON_NAME]" at bounding box center [1111, 417] width 181 height 54
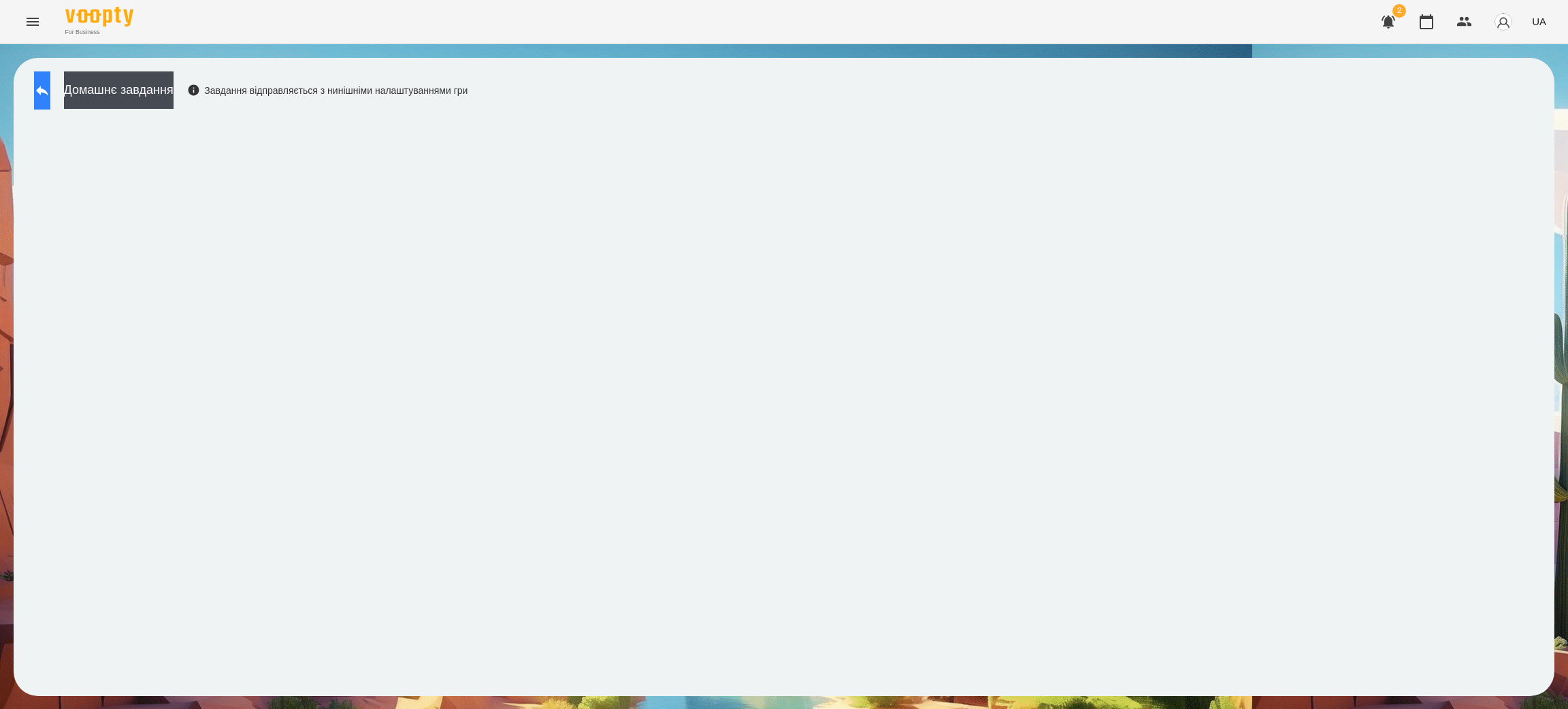
click at [50, 79] on button at bounding box center [42, 91] width 16 height 38
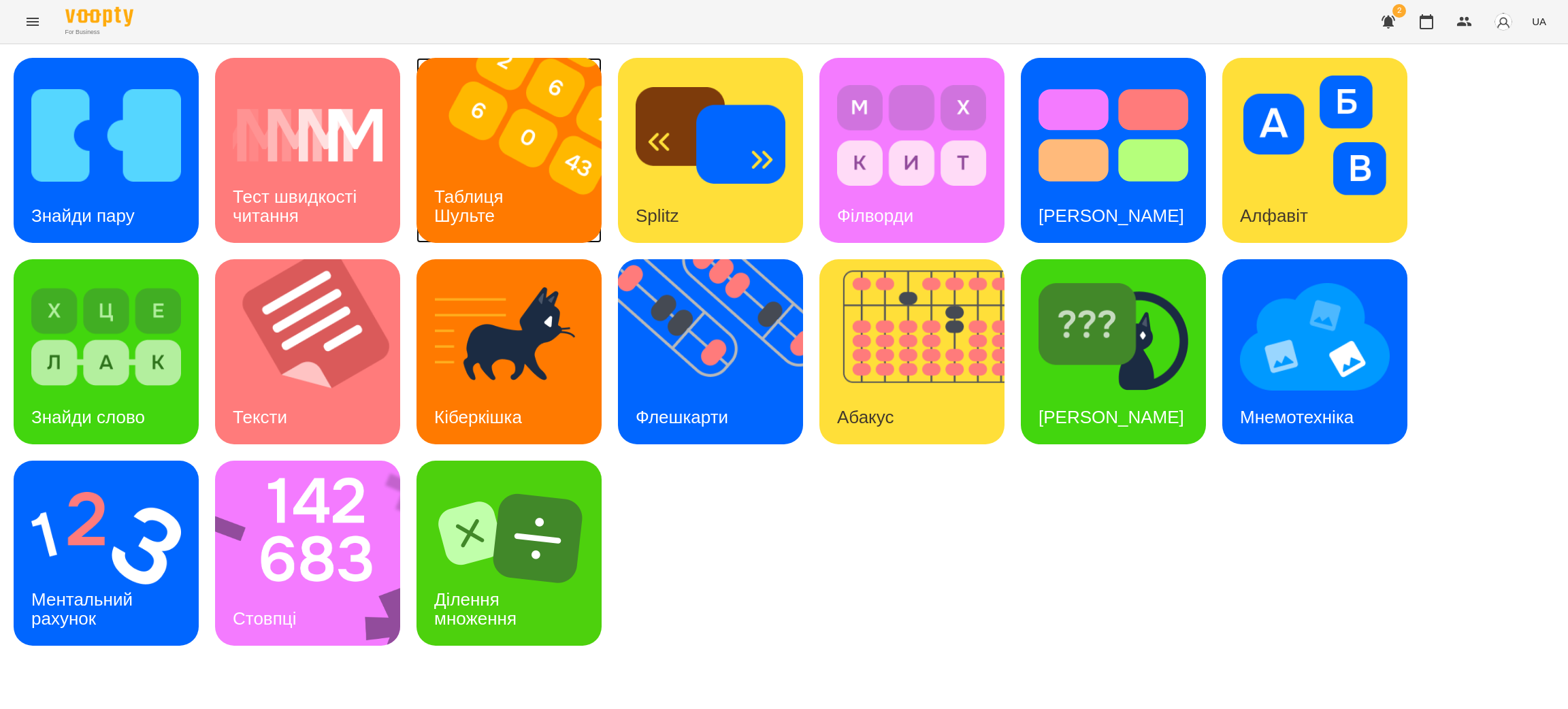
click at [511, 182] on div "Таблиця Шульте" at bounding box center [471, 206] width 109 height 73
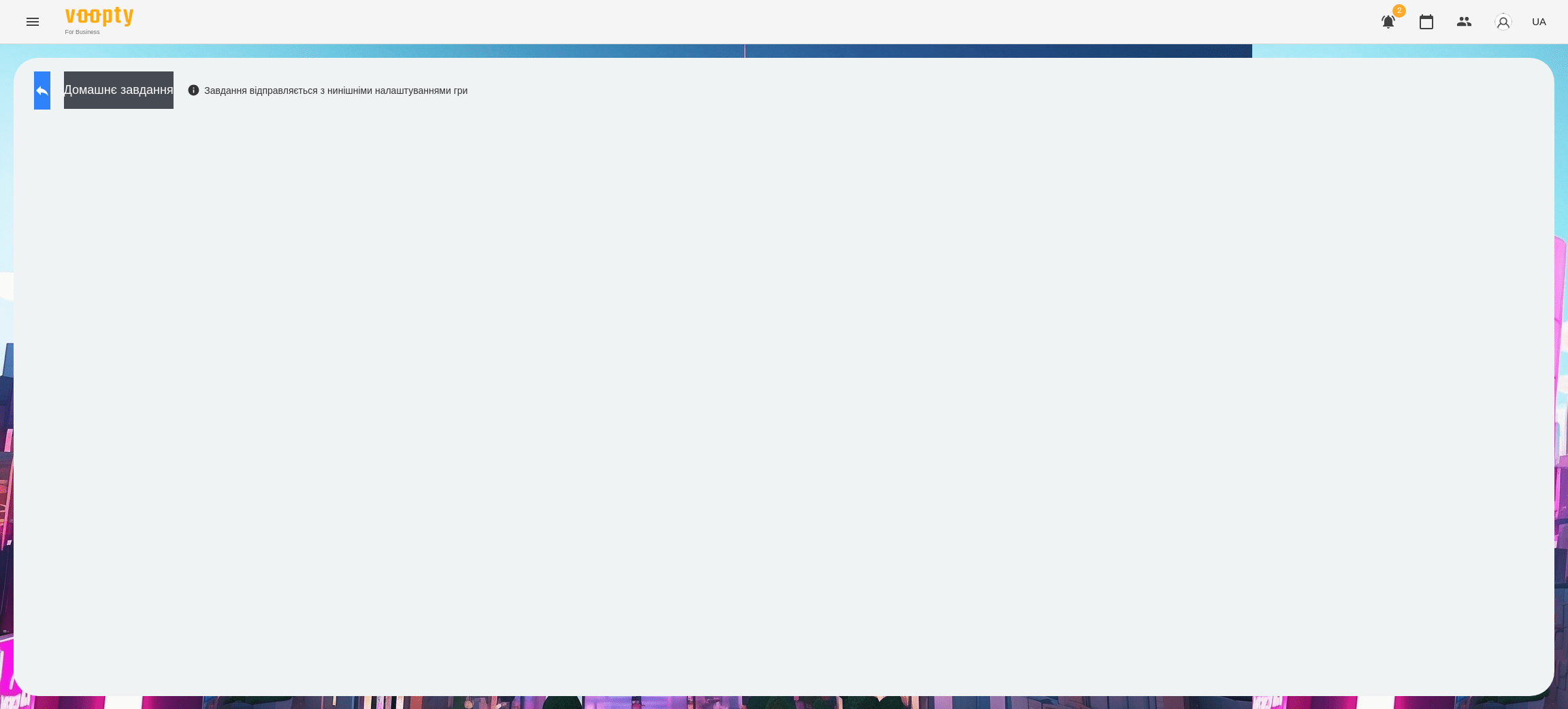
click at [50, 86] on icon at bounding box center [42, 91] width 16 height 16
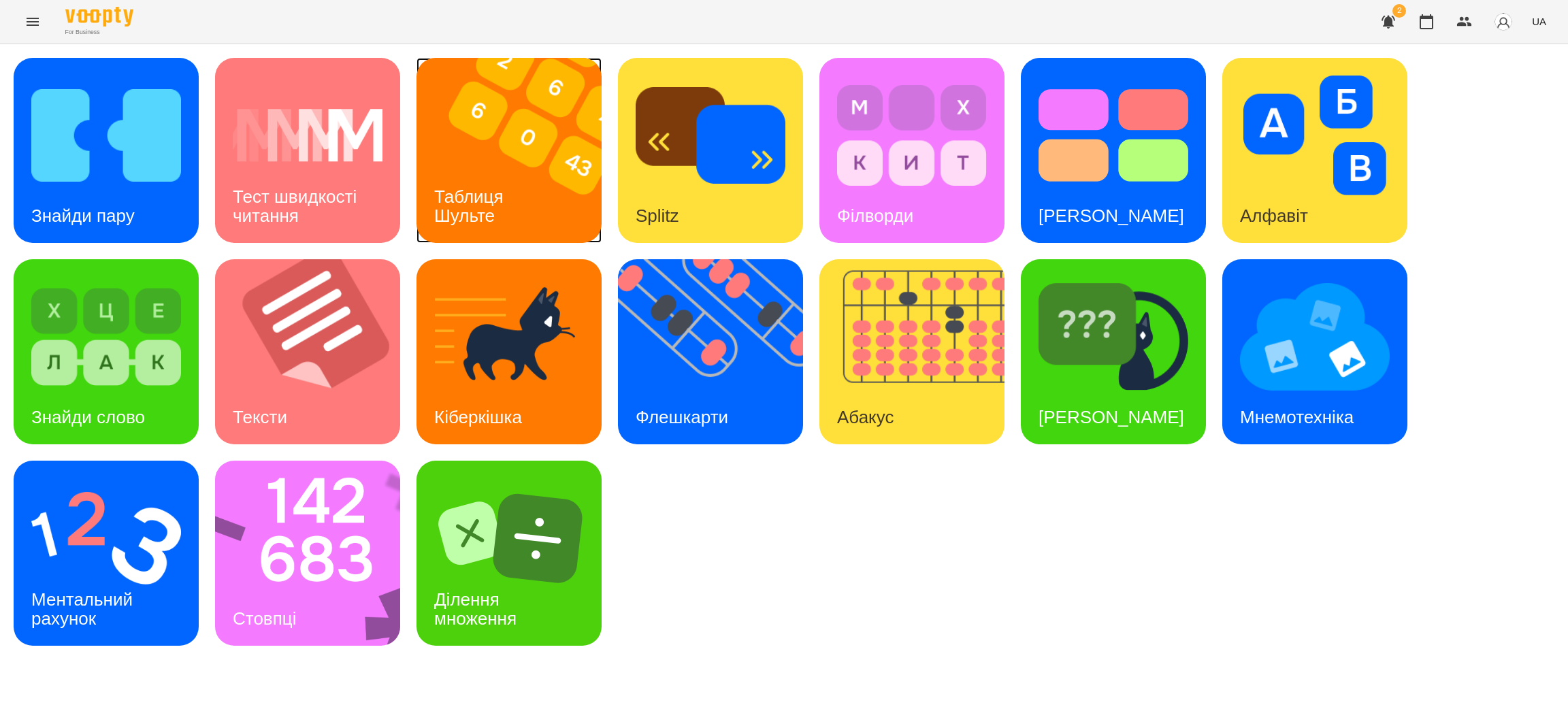
click at [530, 186] on img at bounding box center [518, 150] width 202 height 185
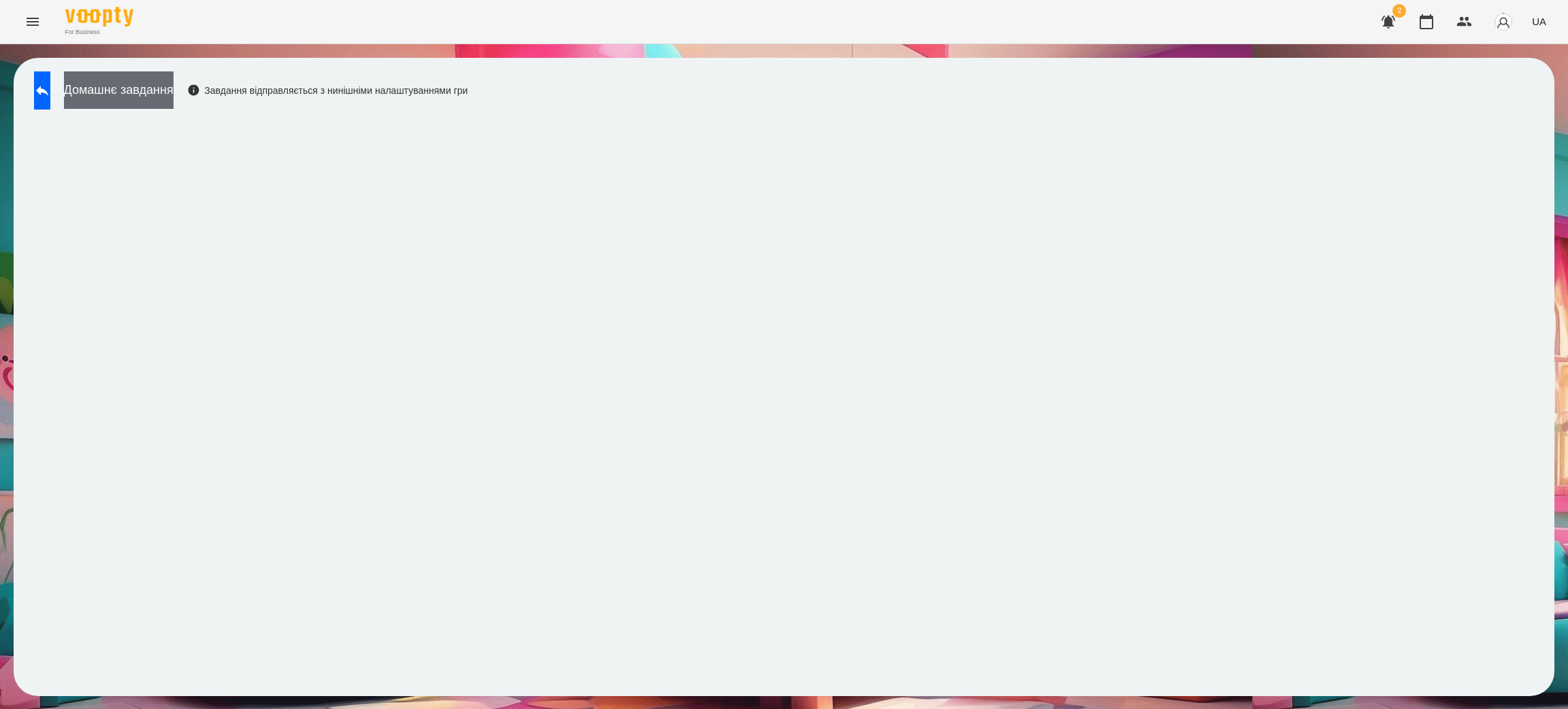
click at [153, 89] on button "Домашнє завдання" at bounding box center [119, 90] width 109 height 38
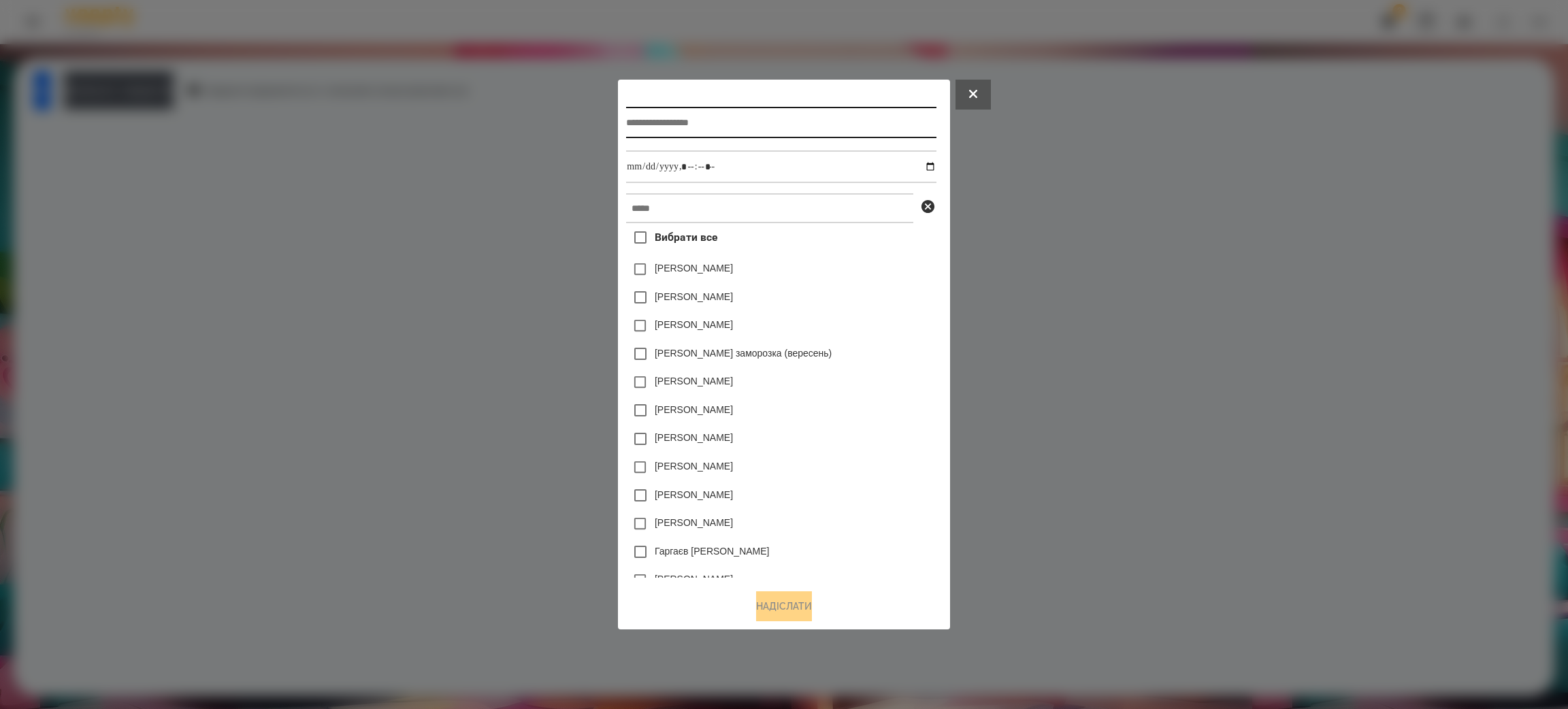
click at [695, 118] on input "text" at bounding box center [781, 123] width 309 height 31
click at [991, 91] on button at bounding box center [973, 95] width 35 height 30
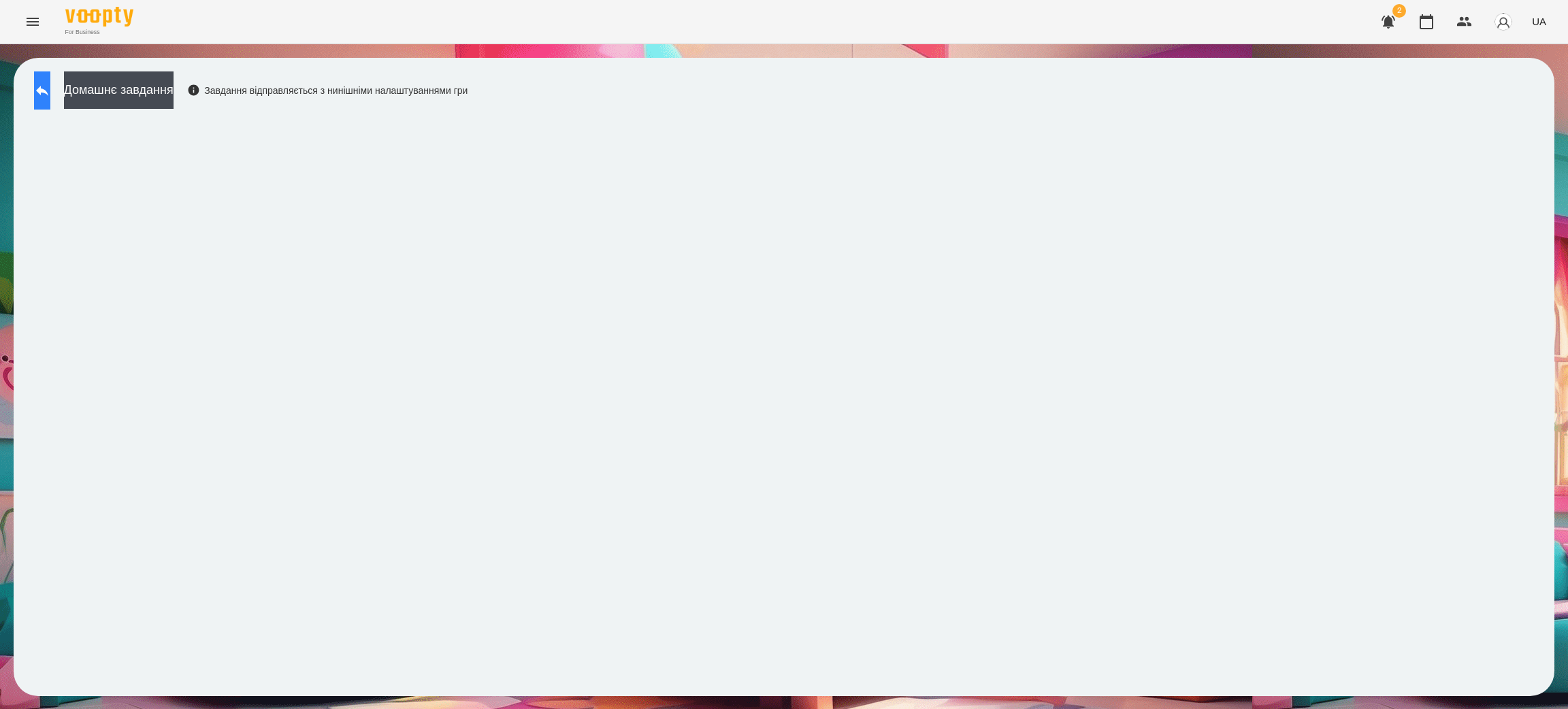
click at [48, 89] on icon at bounding box center [42, 91] width 13 height 10
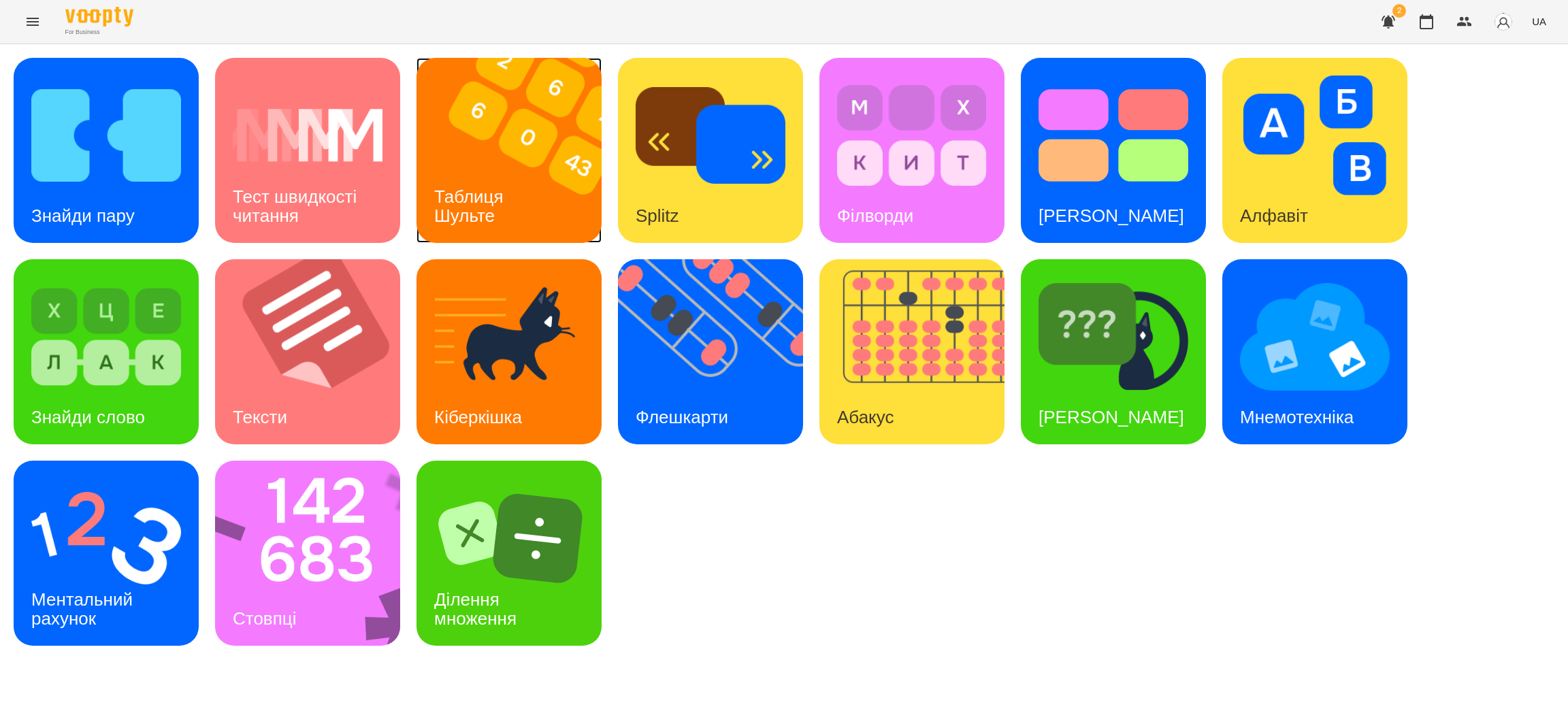
click at [501, 187] on h3 "Таблиця Шульте" at bounding box center [471, 206] width 74 height 39
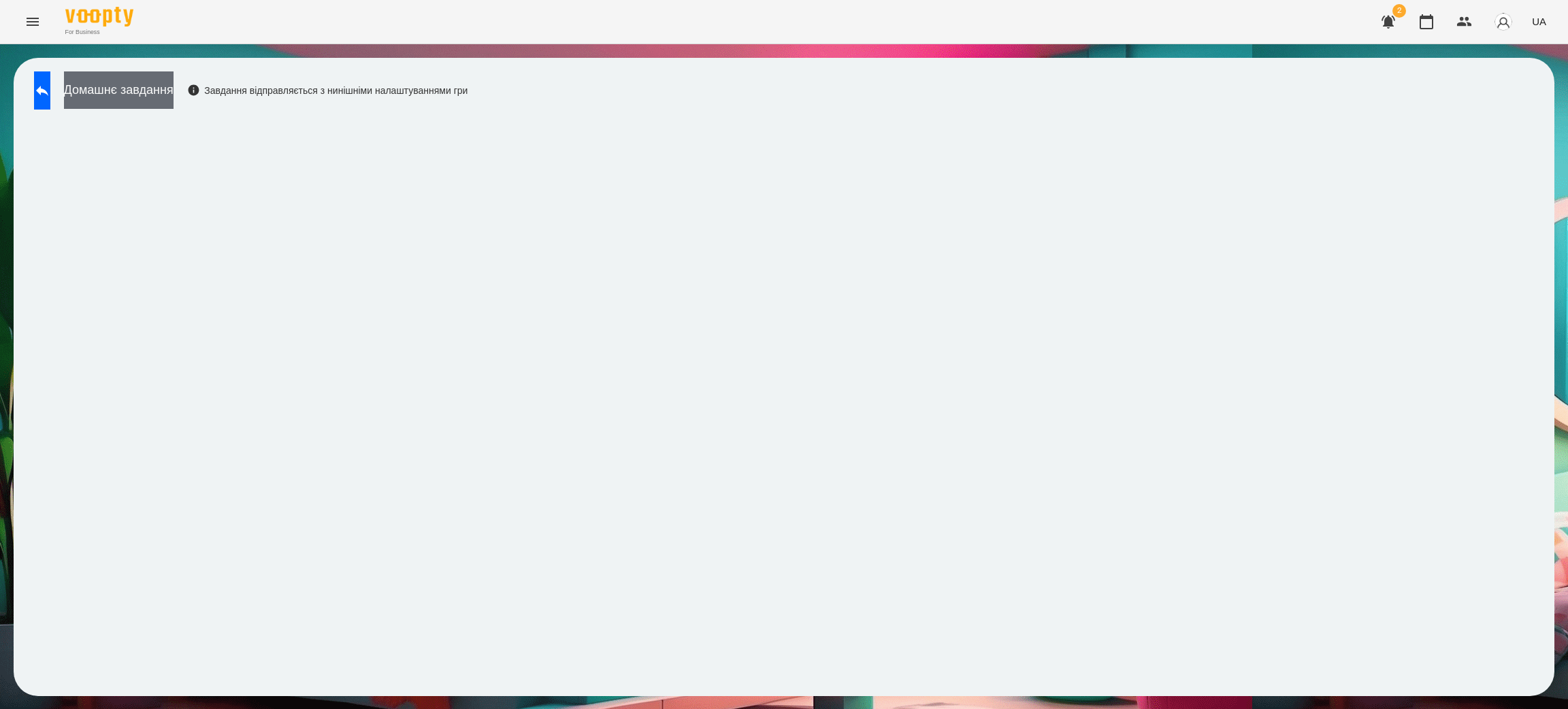
click at [151, 89] on button "Домашнє завдання" at bounding box center [119, 90] width 109 height 38
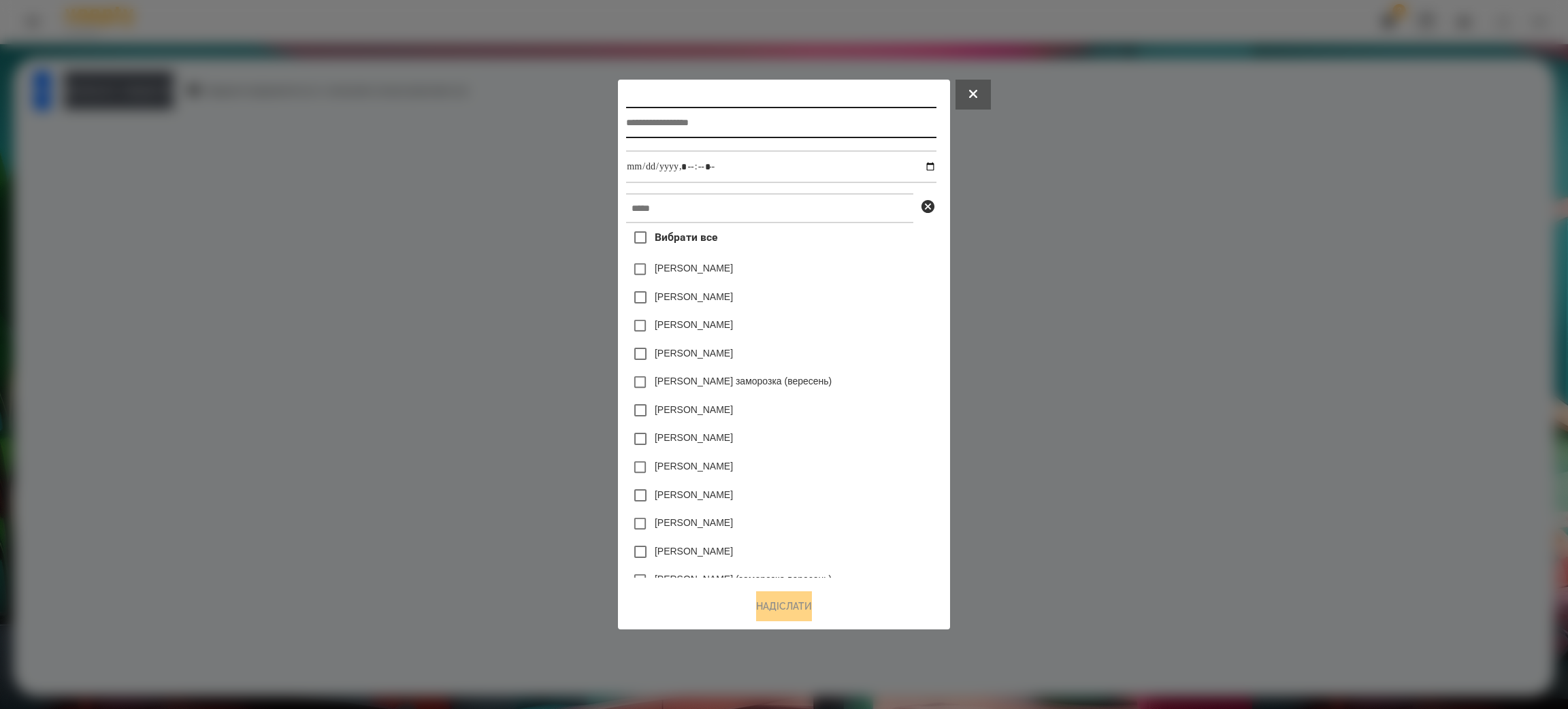
click at [699, 114] on input "text" at bounding box center [781, 123] width 309 height 31
type input "**********"
click at [651, 171] on input "datetime-local" at bounding box center [781, 167] width 309 height 32
click at [636, 168] on input "datetime-local" at bounding box center [781, 167] width 309 height 32
click at [626, 171] on input "datetime-local" at bounding box center [781, 167] width 309 height 32
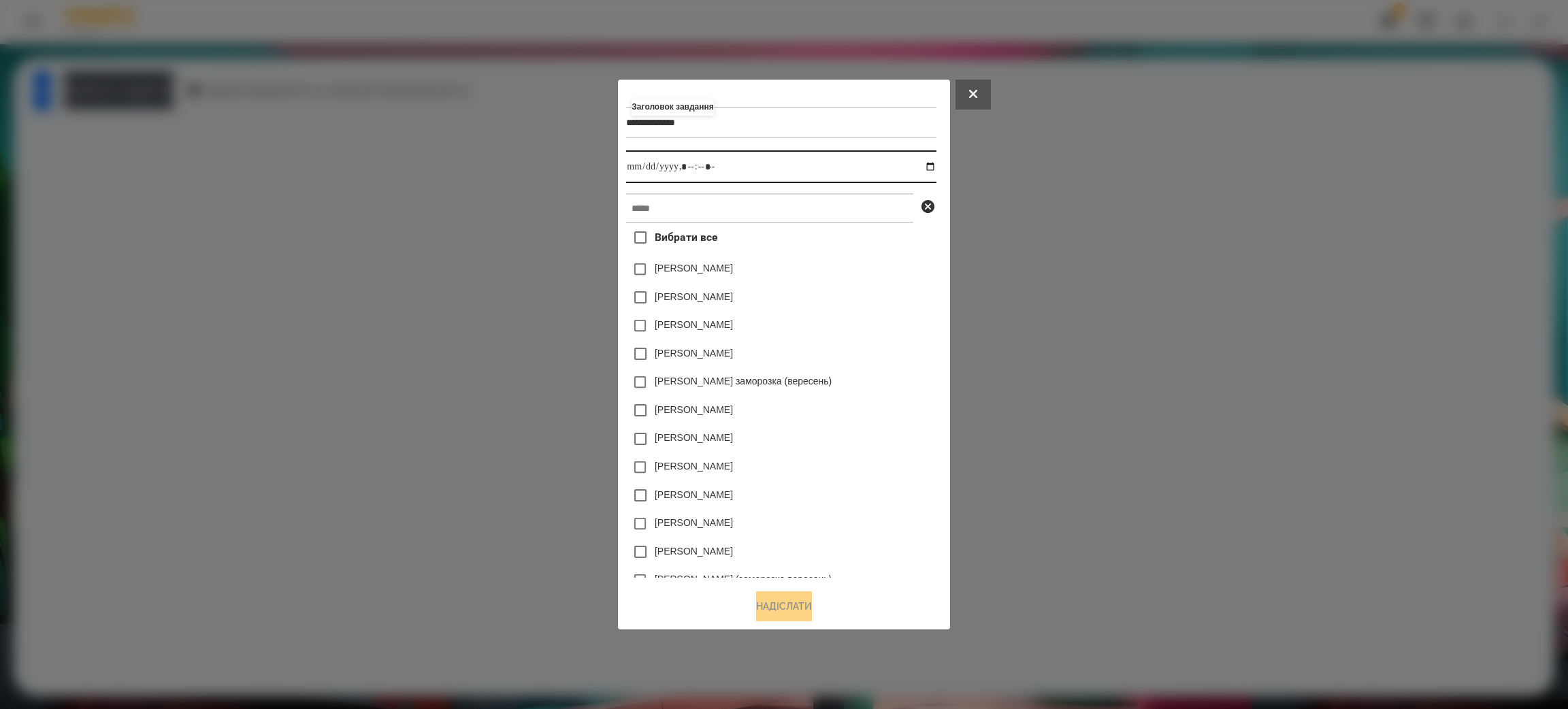
click at [752, 166] on input "datetime-local" at bounding box center [781, 167] width 309 height 32
click at [936, 166] on input "datetime-local" at bounding box center [781, 167] width 309 height 32
click at [900, 301] on div "[PERSON_NAME]" at bounding box center [781, 297] width 309 height 29
click at [728, 157] on input "datetime-local" at bounding box center [781, 167] width 309 height 32
click at [724, 167] on input "datetime-local" at bounding box center [781, 167] width 309 height 32
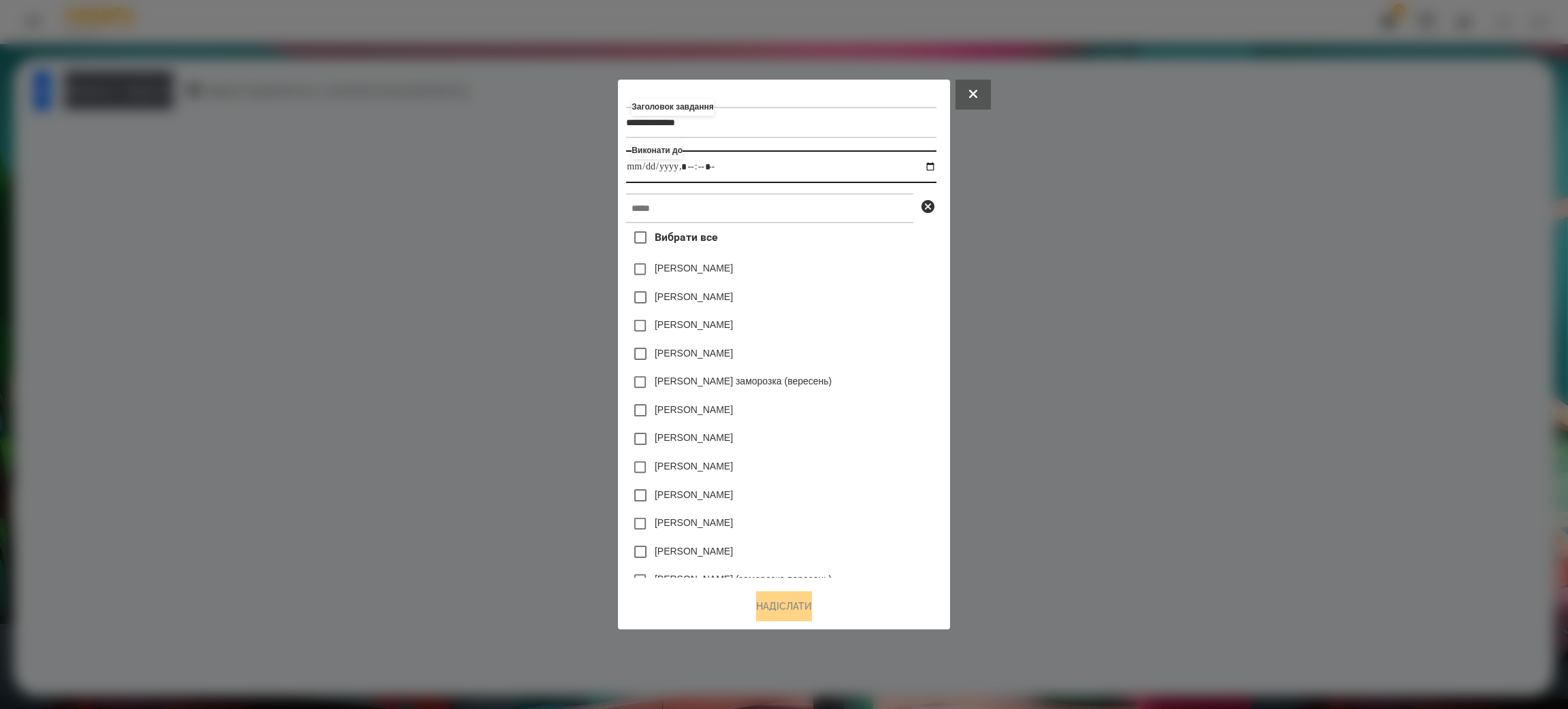
click at [709, 168] on input "datetime-local" at bounding box center [781, 167] width 309 height 32
click at [936, 167] on input "datetime-local" at bounding box center [781, 167] width 309 height 32
type input "**********"
click at [864, 414] on div "[PERSON_NAME]" at bounding box center [781, 410] width 309 height 29
click at [669, 206] on input "text" at bounding box center [770, 208] width 287 height 30
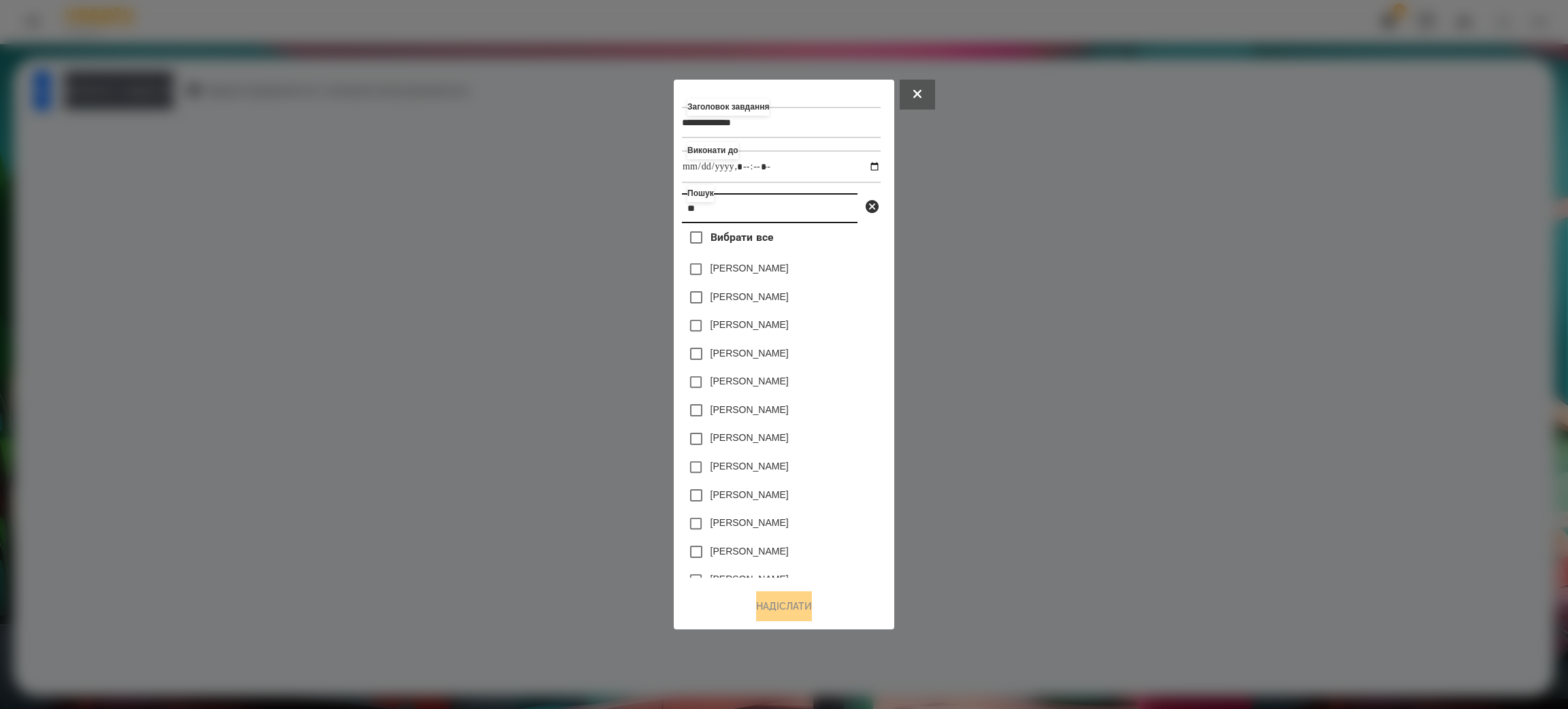
type input "*"
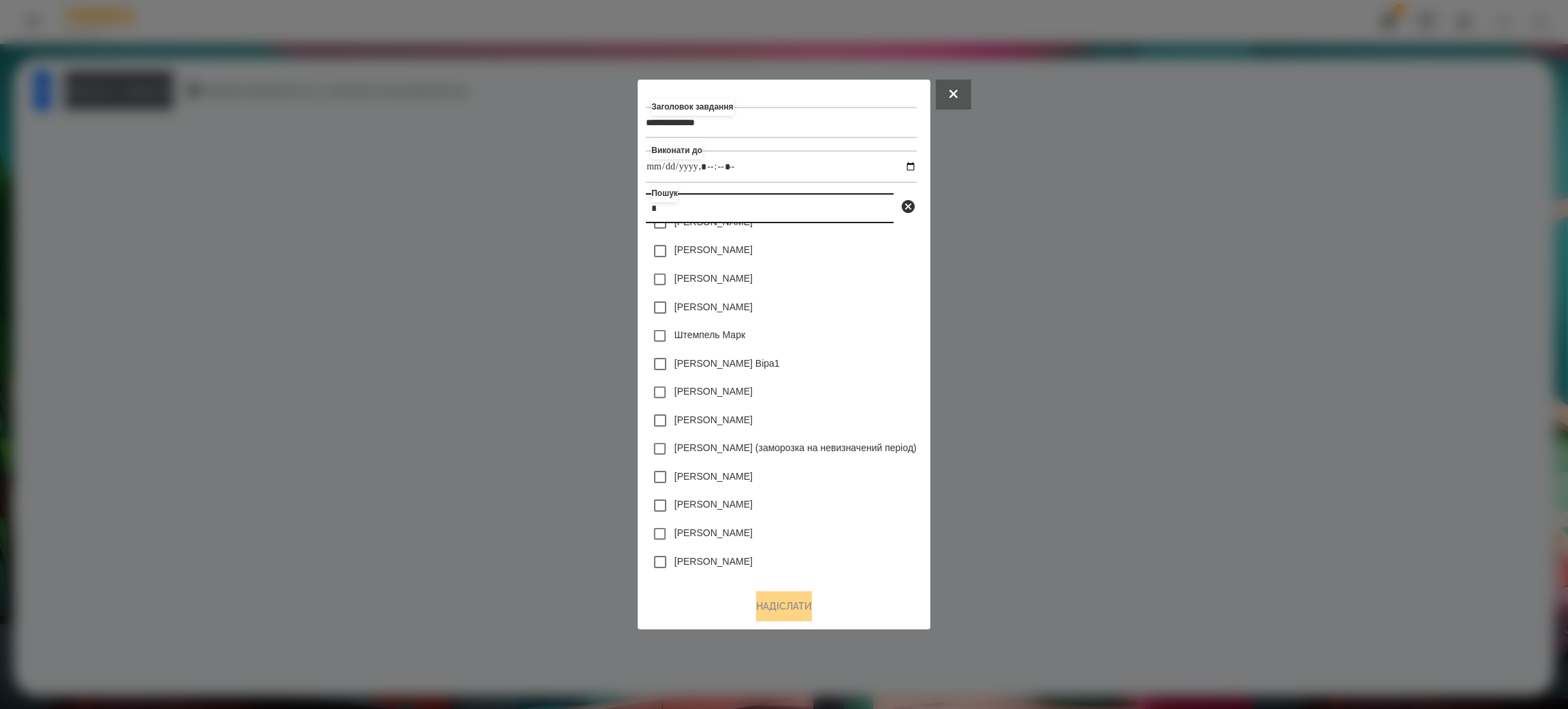
scroll to position [1542, 0]
click at [668, 214] on input "*" at bounding box center [770, 208] width 247 height 30
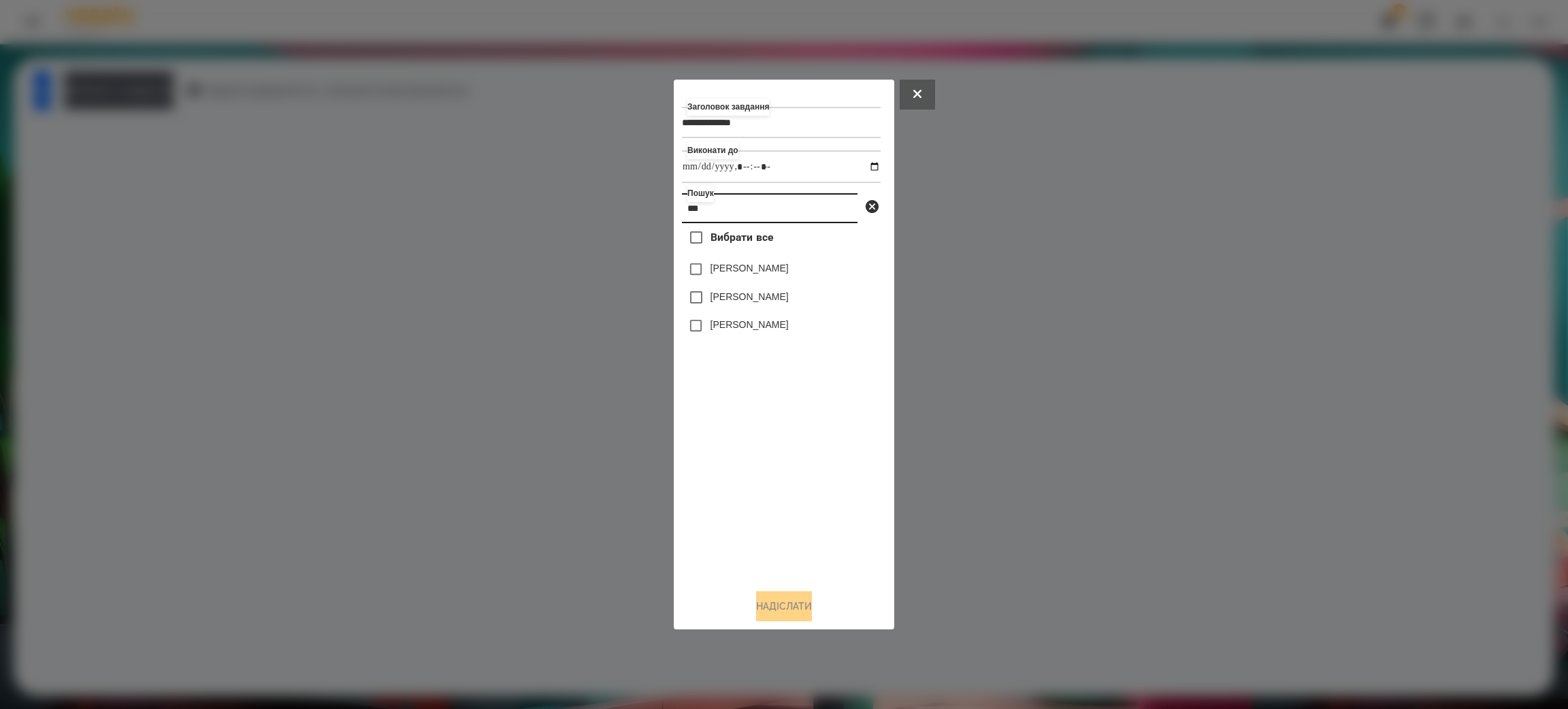
scroll to position [0, 0]
type input "**"
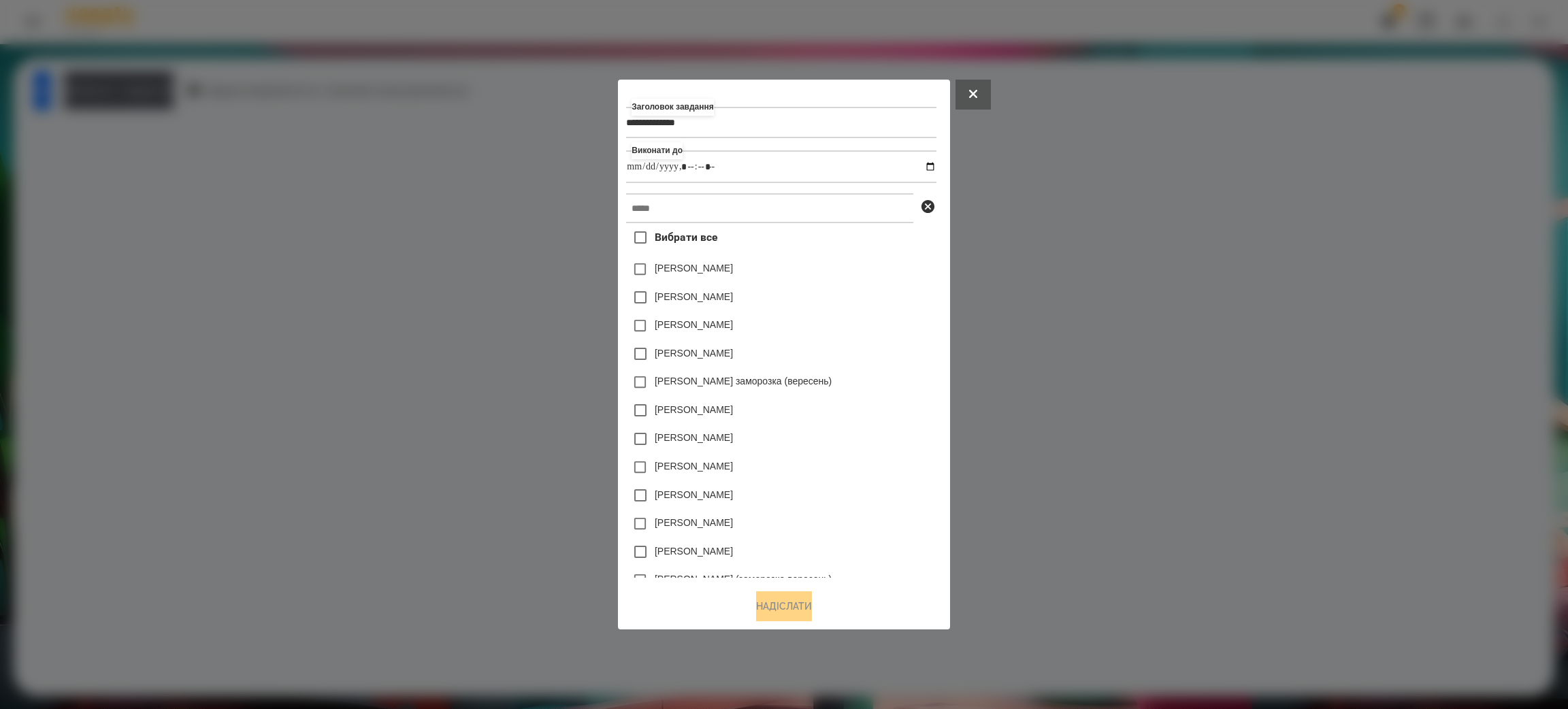
click at [422, 290] on div at bounding box center [784, 354] width 1568 height 709
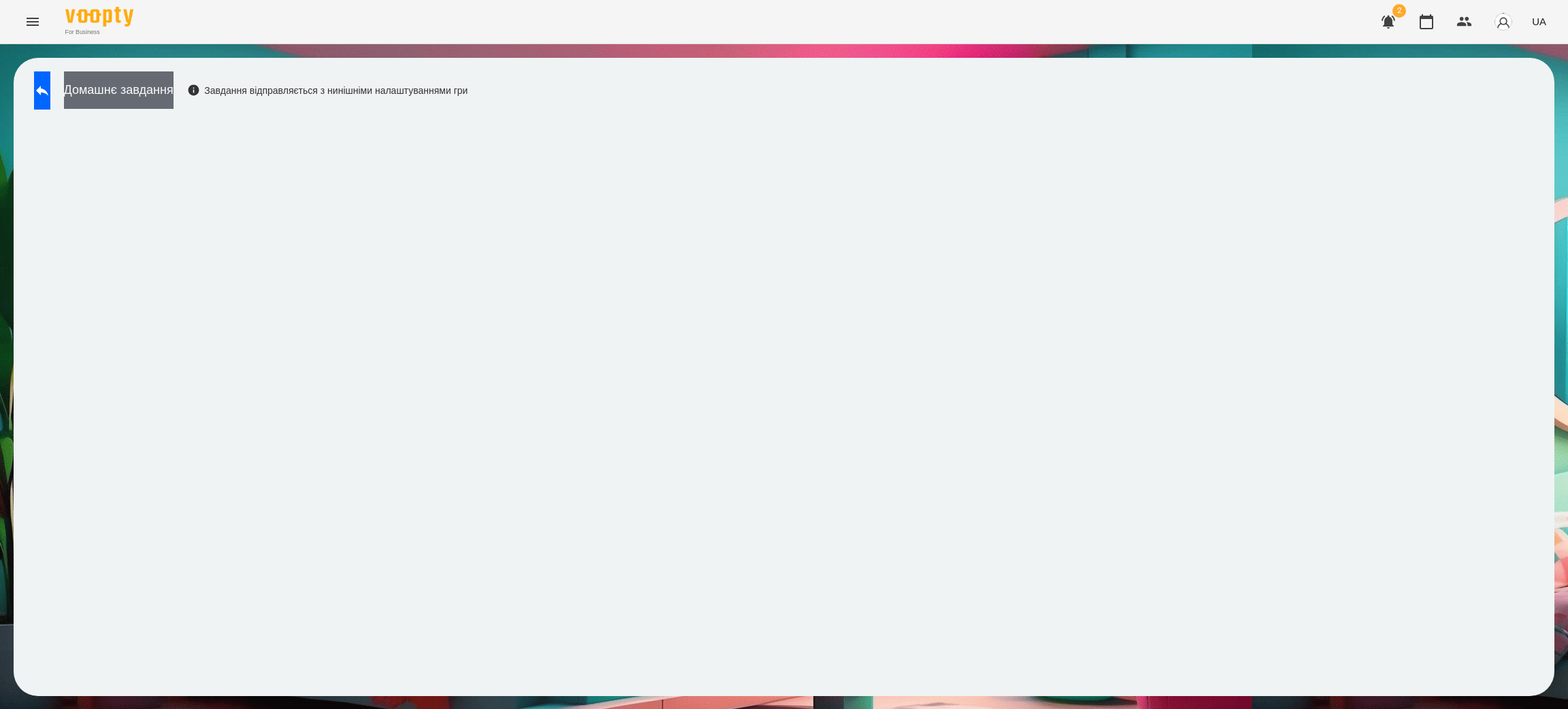
click at [160, 93] on button "Домашнє завдання" at bounding box center [119, 90] width 109 height 38
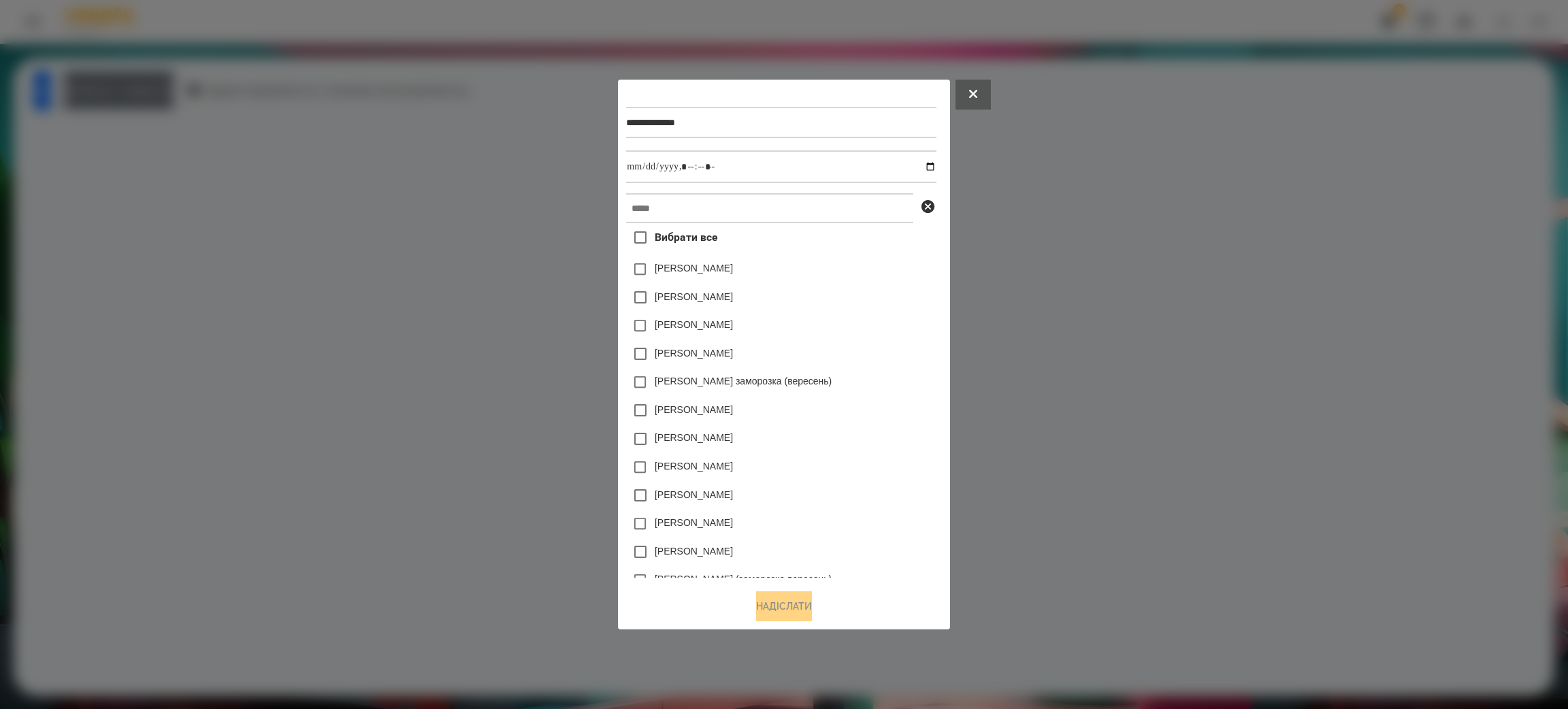
click at [667, 203] on input "text" at bounding box center [770, 208] width 287 height 30
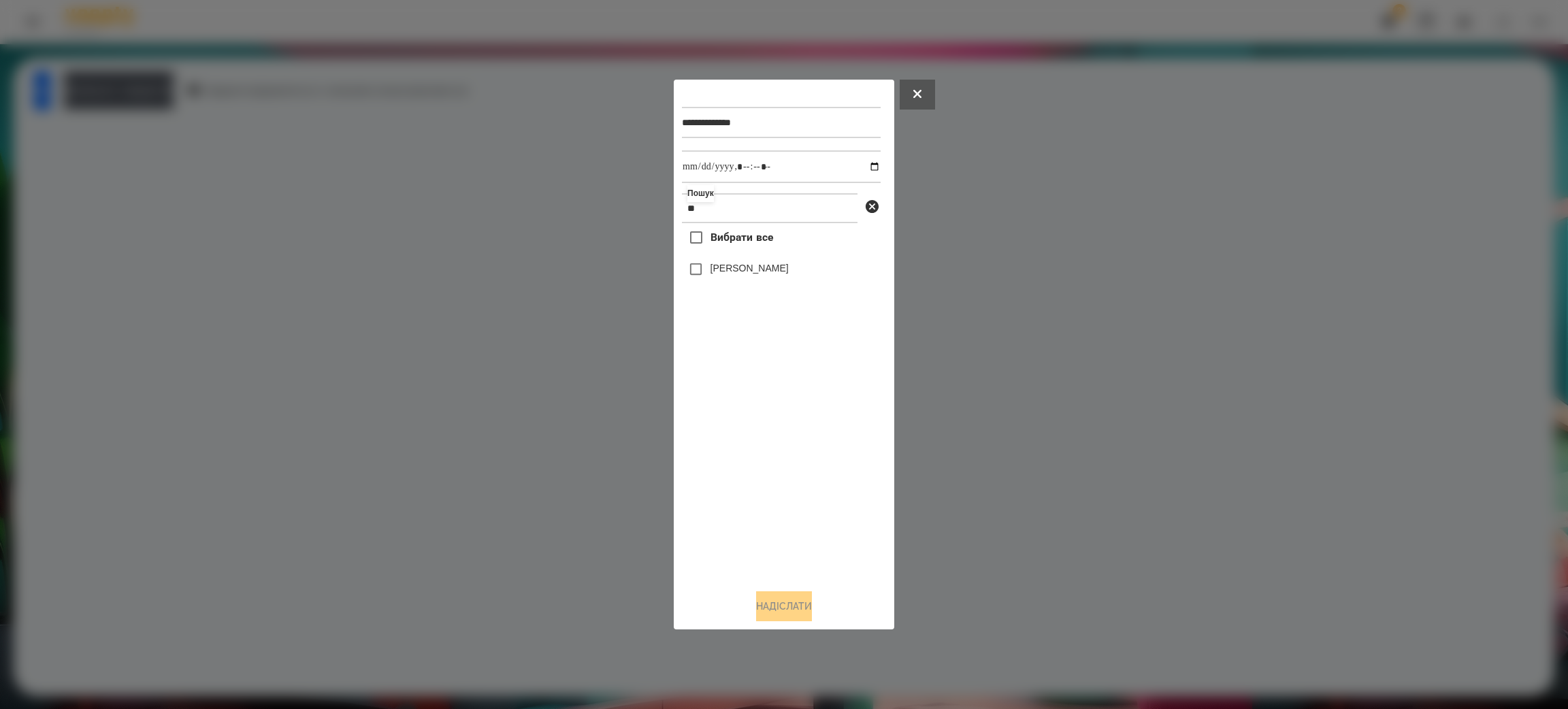
type input "*"
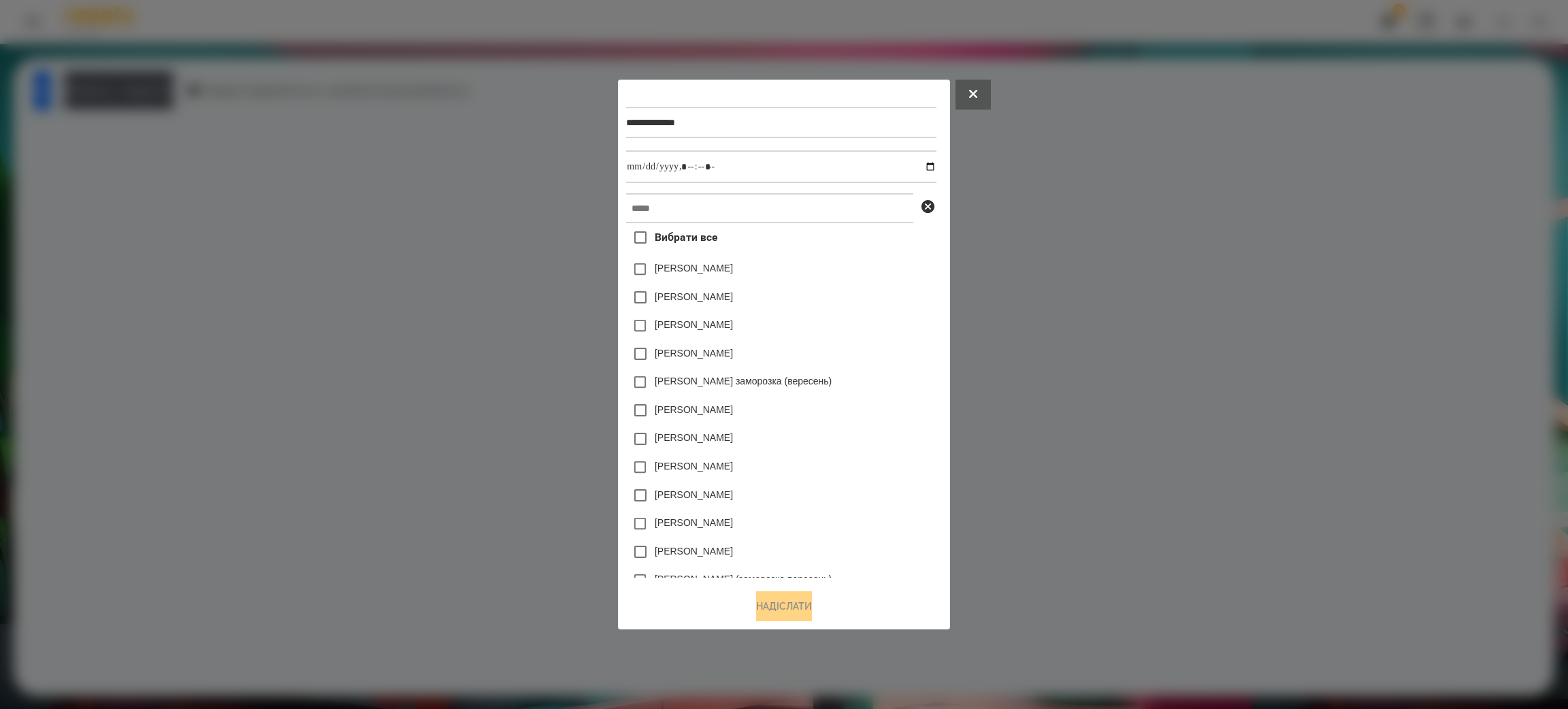
click at [991, 90] on button at bounding box center [973, 95] width 35 height 30
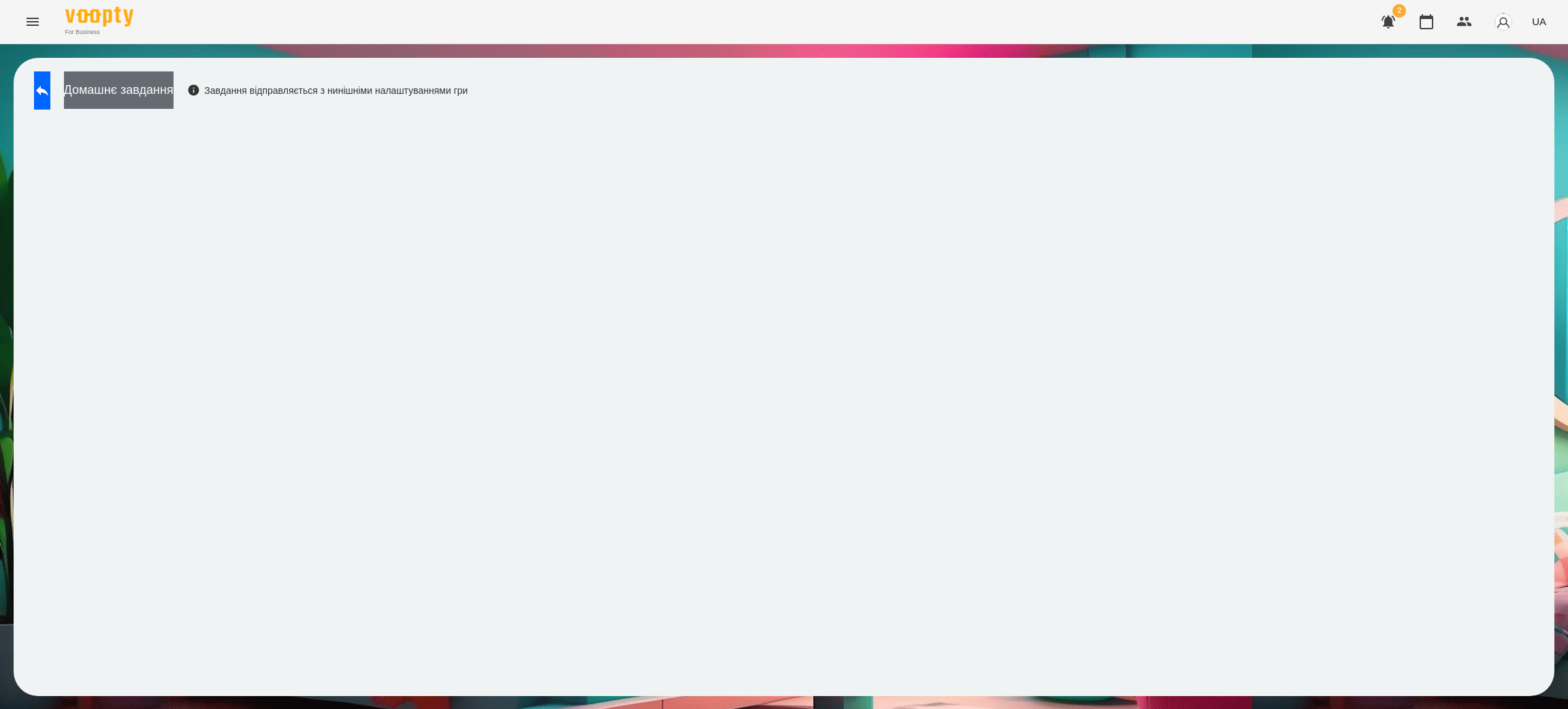
click at [174, 97] on button "Домашнє завдання" at bounding box center [119, 90] width 109 height 38
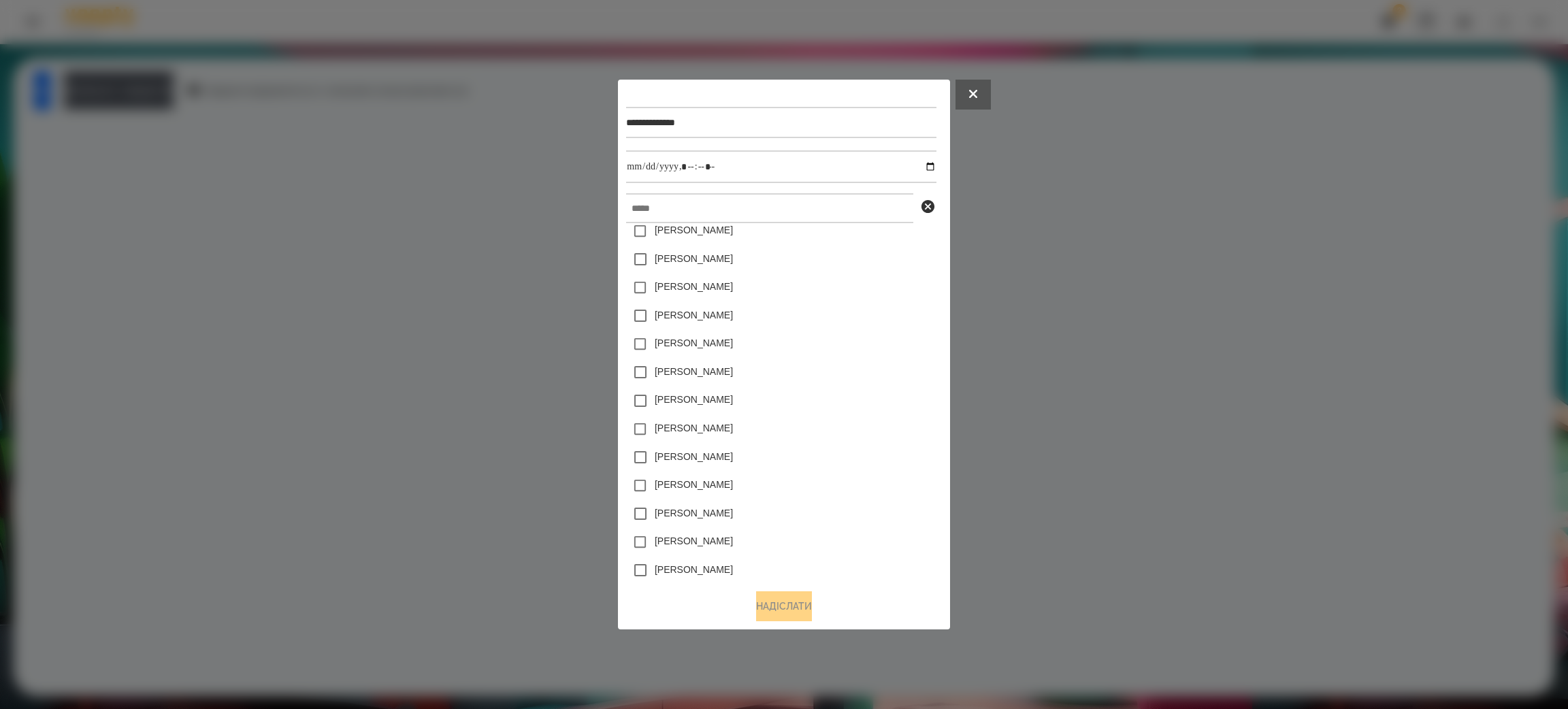
scroll to position [817, 0]
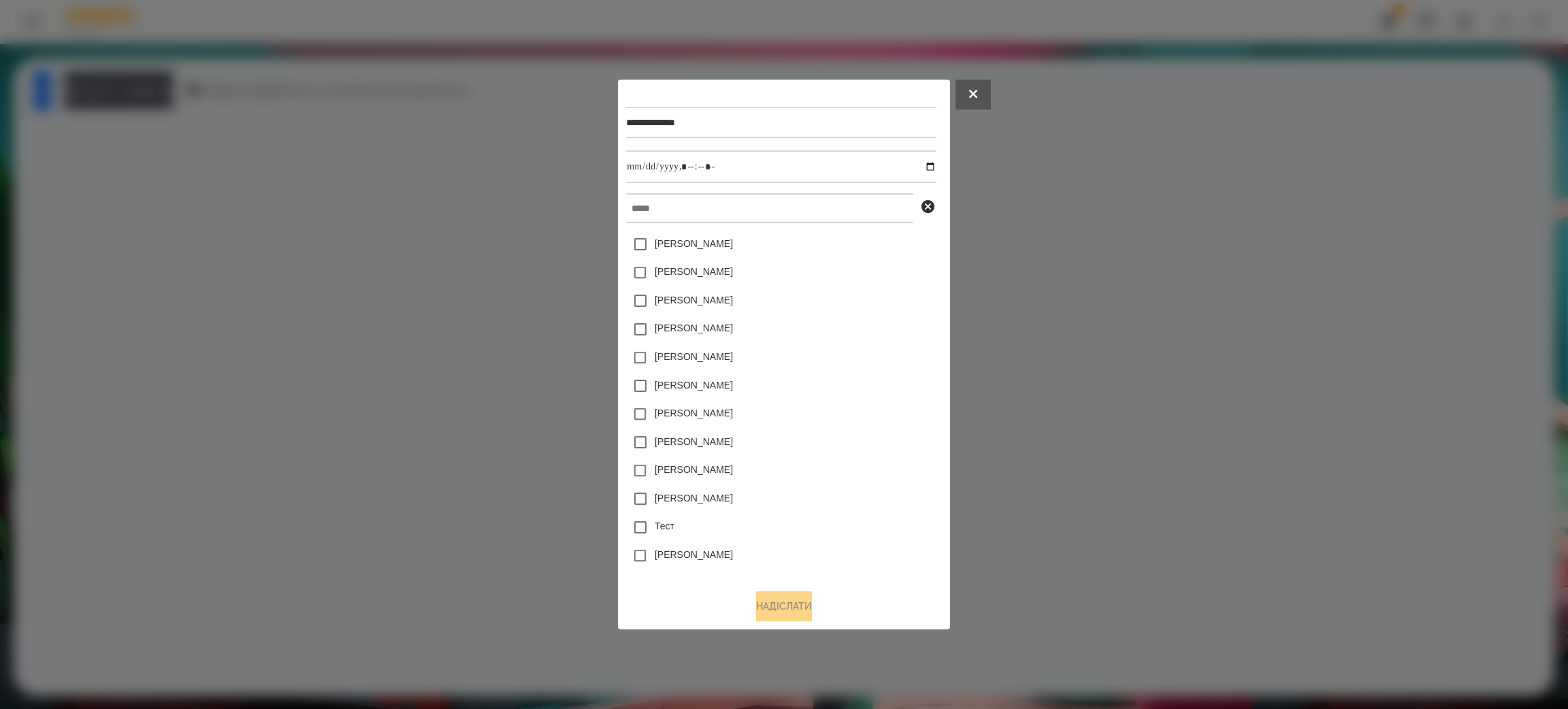
click at [1081, 407] on div at bounding box center [784, 354] width 1568 height 709
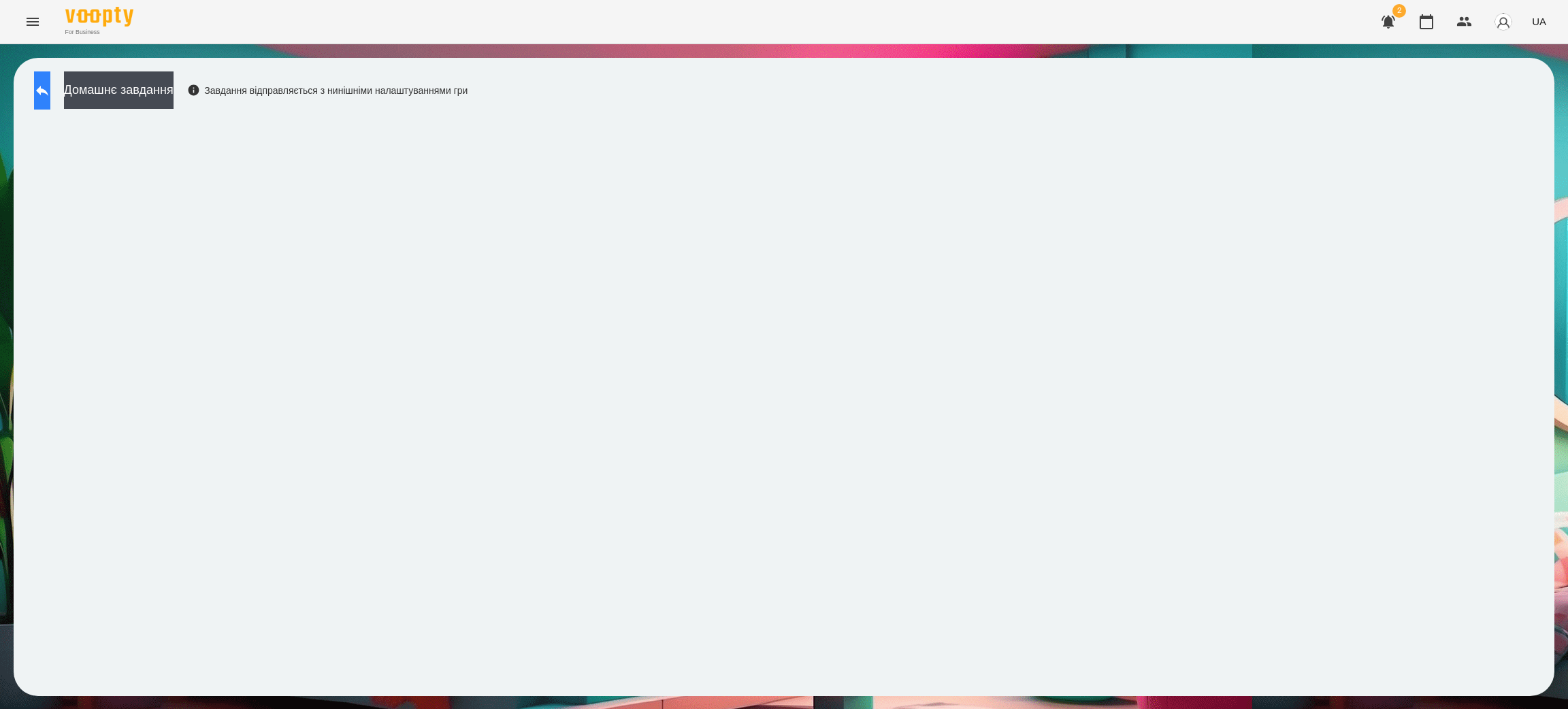
click at [47, 92] on button at bounding box center [42, 91] width 16 height 38
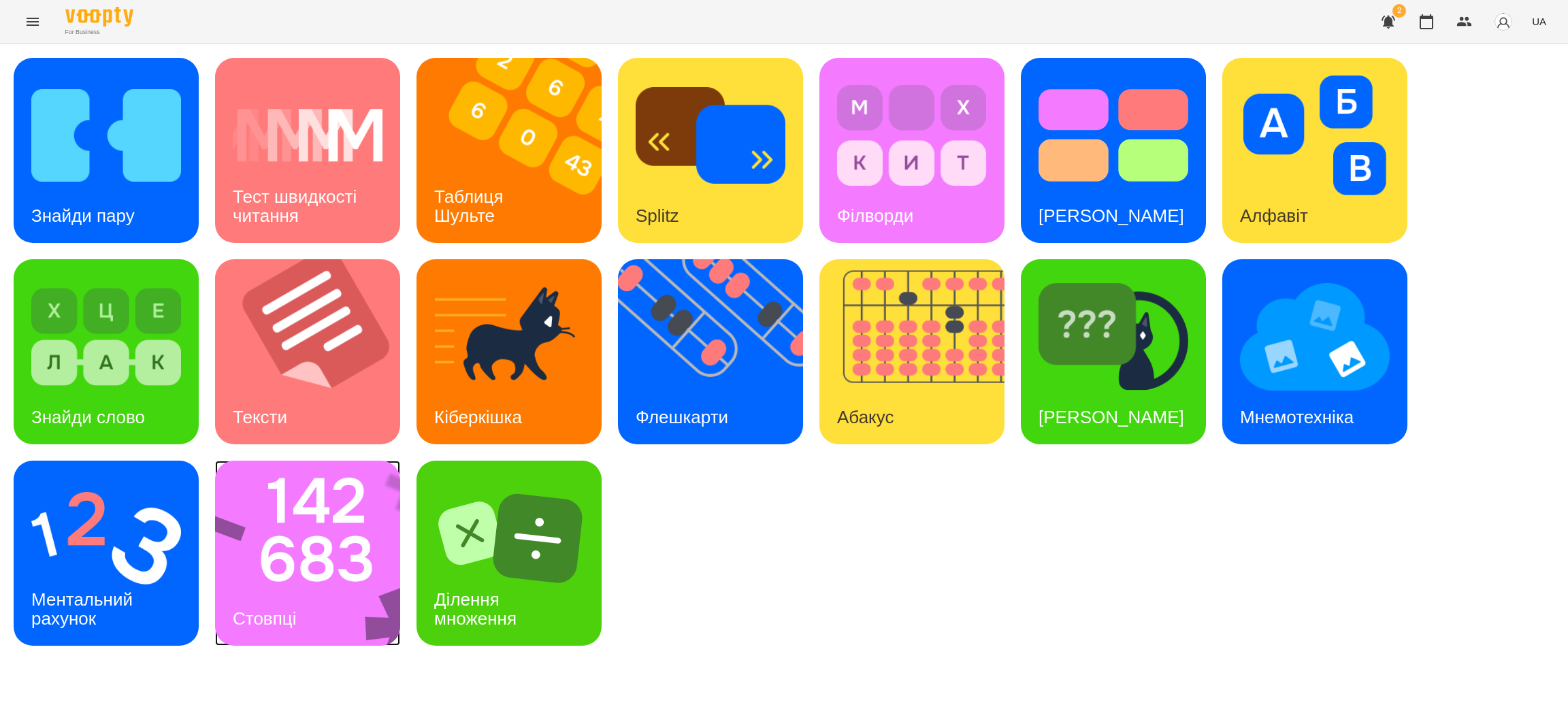
click at [308, 565] on img at bounding box center [316, 553] width 203 height 185
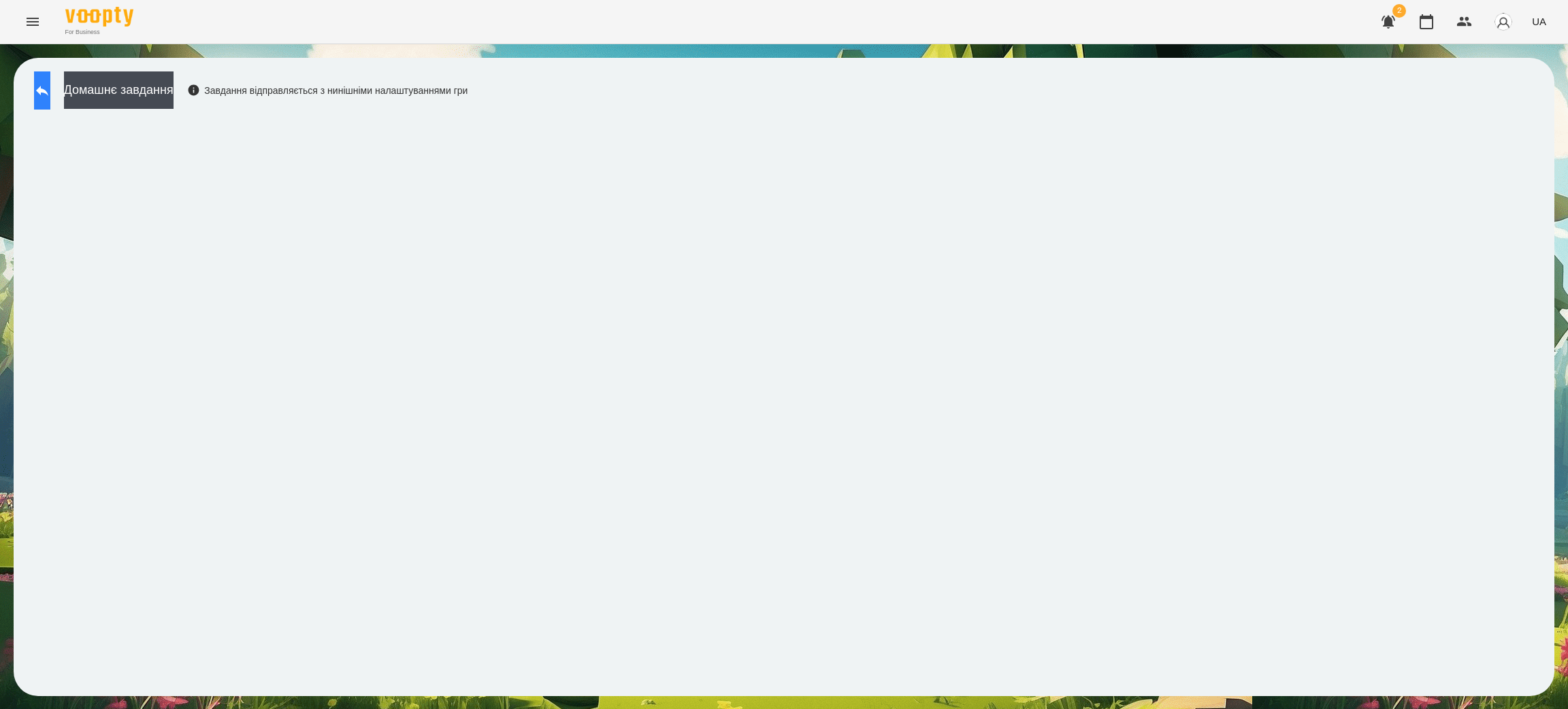
click at [50, 88] on icon at bounding box center [42, 91] width 16 height 16
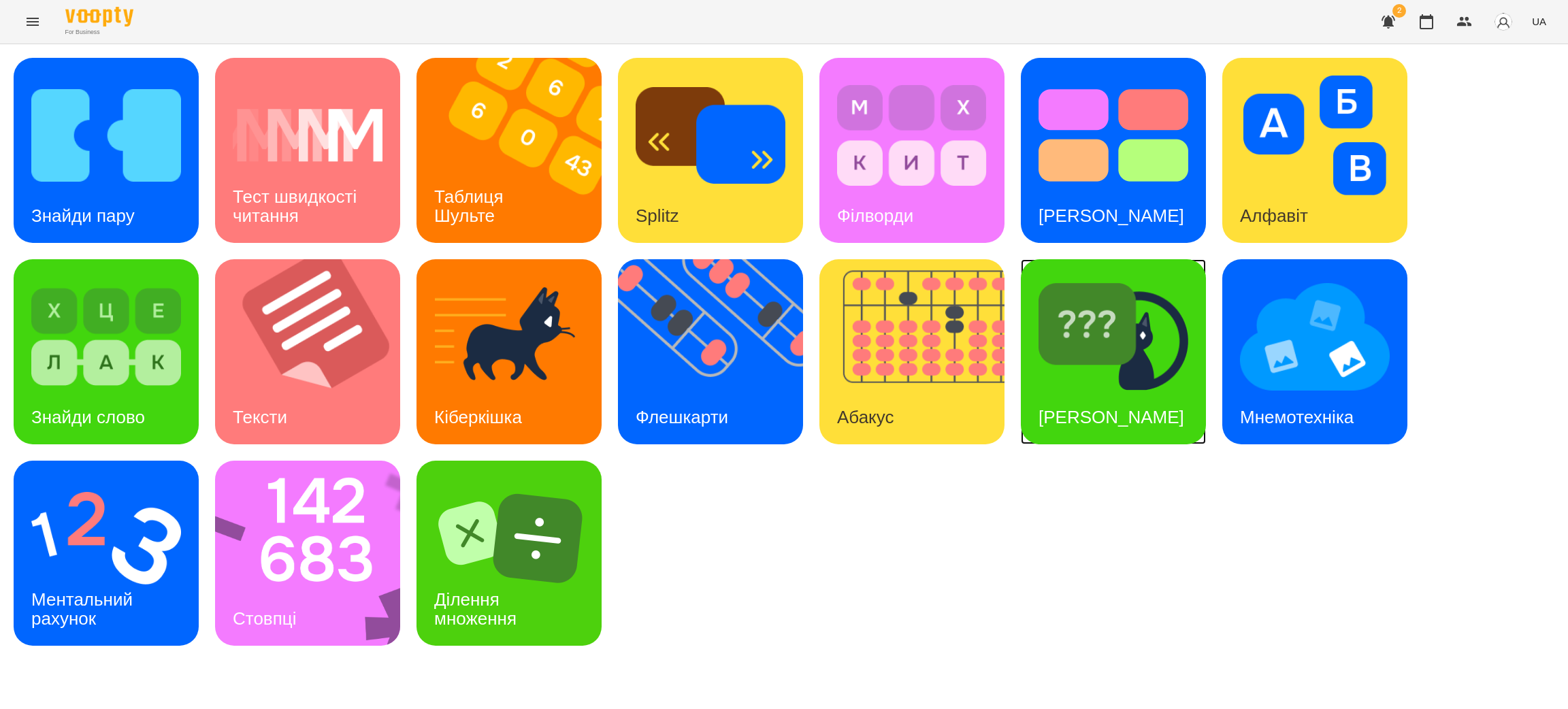
click at [1115, 391] on div "[PERSON_NAME]" at bounding box center [1111, 417] width 181 height 54
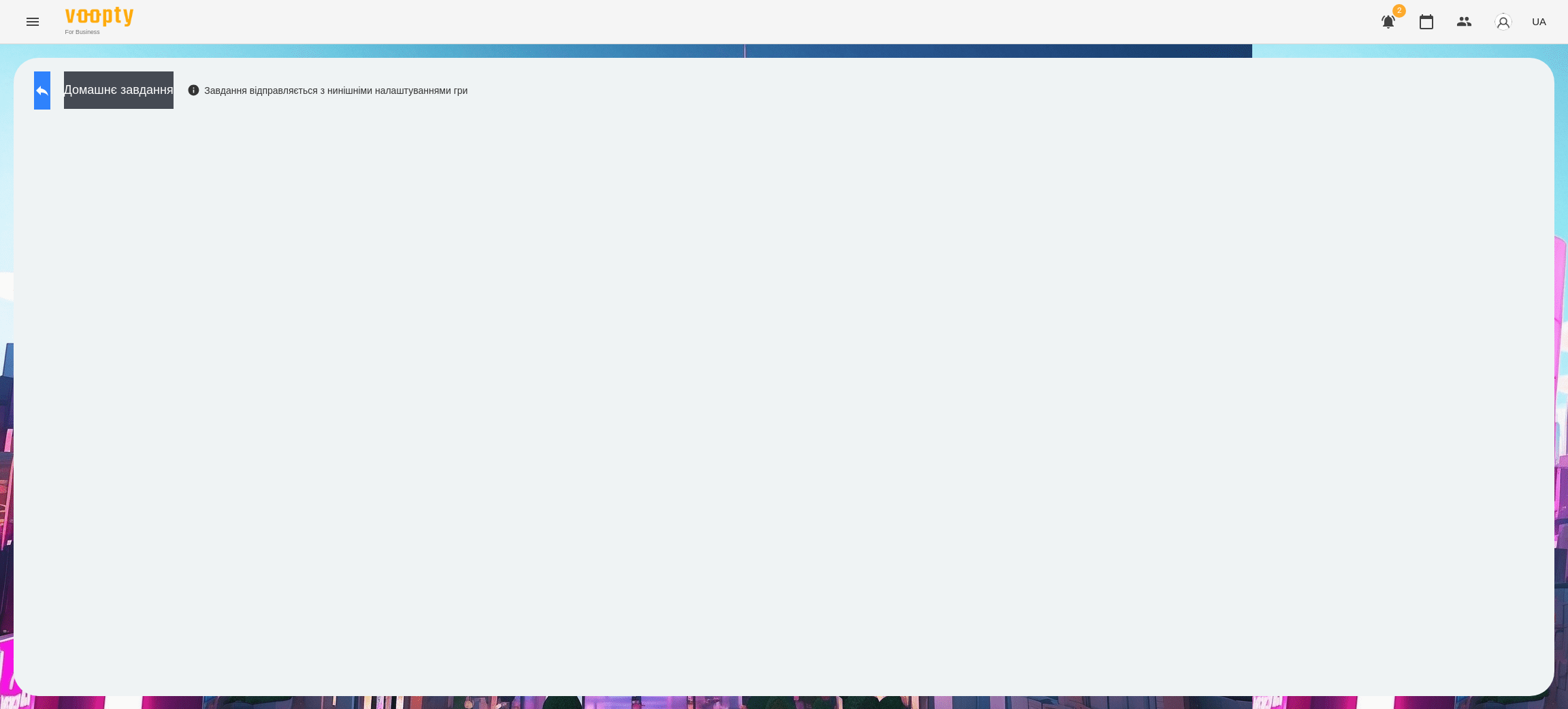
click at [50, 91] on icon at bounding box center [42, 91] width 16 height 16
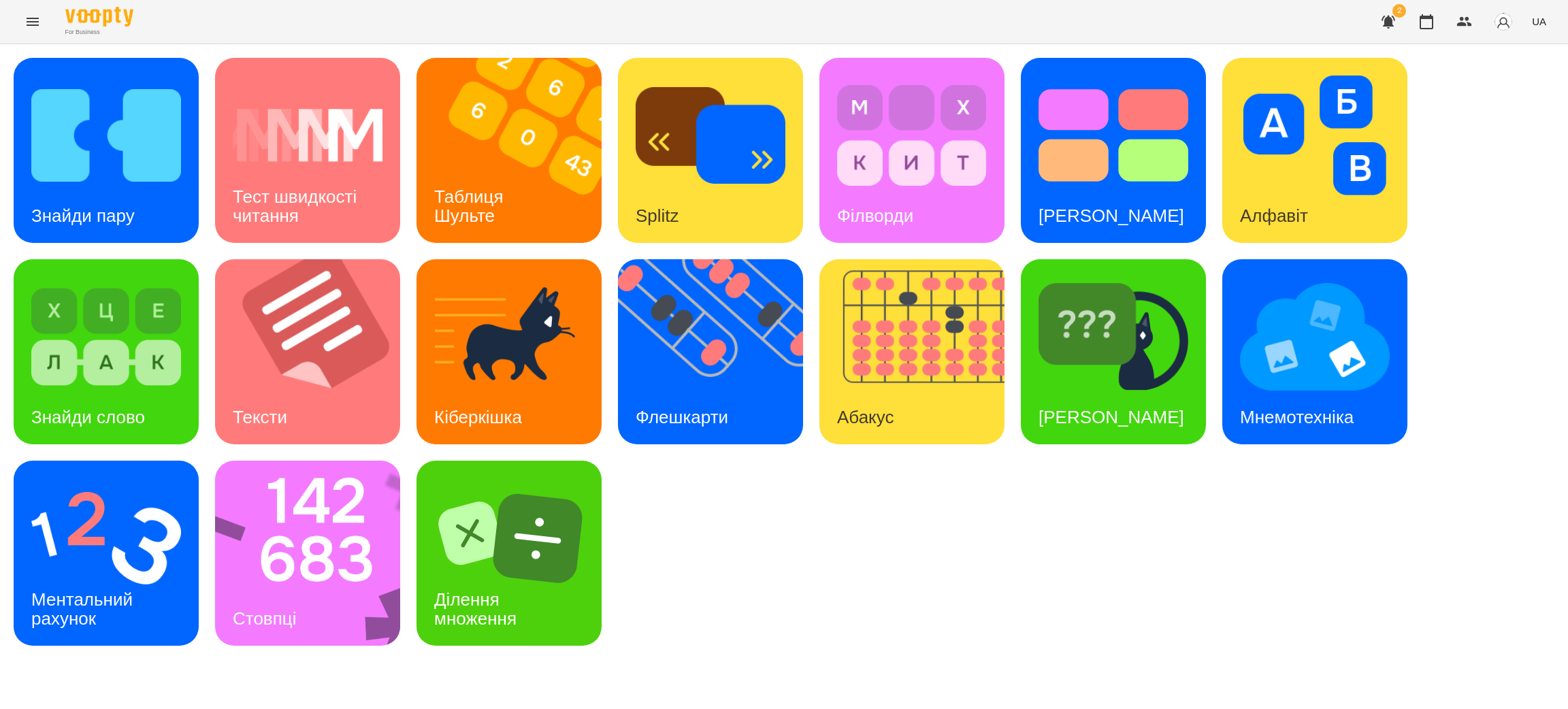
click at [19, 7] on div "For Business 2 UA" at bounding box center [784, 21] width 1568 height 44
click at [28, 22] on icon "Menu" at bounding box center [32, 21] width 16 height 16
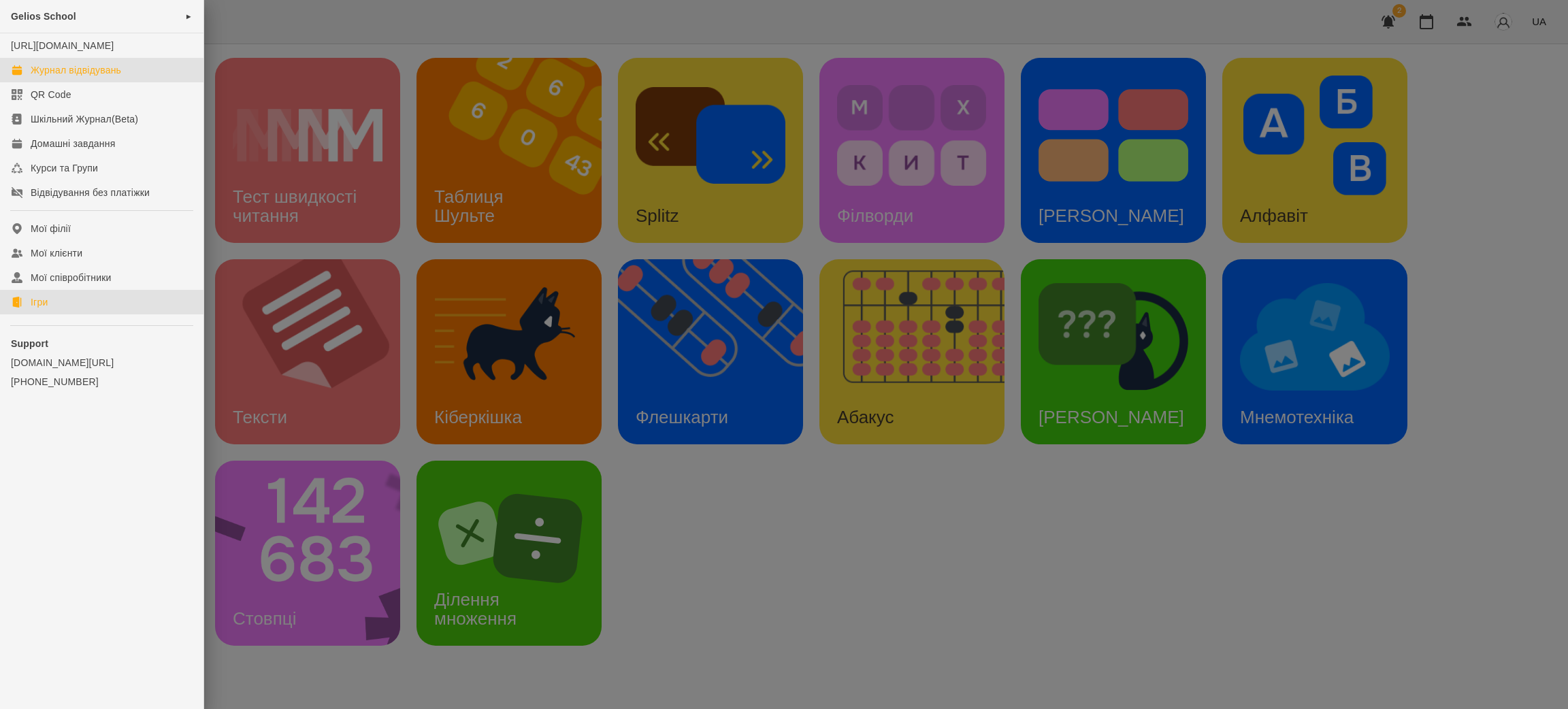
click at [64, 77] on div "Журнал відвідувань" at bounding box center [75, 70] width 91 height 13
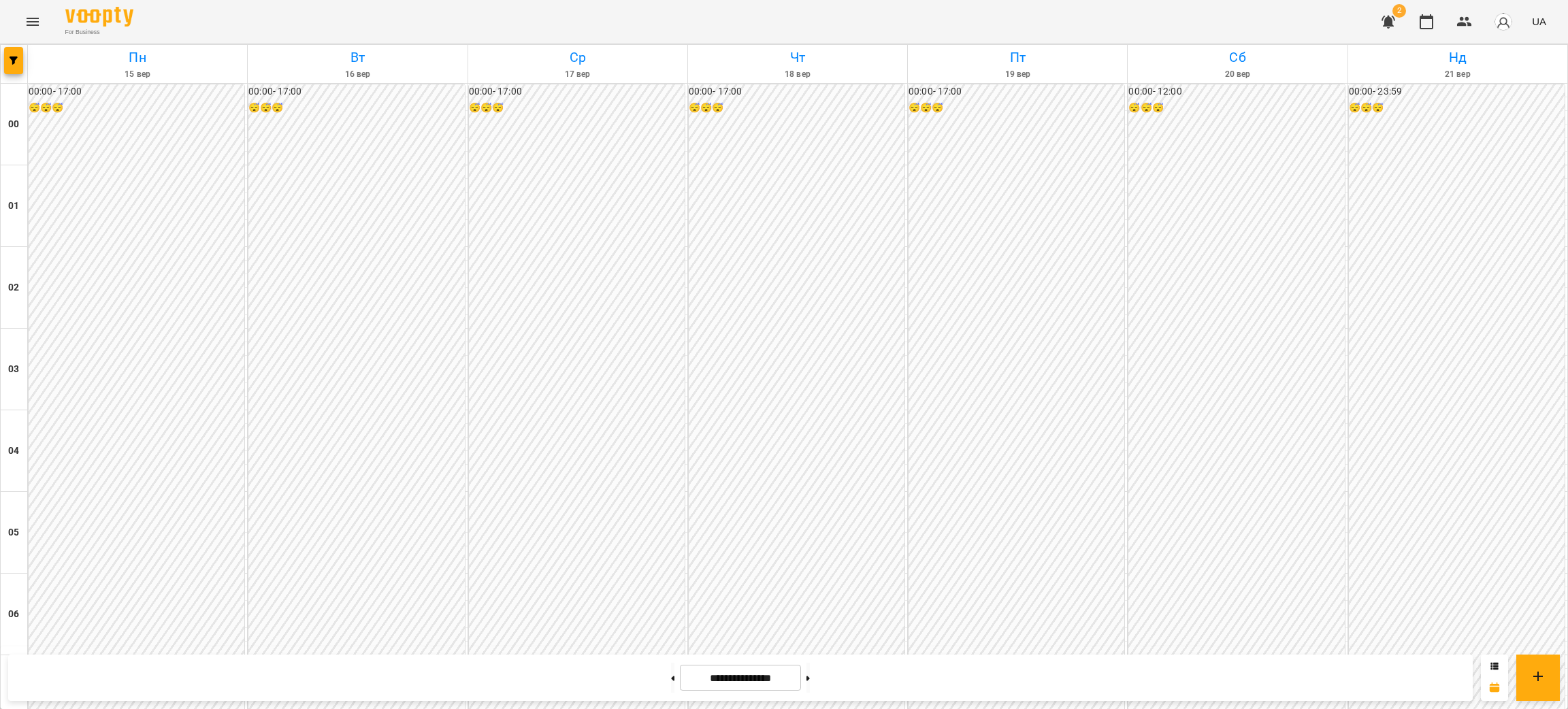
scroll to position [1395, 0]
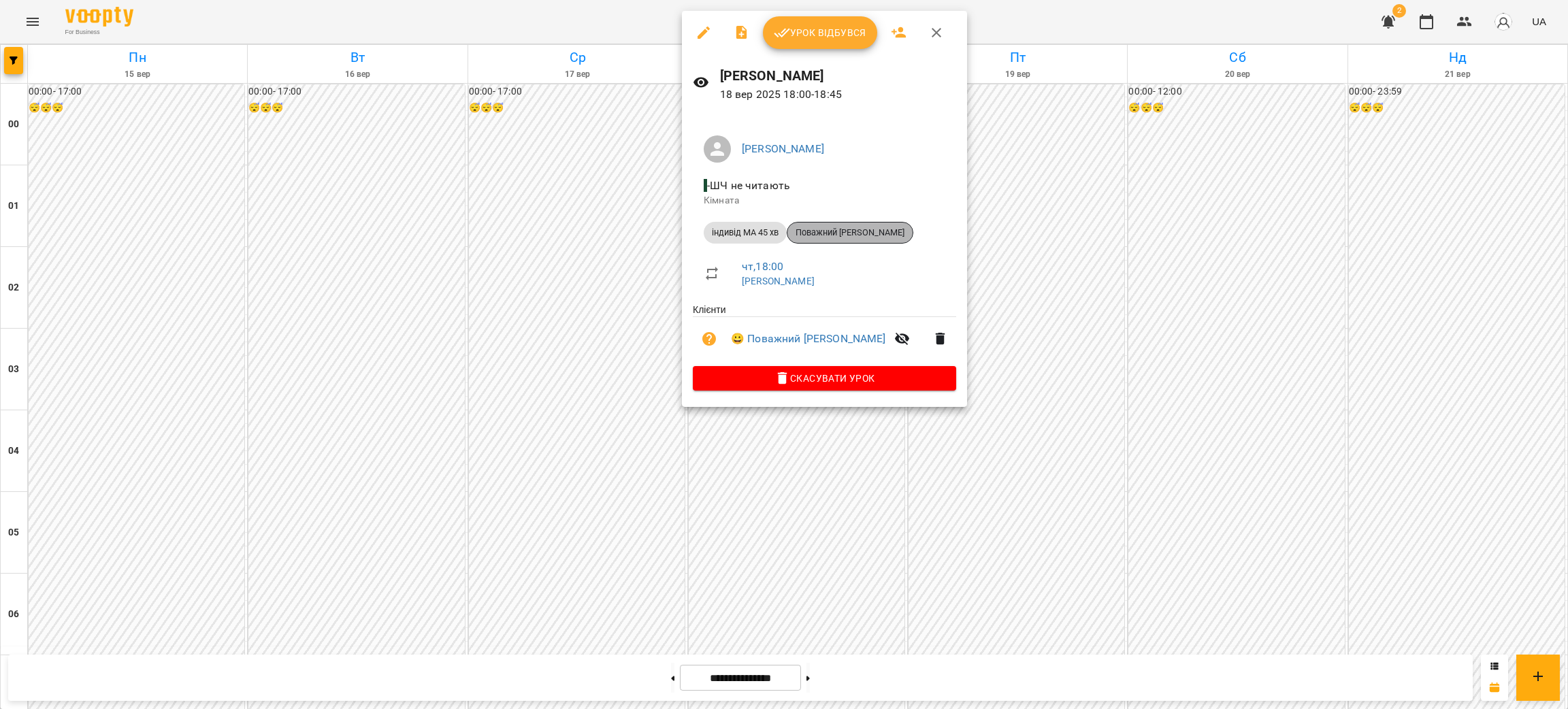
click at [852, 233] on span "Поважний [PERSON_NAME]" at bounding box center [850, 233] width 126 height 13
